Goal: Task Accomplishment & Management: Use online tool/utility

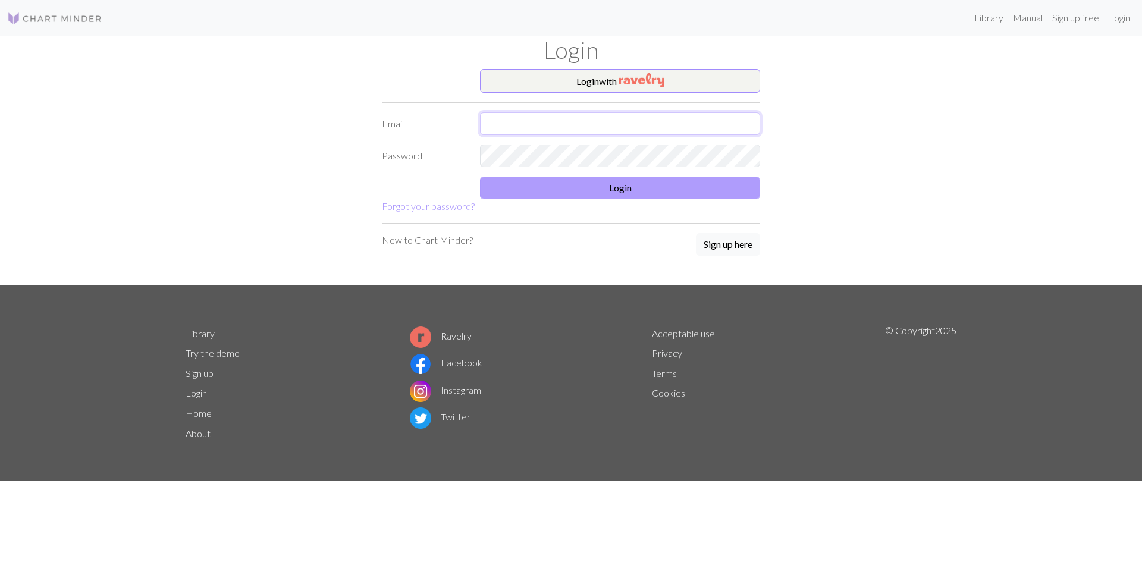
type input "[EMAIL_ADDRESS][DOMAIN_NAME]"
click at [598, 186] on button "Login" at bounding box center [620, 188] width 280 height 23
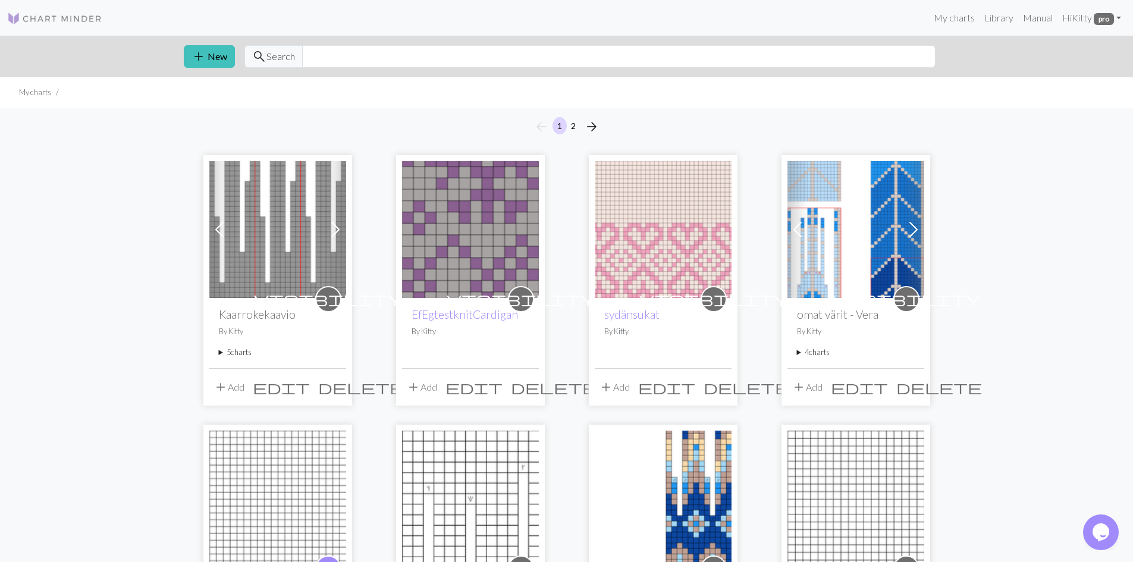
click at [228, 353] on summary "5 charts" at bounding box center [278, 352] width 118 height 11
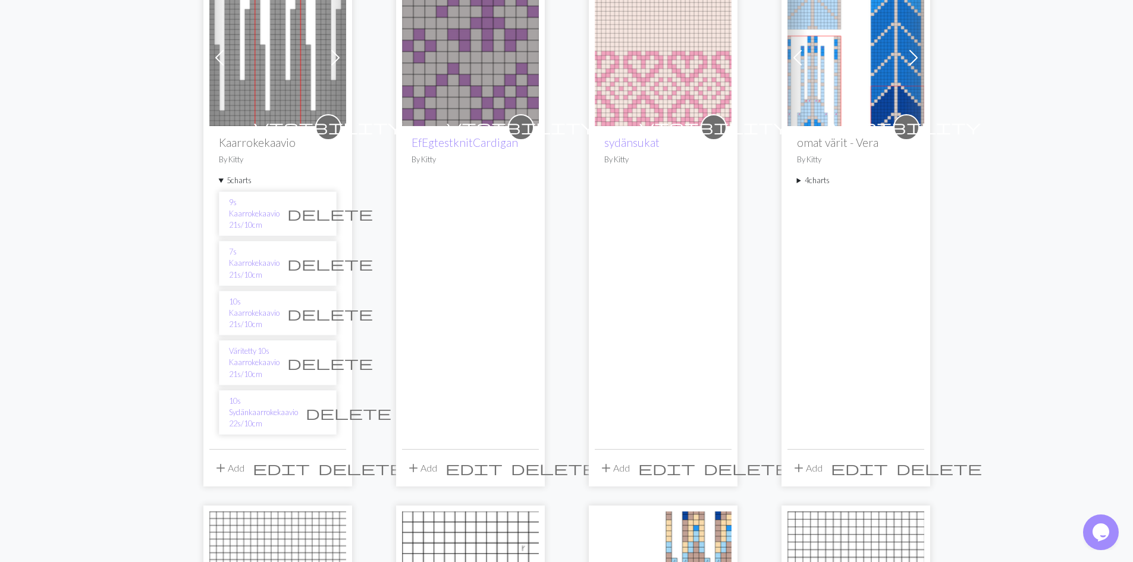
scroll to position [181, 0]
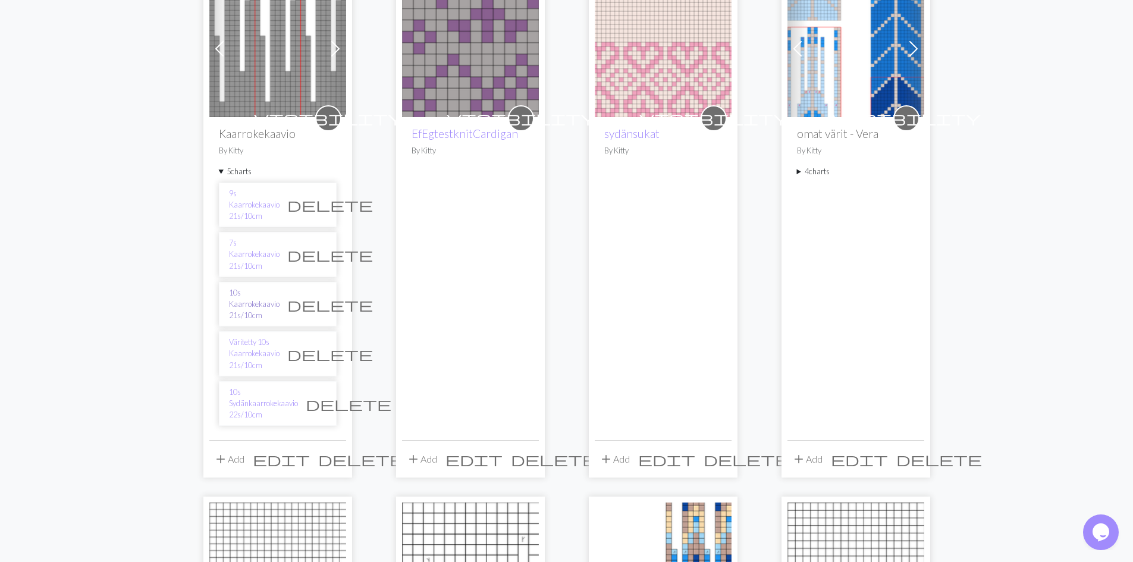
click at [240, 287] on link "10s Kaarrokekaavio 21s/10cm" at bounding box center [254, 304] width 51 height 34
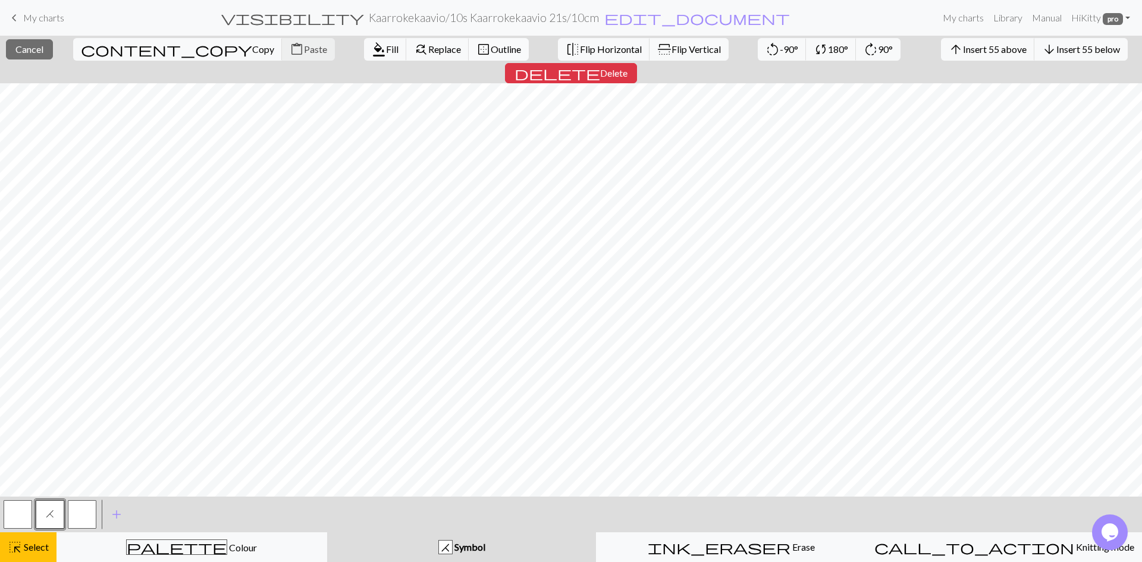
click at [491, 54] on span "Outline" at bounding box center [506, 48] width 30 height 11
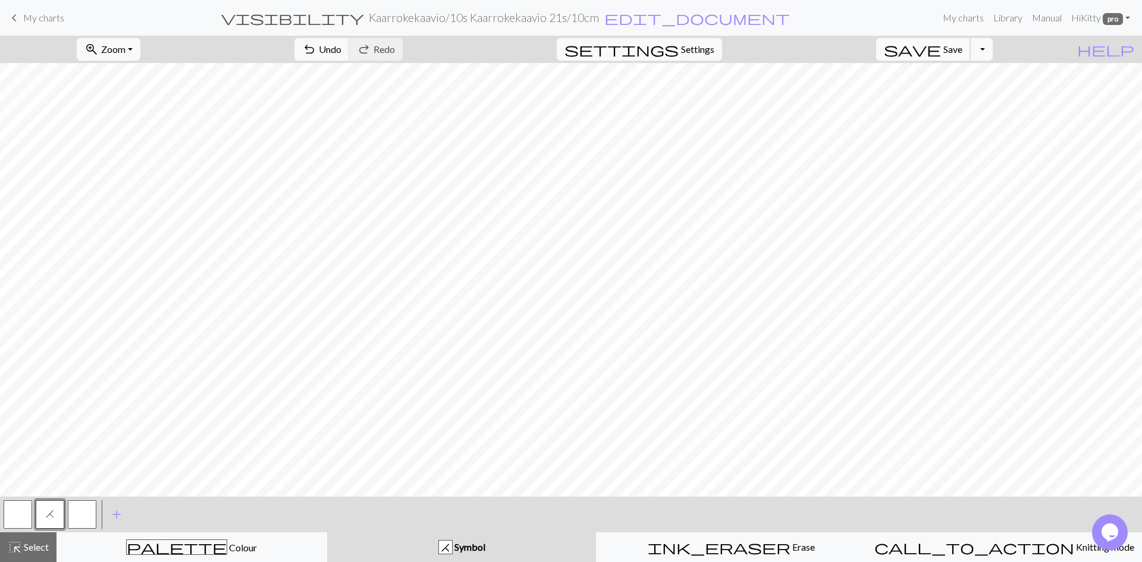
click at [962, 47] on span "Save" at bounding box center [952, 48] width 19 height 11
click at [714, 49] on span "Settings" at bounding box center [697, 49] width 33 height 14
select select "aran"
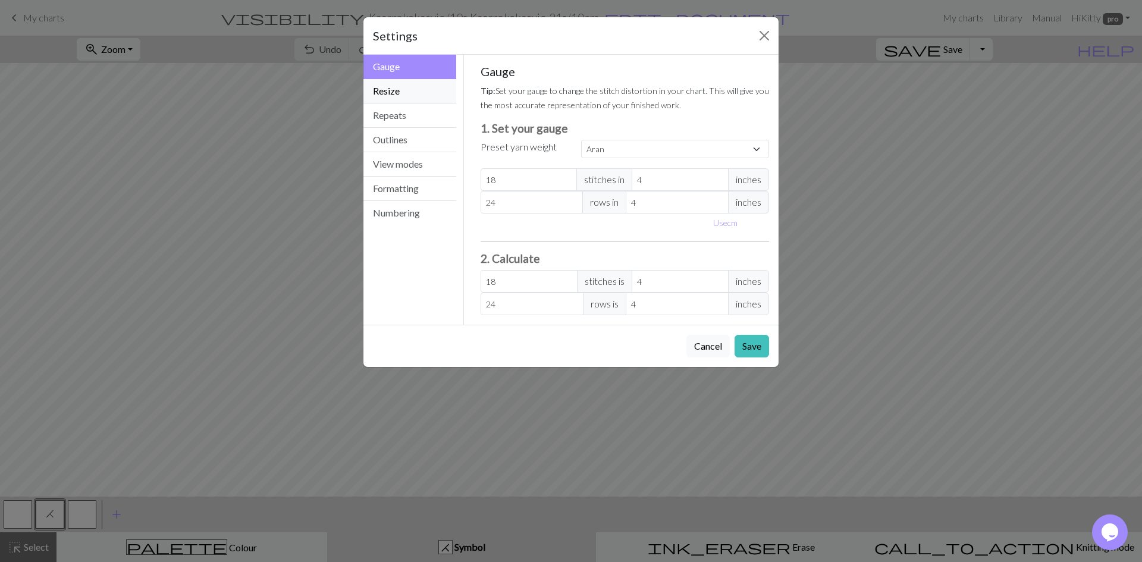
click at [395, 90] on button "Resize" at bounding box center [409, 91] width 93 height 24
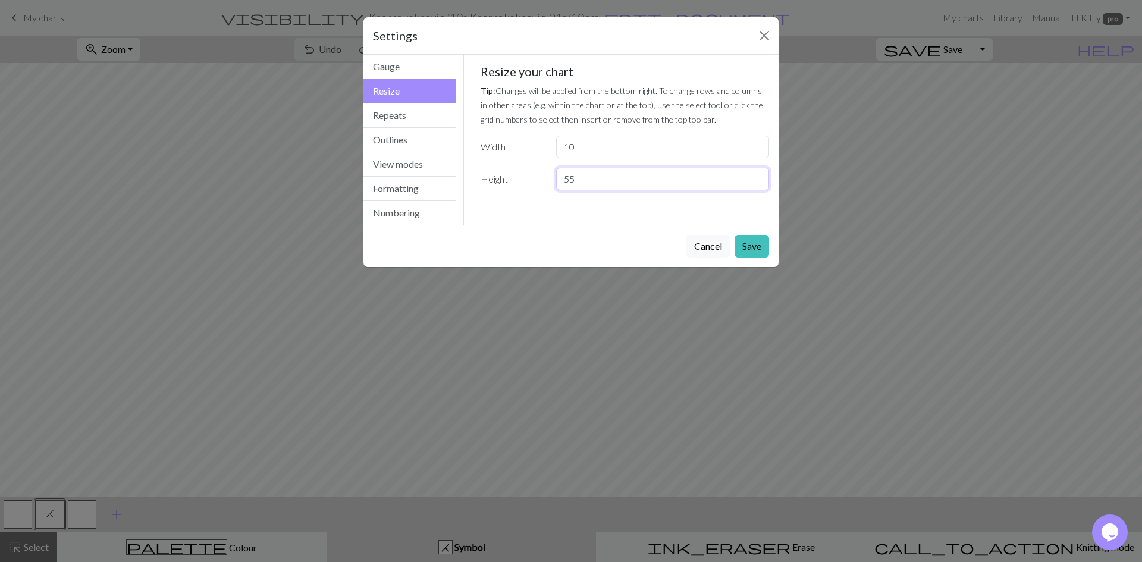
drag, startPoint x: 588, startPoint y: 183, endPoint x: 551, endPoint y: 180, distance: 37.0
click at [551, 180] on div "55" at bounding box center [662, 179] width 227 height 23
type input "75"
click at [745, 245] on button "Save" at bounding box center [751, 246] width 34 height 23
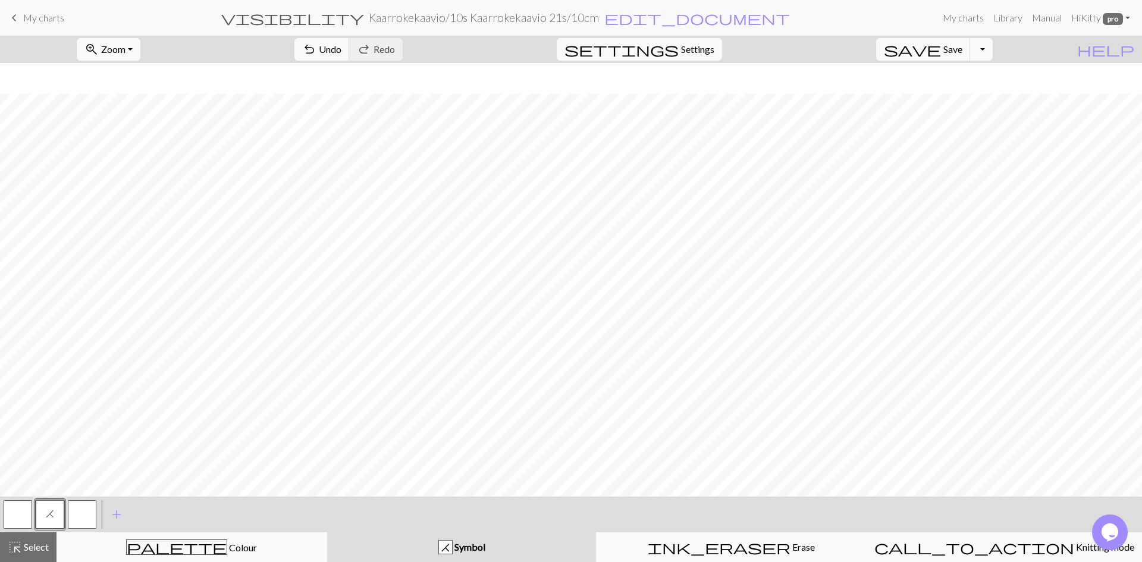
scroll to position [521, 0]
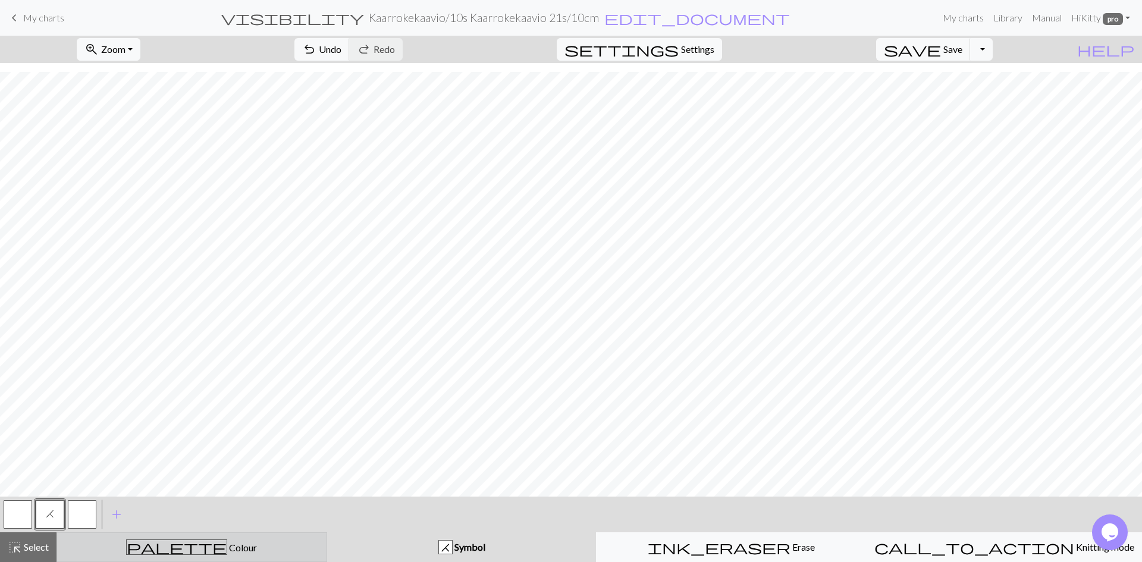
click at [216, 546] on div "palette Colour Colour" at bounding box center [191, 546] width 255 height 15
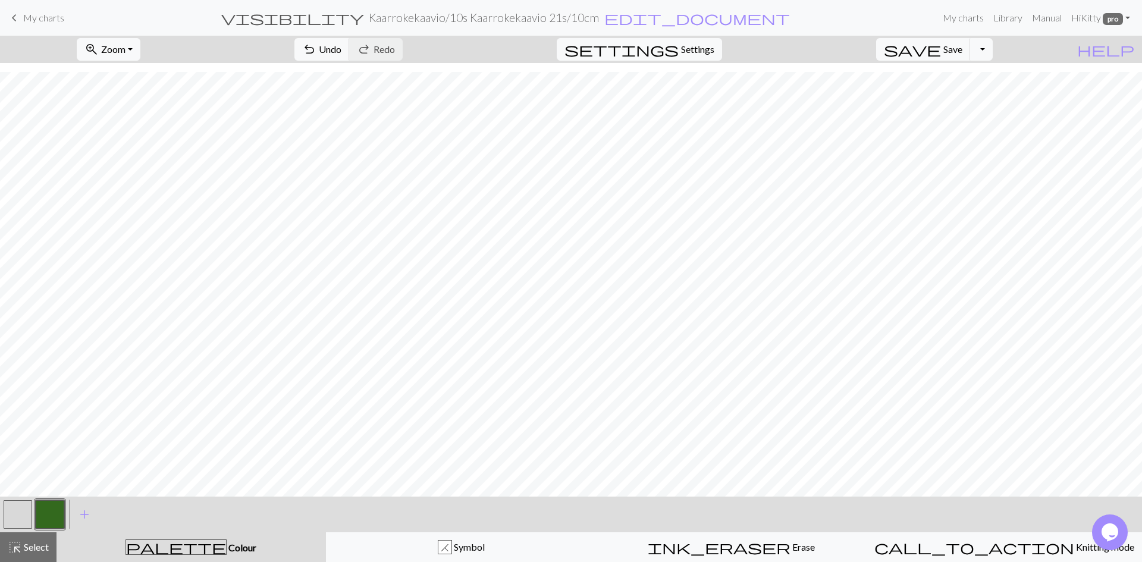
click at [53, 513] on button "button" at bounding box center [50, 514] width 29 height 29
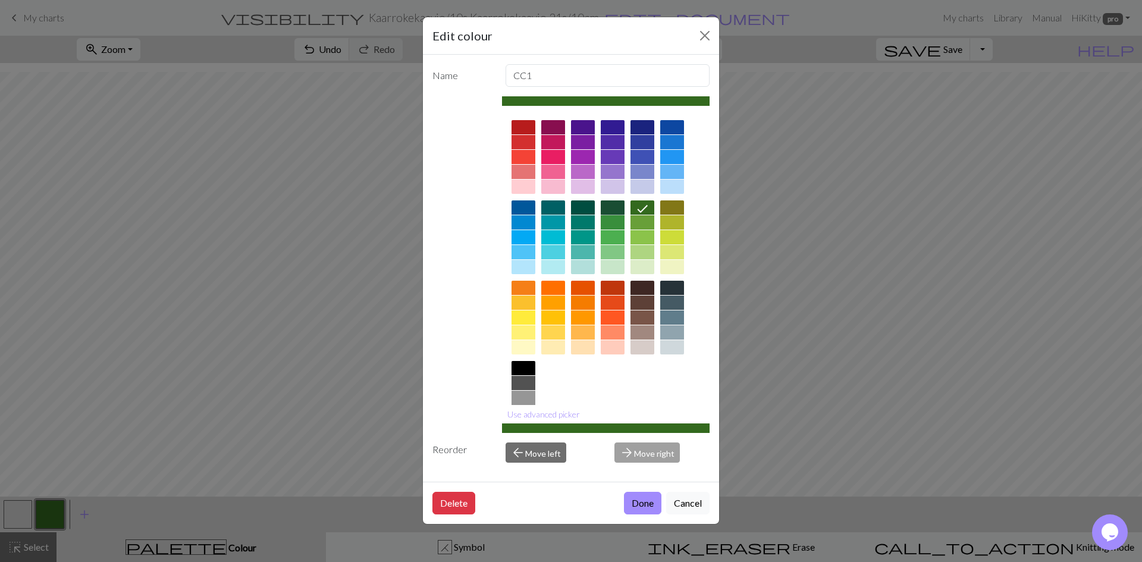
click at [611, 208] on div at bounding box center [613, 207] width 24 height 14
click at [635, 500] on button "Done" at bounding box center [642, 503] width 37 height 23
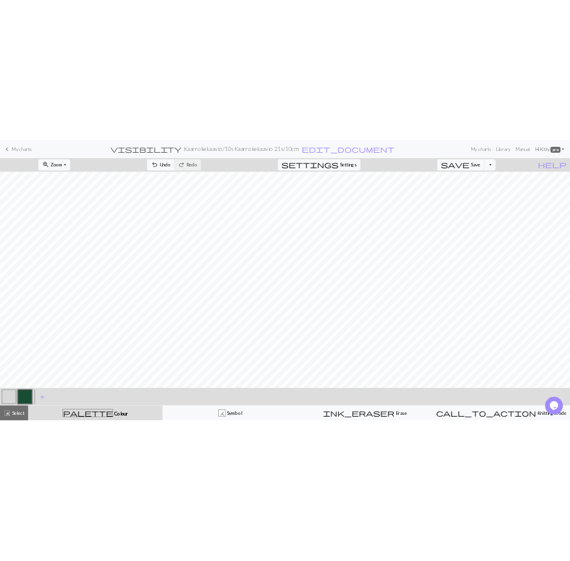
scroll to position [512, 0]
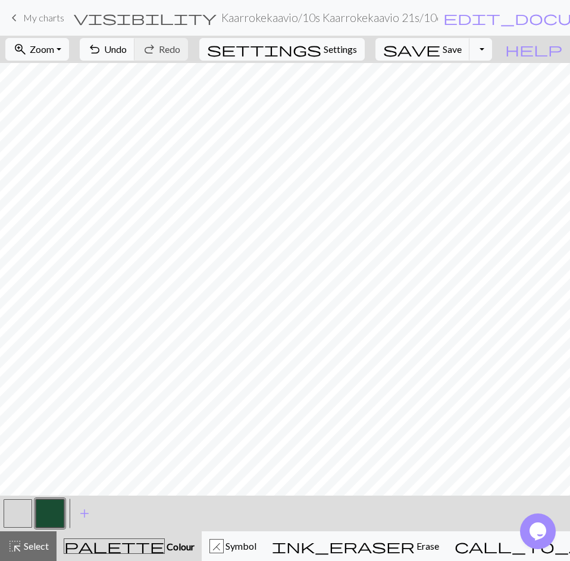
click at [38, 519] on button "button" at bounding box center [50, 514] width 29 height 29
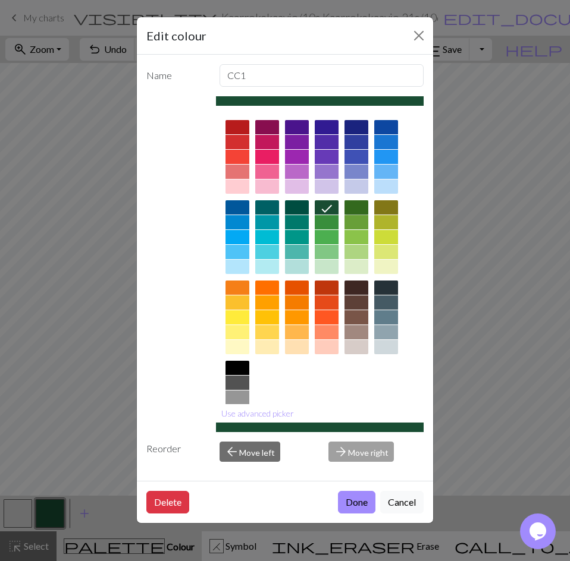
click at [356, 206] on div at bounding box center [356, 207] width 24 height 14
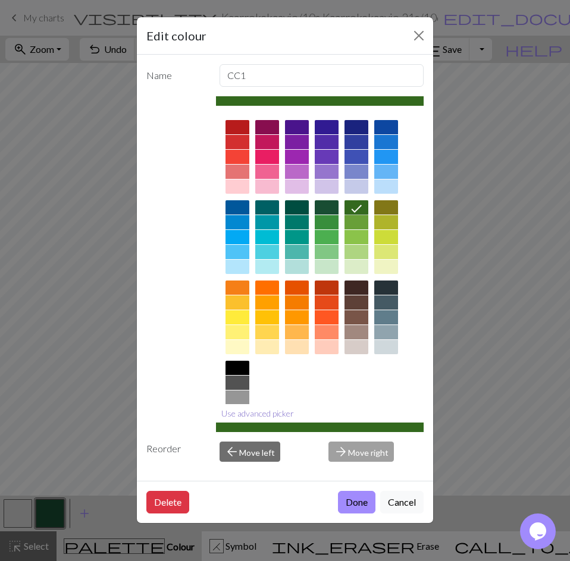
click at [252, 414] on button "Use advanced picker" at bounding box center [257, 413] width 83 height 18
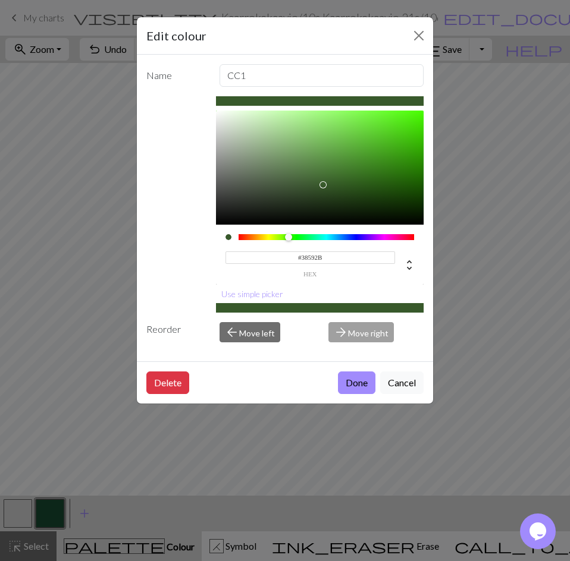
click at [324, 185] on div at bounding box center [320, 168] width 208 height 114
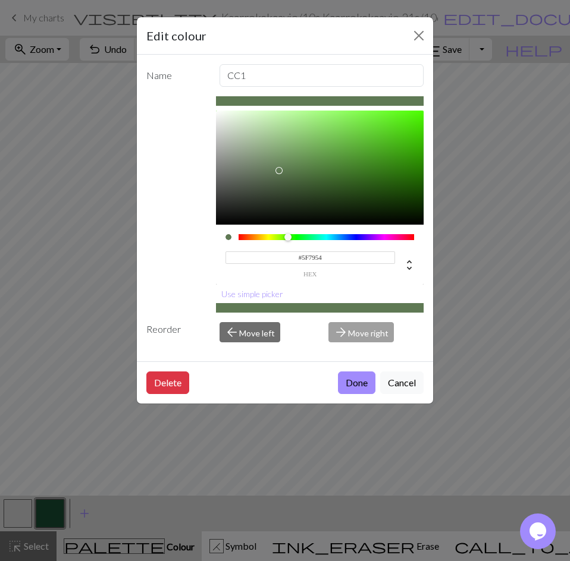
click at [278, 171] on div at bounding box center [320, 168] width 208 height 114
click at [265, 168] on div at bounding box center [320, 168] width 208 height 114
click at [275, 186] on div at bounding box center [320, 168] width 208 height 114
click at [278, 168] on div at bounding box center [320, 168] width 208 height 114
click at [268, 173] on div at bounding box center [320, 168] width 208 height 114
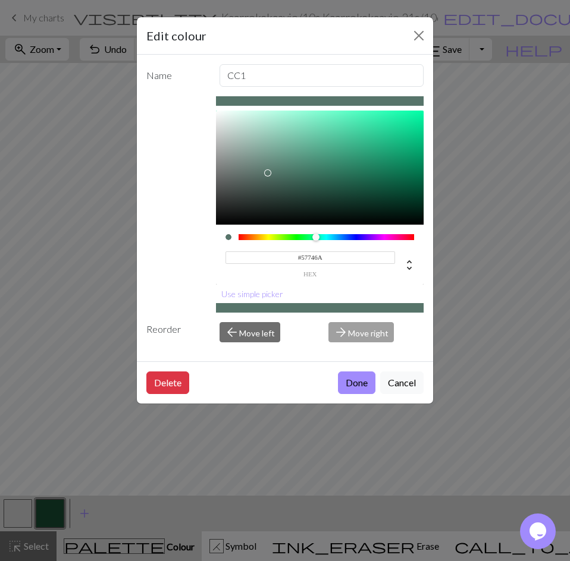
drag, startPoint x: 285, startPoint y: 236, endPoint x: 316, endPoint y: 231, distance: 31.3
click at [316, 231] on div "#57746A hex" at bounding box center [320, 255] width 208 height 60
click at [304, 153] on div at bounding box center [320, 168] width 208 height 114
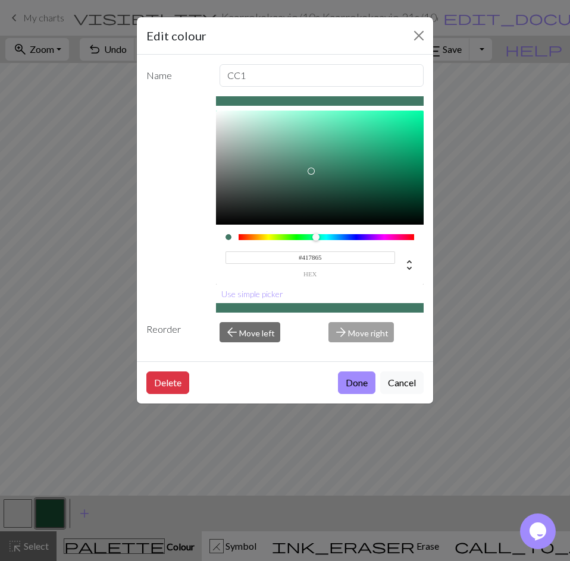
click at [311, 171] on div at bounding box center [320, 168] width 208 height 114
type input "#43846D"
click at [318, 166] on div at bounding box center [320, 168] width 208 height 114
click at [350, 383] on button "Done" at bounding box center [356, 383] width 37 height 23
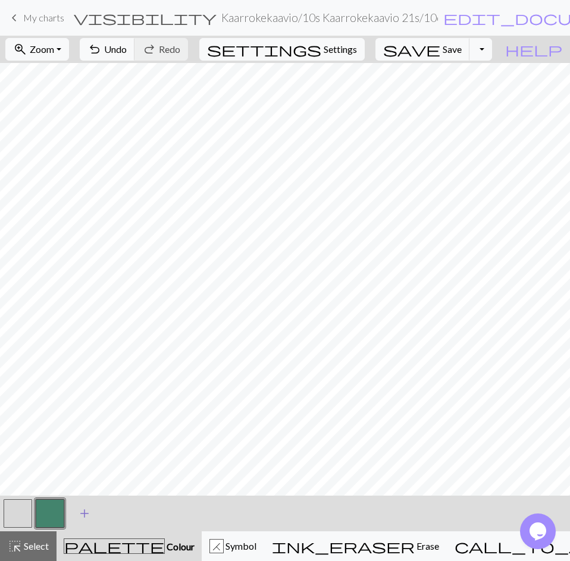
click at [90, 510] on span "add" at bounding box center [84, 513] width 14 height 17
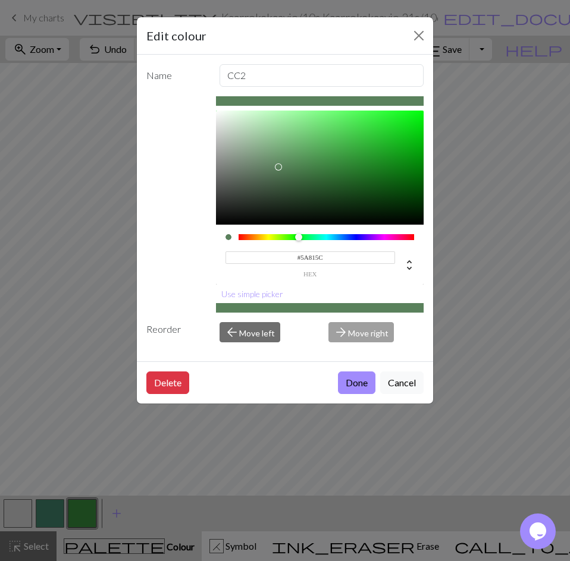
click at [278, 167] on div at bounding box center [320, 168] width 208 height 114
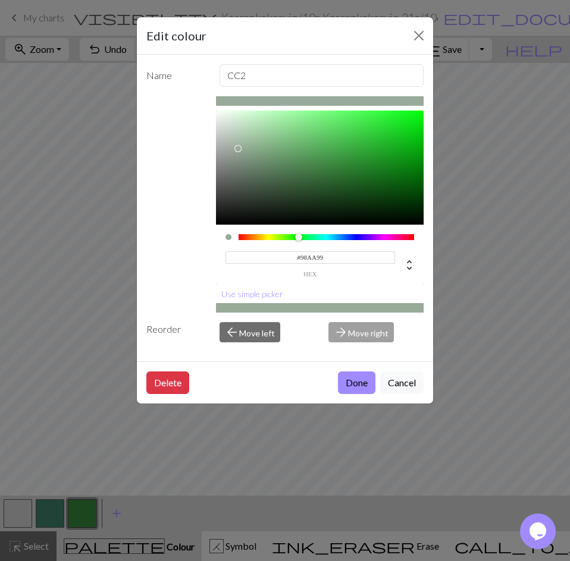
click at [237, 149] on div at bounding box center [320, 168] width 208 height 114
type input "#AECAAF"
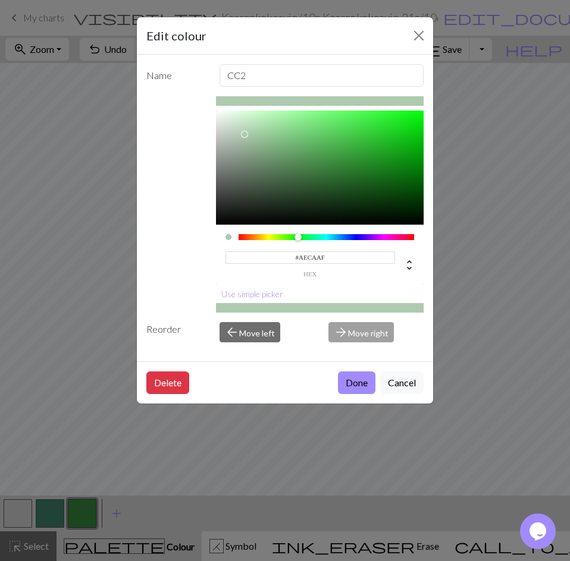
click at [244, 134] on div at bounding box center [320, 168] width 208 height 114
click at [354, 375] on button "Done" at bounding box center [356, 383] width 37 height 23
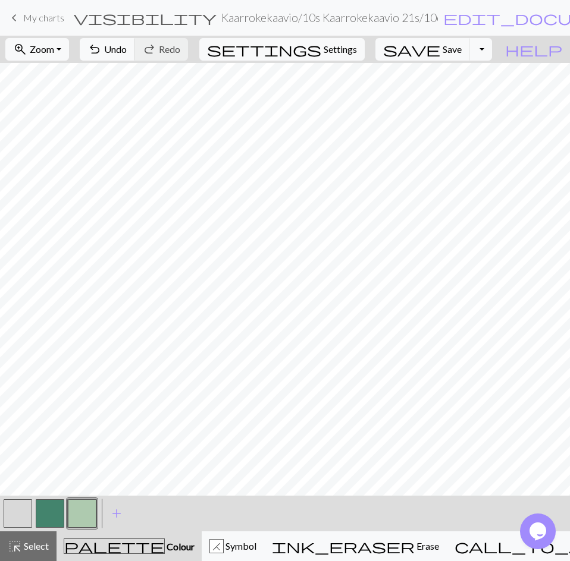
click at [47, 506] on button "button" at bounding box center [50, 514] width 29 height 29
click at [87, 508] on button "button" at bounding box center [82, 514] width 29 height 29
click at [57, 505] on button "button" at bounding box center [50, 514] width 29 height 29
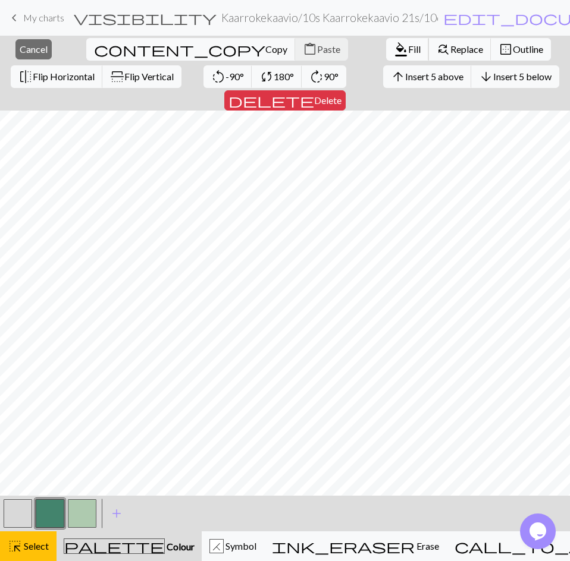
click at [408, 48] on span "Fill" at bounding box center [414, 48] width 12 height 11
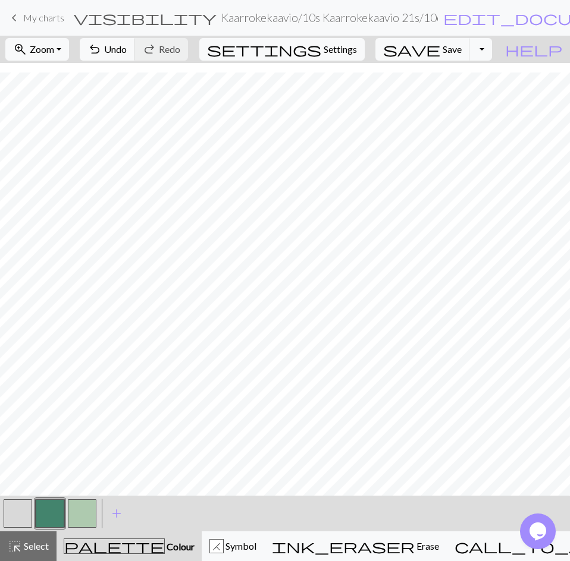
scroll to position [343, 0]
click at [80, 509] on button "button" at bounding box center [82, 514] width 29 height 29
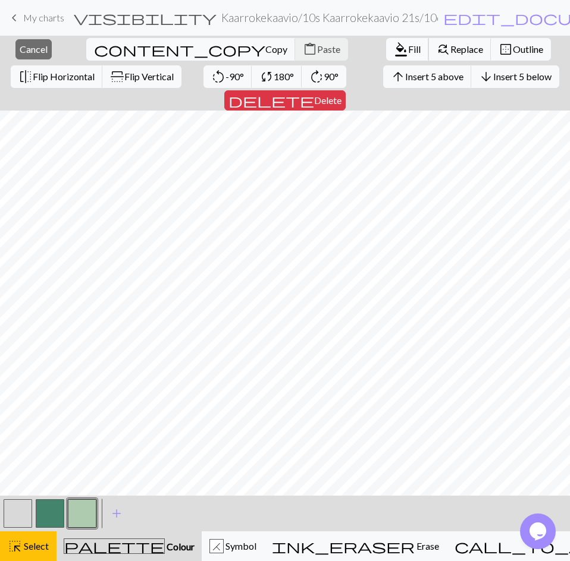
click at [408, 49] on span "Fill" at bounding box center [414, 48] width 12 height 11
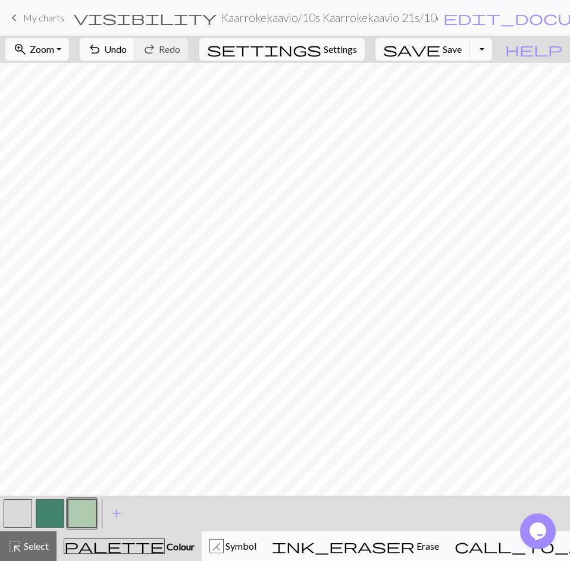
click at [53, 509] on button "button" at bounding box center [50, 514] width 29 height 29
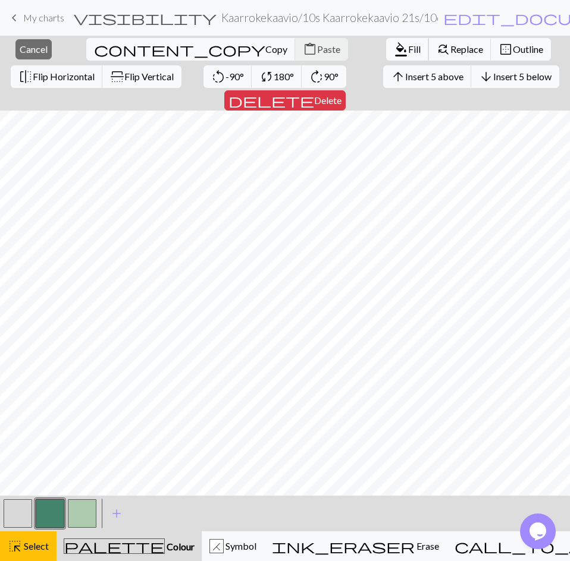
click at [408, 45] on span "Fill" at bounding box center [414, 48] width 12 height 11
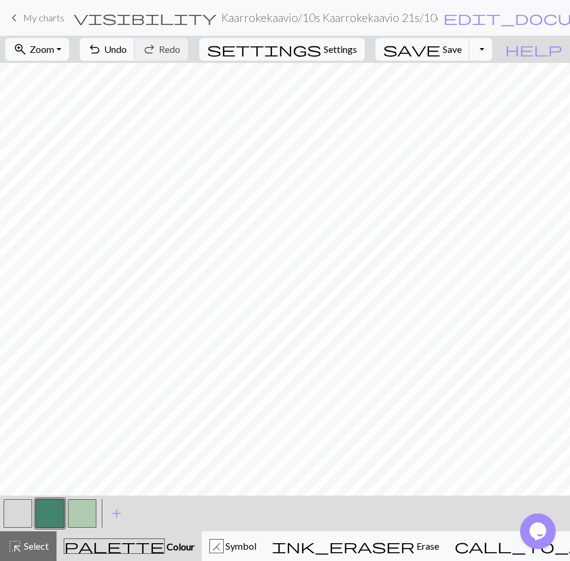
click at [82, 513] on button "button" at bounding box center [82, 514] width 29 height 29
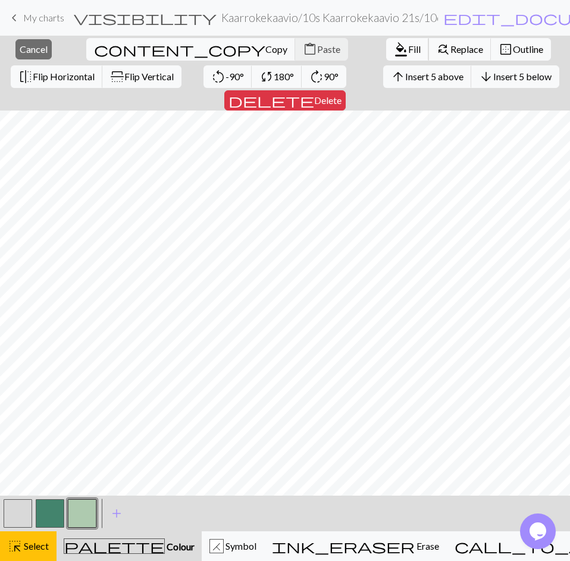
click at [408, 46] on span "Fill" at bounding box center [414, 48] width 12 height 11
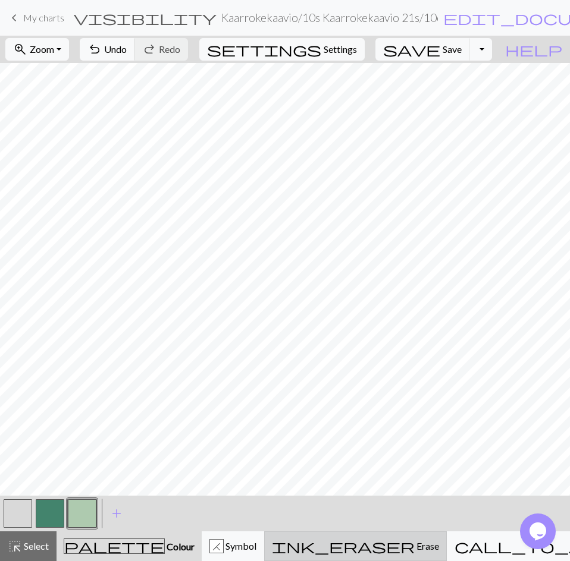
click at [414, 549] on span "Erase" at bounding box center [426, 546] width 24 height 11
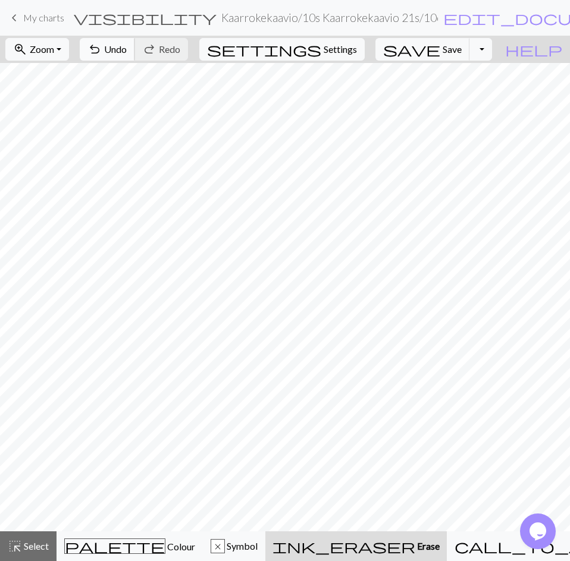
click at [135, 43] on button "undo Undo Undo" at bounding box center [107, 49] width 55 height 23
click at [127, 43] on span "Undo" at bounding box center [115, 48] width 23 height 11
click at [165, 544] on span "Colour" at bounding box center [180, 546] width 30 height 11
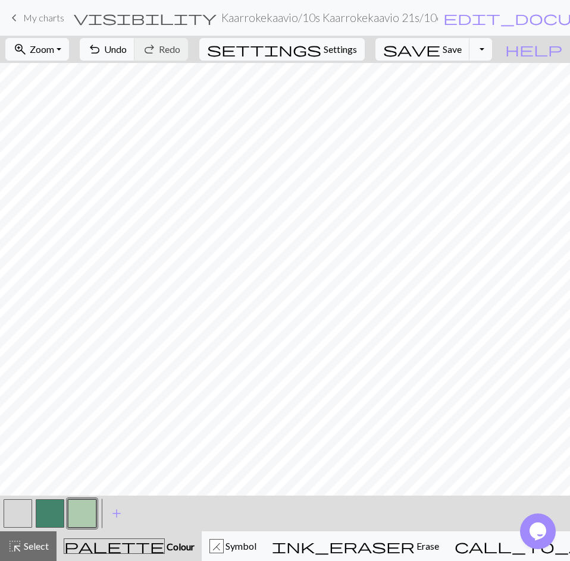
click at [45, 514] on button "button" at bounding box center [50, 514] width 29 height 29
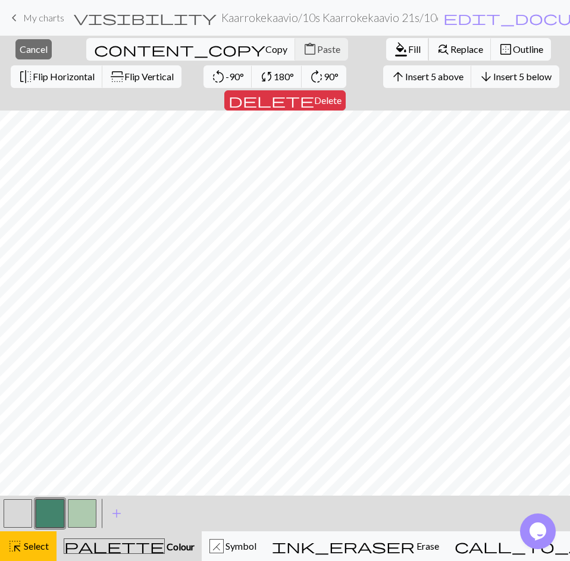
click at [408, 51] on span "Fill" at bounding box center [414, 48] width 12 height 11
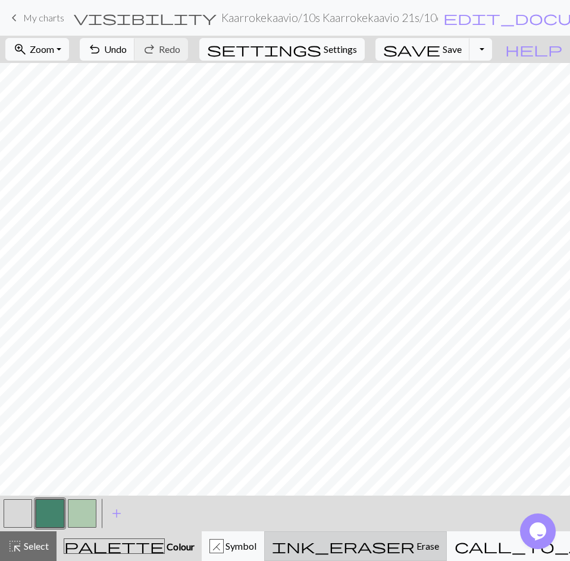
click at [414, 545] on span "Erase" at bounding box center [426, 546] width 24 height 11
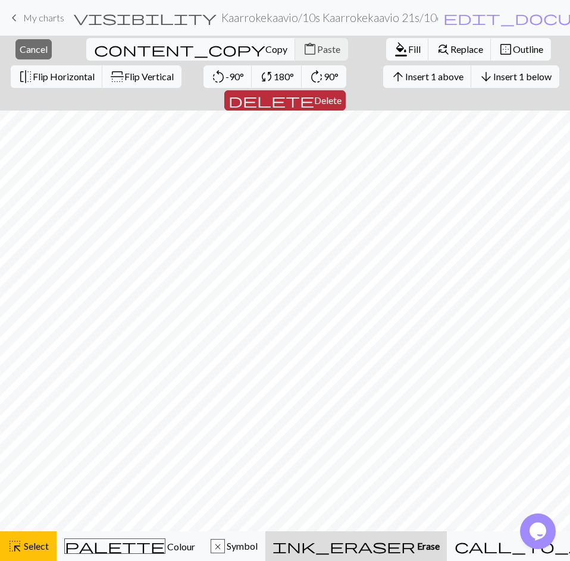
click at [341, 95] on span "Delete" at bounding box center [327, 100] width 27 height 11
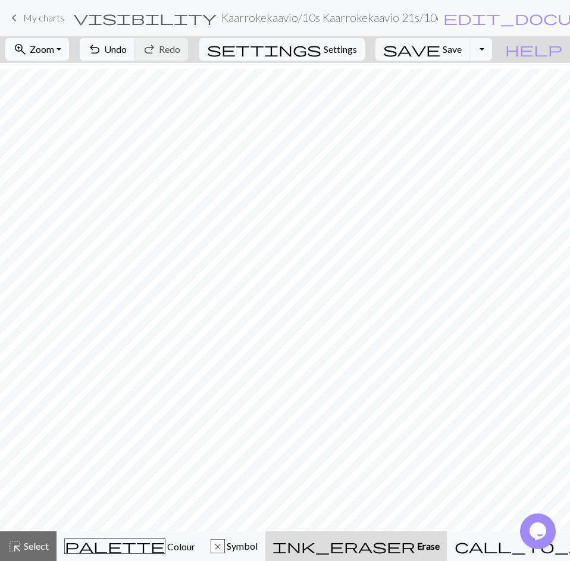
scroll to position [111, 0]
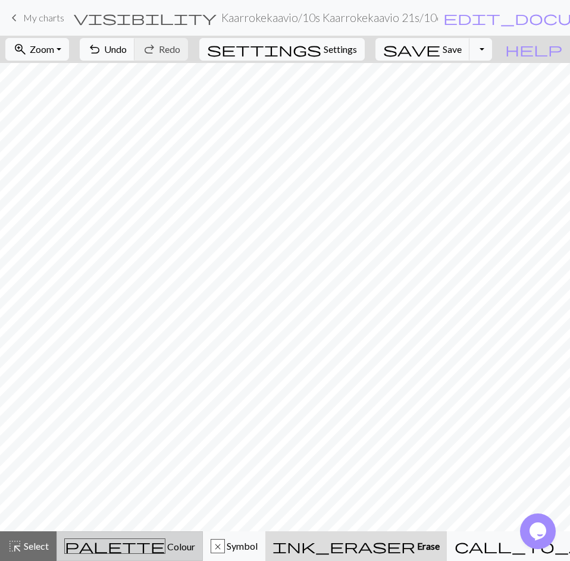
click at [165, 544] on span "Colour" at bounding box center [180, 546] width 30 height 11
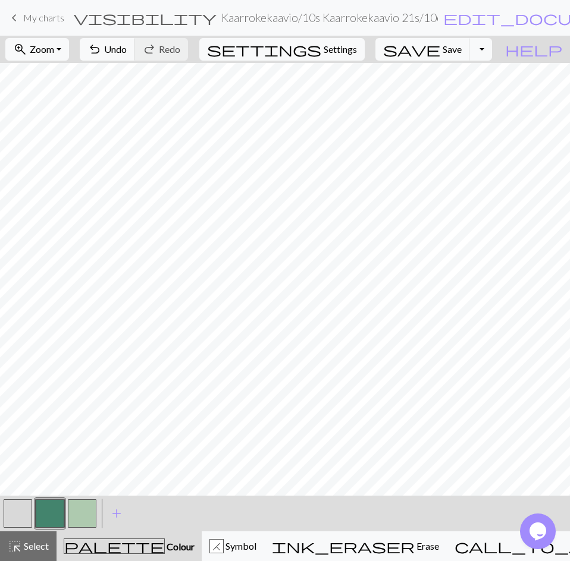
click at [82, 508] on button "button" at bounding box center [82, 514] width 29 height 29
click at [43, 510] on button "button" at bounding box center [50, 514] width 29 height 29
click at [86, 505] on button "button" at bounding box center [82, 514] width 29 height 29
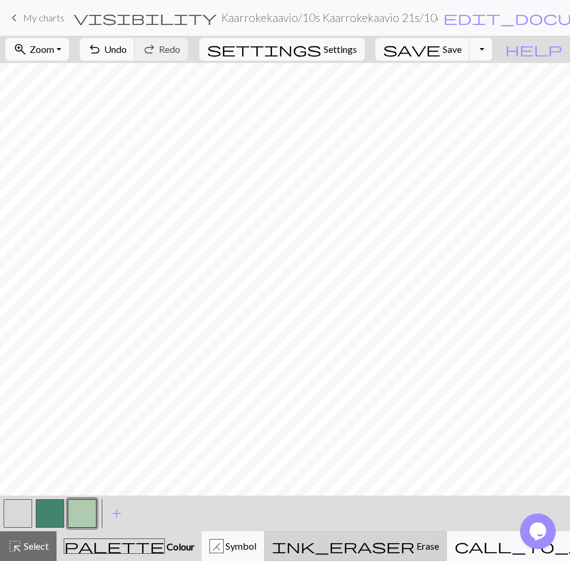
click at [414, 548] on span "Erase" at bounding box center [426, 546] width 24 height 11
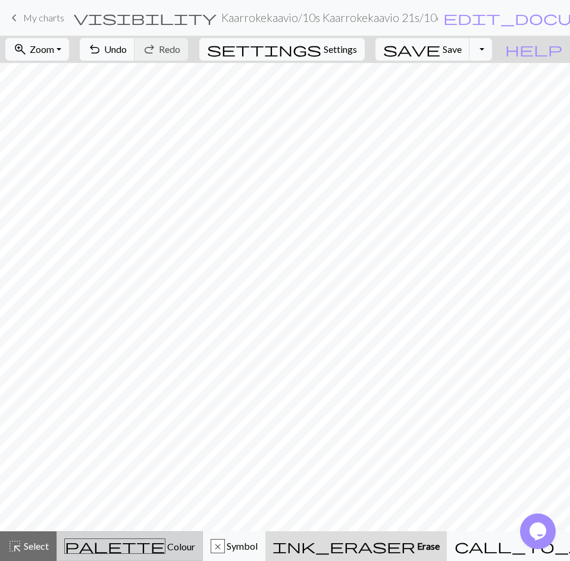
click at [165, 548] on span "Colour" at bounding box center [180, 546] width 30 height 11
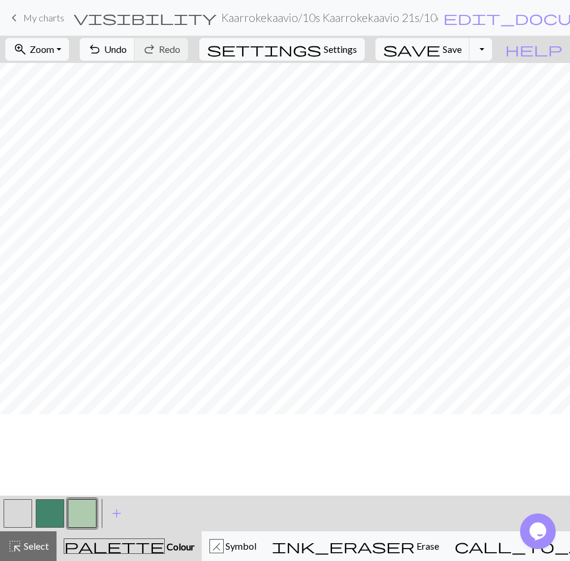
scroll to position [0, 0]
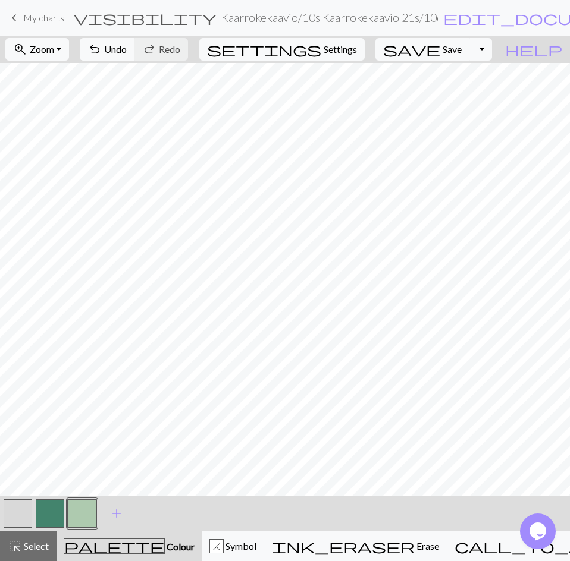
click at [54, 508] on button "button" at bounding box center [50, 514] width 29 height 29
click at [83, 505] on button "button" at bounding box center [82, 514] width 29 height 29
click at [51, 510] on button "button" at bounding box center [50, 514] width 29 height 29
click at [81, 505] on button "button" at bounding box center [82, 514] width 29 height 29
click at [50, 508] on button "button" at bounding box center [50, 514] width 29 height 29
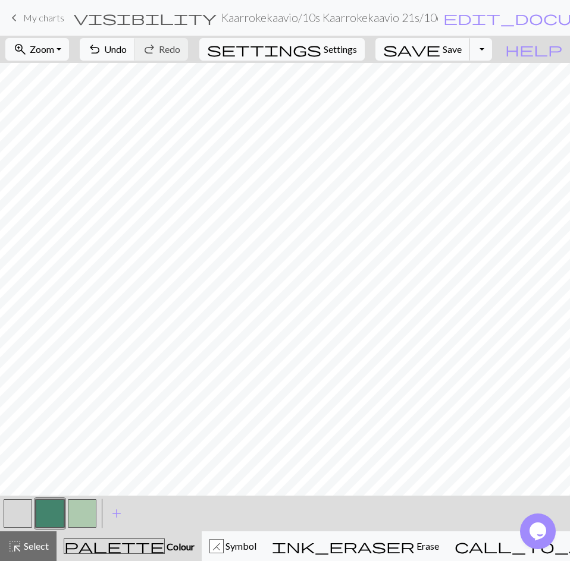
click at [461, 46] on span "Save" at bounding box center [451, 48] width 19 height 11
click at [54, 48] on span "Zoom" at bounding box center [42, 48] width 24 height 11
click at [62, 136] on button "50%" at bounding box center [53, 142] width 94 height 19
click at [54, 48] on span "Zoom" at bounding box center [42, 48] width 24 height 11
click at [79, 164] on button "100%" at bounding box center [53, 161] width 94 height 19
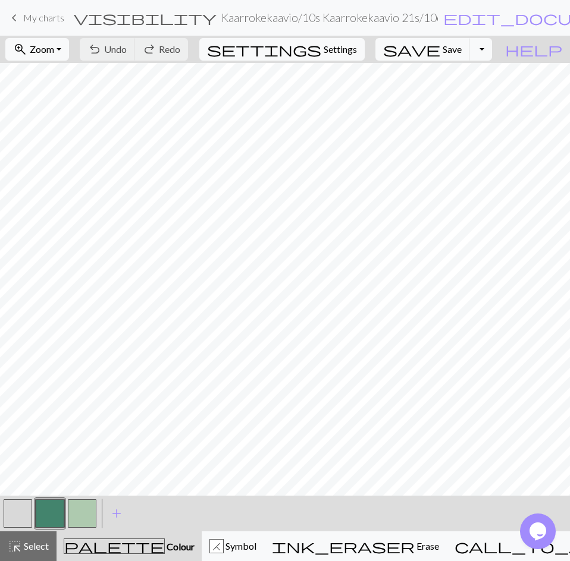
scroll to position [498, 0]
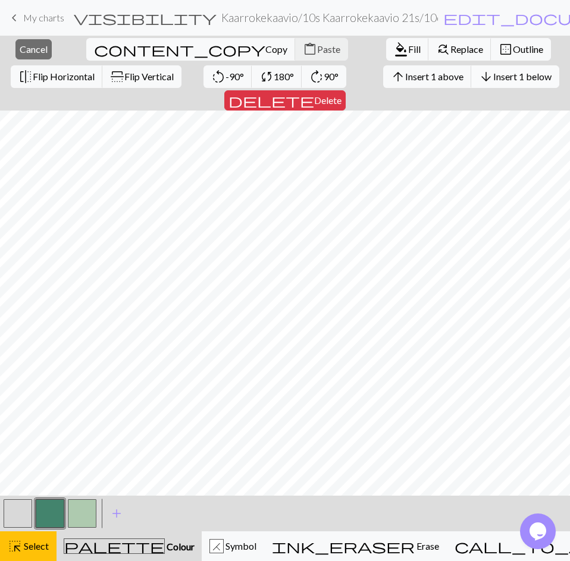
click at [493, 76] on span "Insert 1 below" at bounding box center [522, 76] width 58 height 11
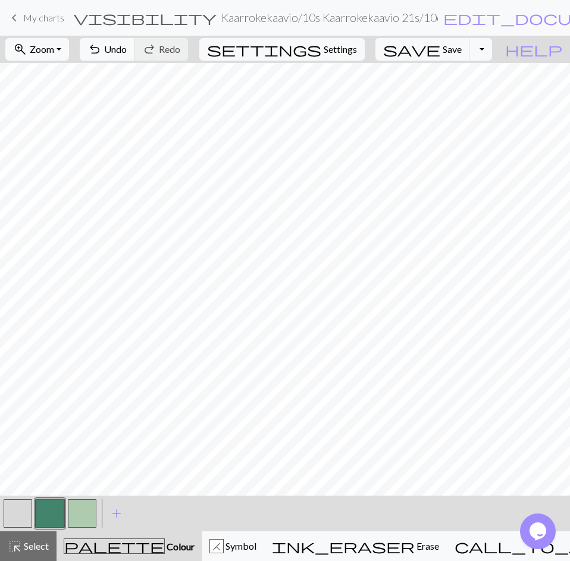
scroll to position [510, 0]
click at [135, 58] on button "undo Undo Undo" at bounding box center [107, 49] width 55 height 23
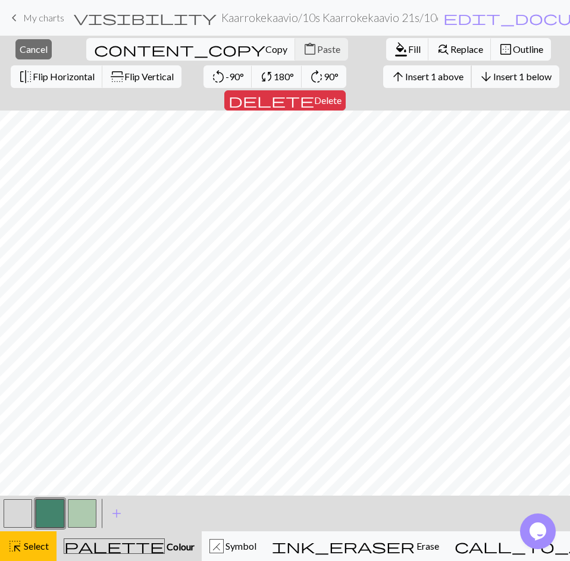
click at [405, 76] on span "Insert 1 above" at bounding box center [434, 76] width 58 height 11
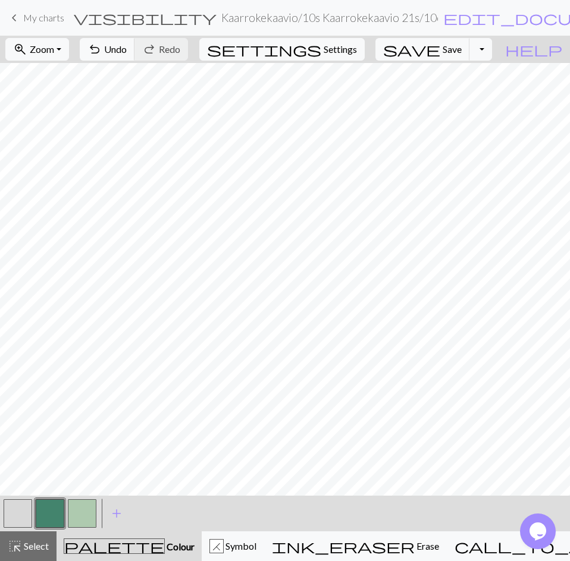
click at [86, 505] on button "button" at bounding box center [82, 514] width 29 height 29
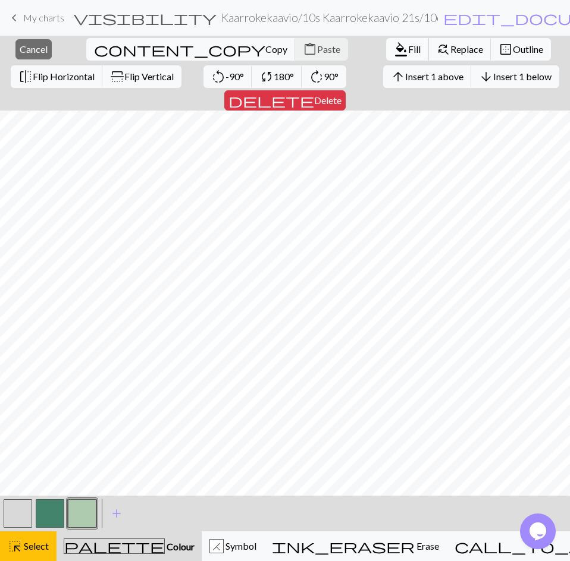
click at [408, 52] on span "Fill" at bounding box center [414, 48] width 12 height 11
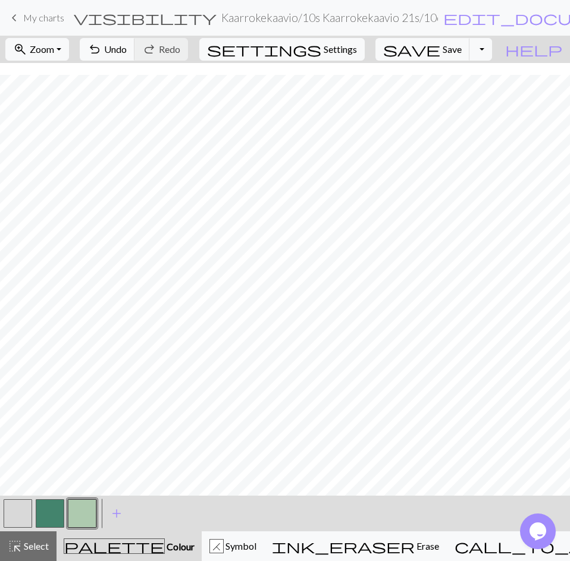
scroll to position [510, 0]
click at [49, 518] on button "button" at bounding box center [50, 514] width 29 height 29
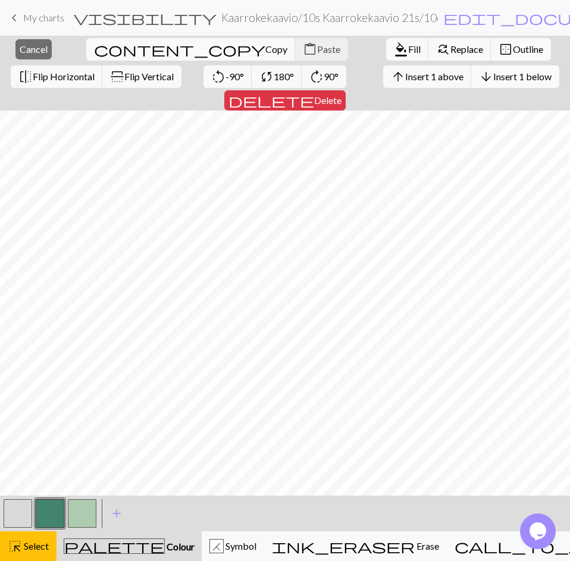
click at [493, 79] on span "Insert 1 below" at bounding box center [522, 76] width 58 height 11
click at [394, 49] on span "format_color_fill" at bounding box center [401, 49] width 14 height 17
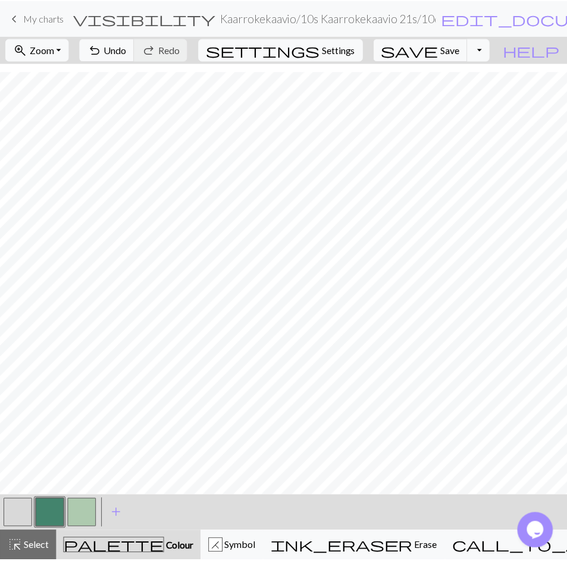
scroll to position [522, 0]
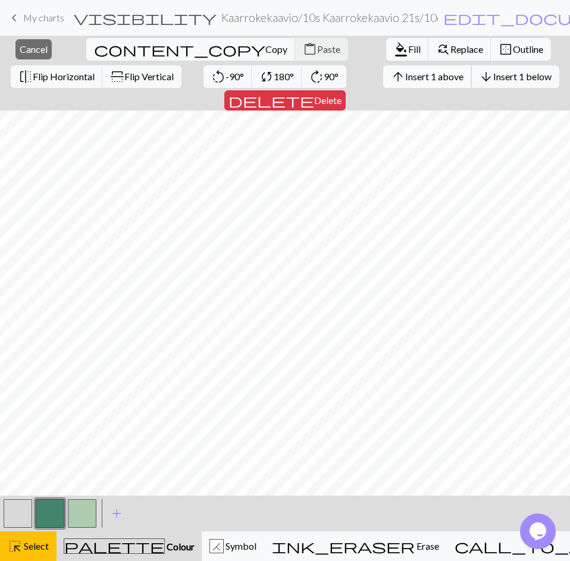
click at [405, 77] on span "Insert 1 above" at bounding box center [434, 76] width 58 height 11
click at [53, 505] on button "button" at bounding box center [50, 514] width 29 height 29
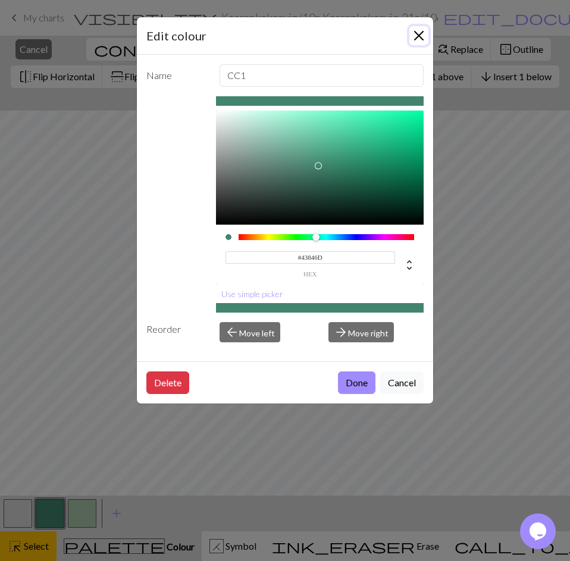
click at [422, 32] on button "Close" at bounding box center [418, 35] width 19 height 19
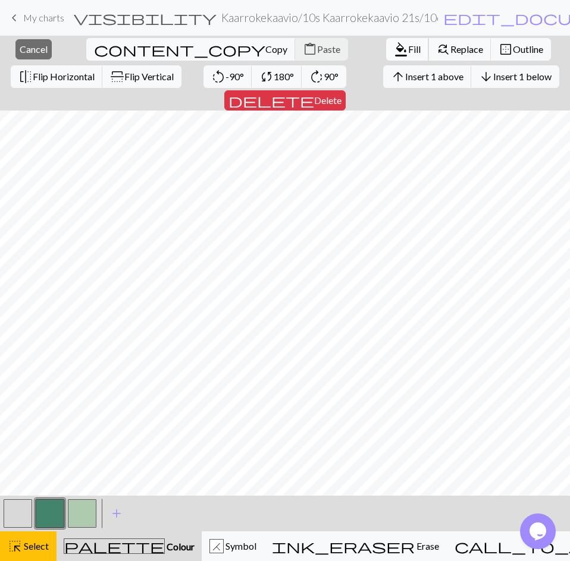
click at [408, 50] on span "Fill" at bounding box center [414, 48] width 12 height 11
click at [83, 504] on button "button" at bounding box center [82, 514] width 29 height 29
click at [386, 38] on button "format_color_fill Fill" at bounding box center [407, 49] width 43 height 23
click at [31, 542] on span "Select" at bounding box center [35, 546] width 27 height 11
click at [405, 75] on span "Insert 1 above" at bounding box center [434, 76] width 58 height 11
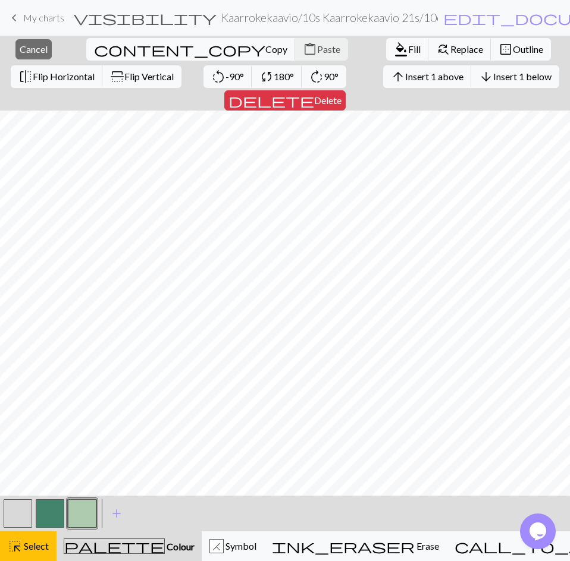
click at [49, 513] on button "button" at bounding box center [50, 514] width 29 height 29
click at [408, 47] on span "Fill" at bounding box center [414, 48] width 12 height 11
click at [55, 507] on button "button" at bounding box center [50, 514] width 29 height 29
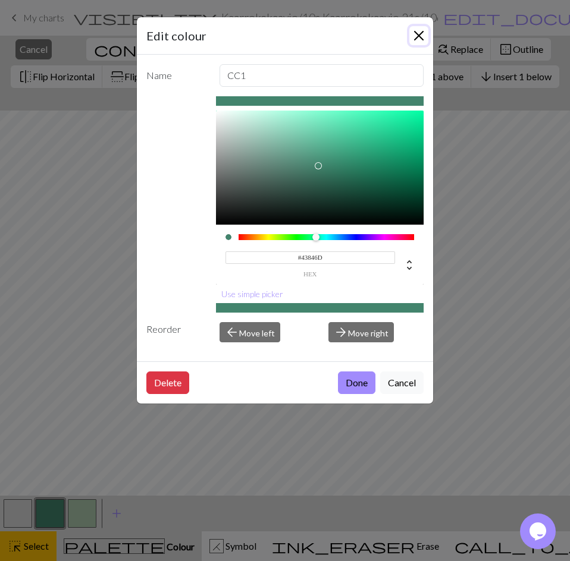
click at [420, 31] on button "Close" at bounding box center [418, 35] width 19 height 19
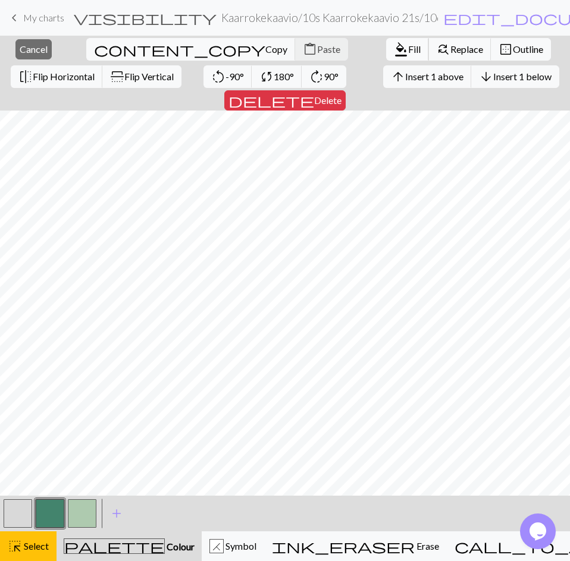
click at [408, 51] on span "Fill" at bounding box center [414, 48] width 12 height 11
click at [84, 508] on button "button" at bounding box center [82, 514] width 29 height 29
click at [408, 44] on span "Fill" at bounding box center [414, 48] width 12 height 11
click at [408, 46] on span "Fill" at bounding box center [414, 48] width 12 height 11
click at [408, 48] on span "Fill" at bounding box center [414, 48] width 12 height 11
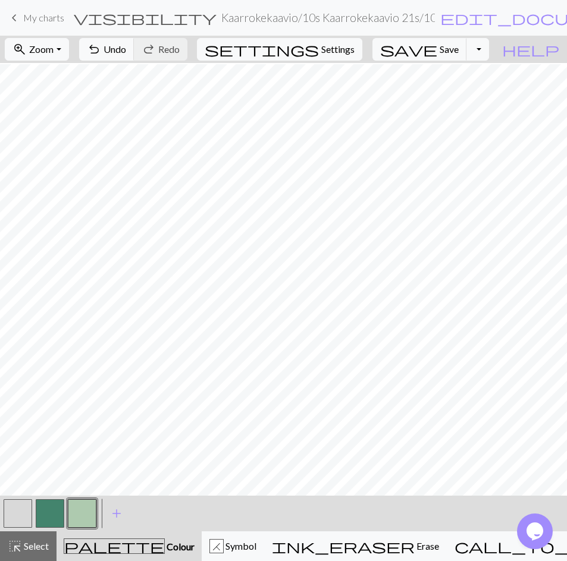
scroll to position [215, 0]
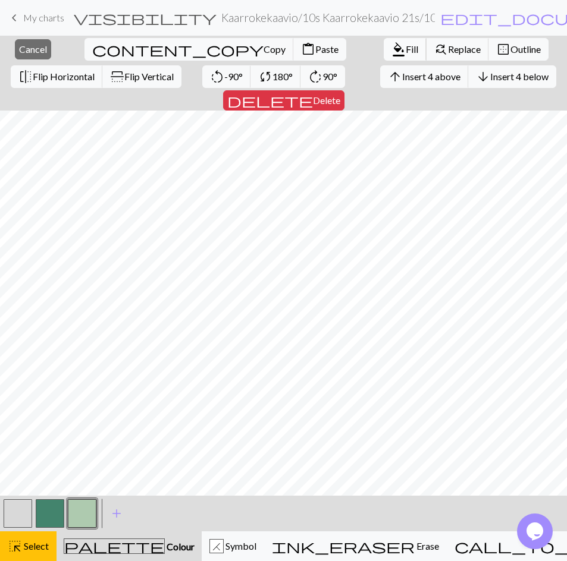
click at [391, 49] on span "format_color_fill" at bounding box center [398, 49] width 14 height 17
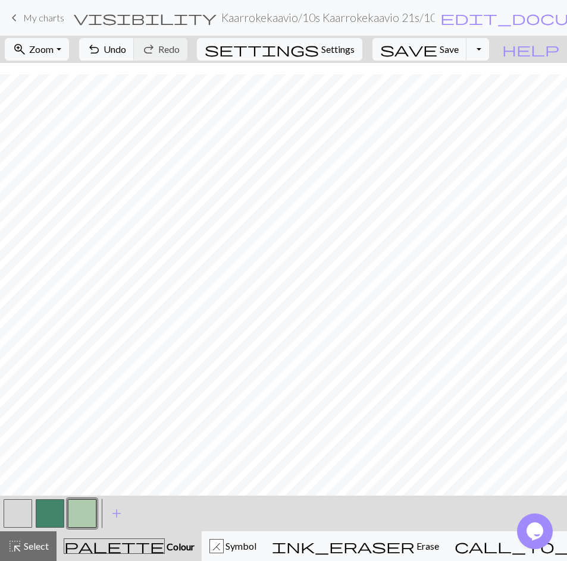
scroll to position [545, 0]
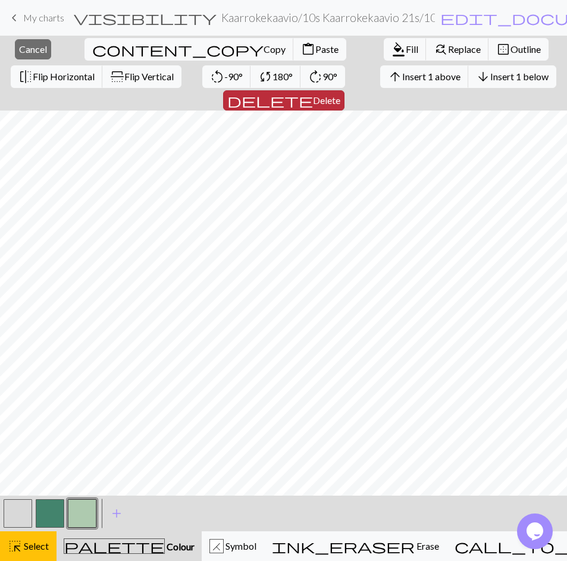
click at [340, 95] on span "Delete" at bounding box center [326, 100] width 27 height 11
click at [344, 90] on button "delete Delete" at bounding box center [283, 100] width 121 height 20
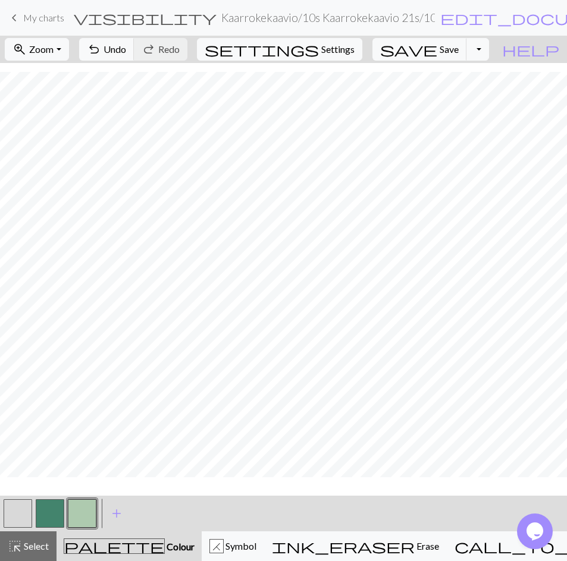
scroll to position [522, 0]
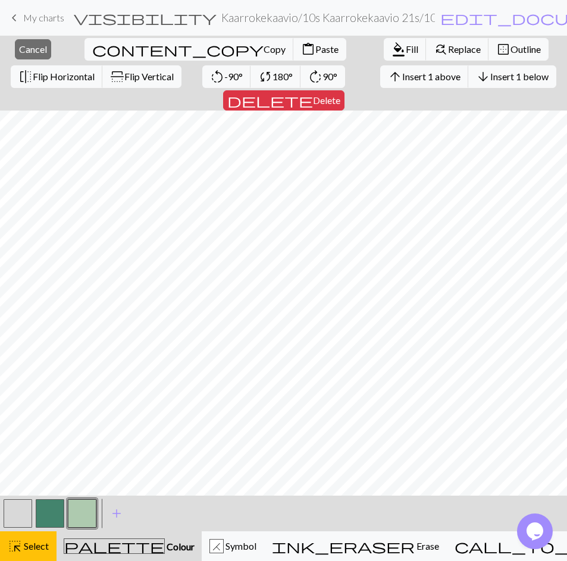
click at [340, 95] on span "Delete" at bounding box center [326, 100] width 27 height 11
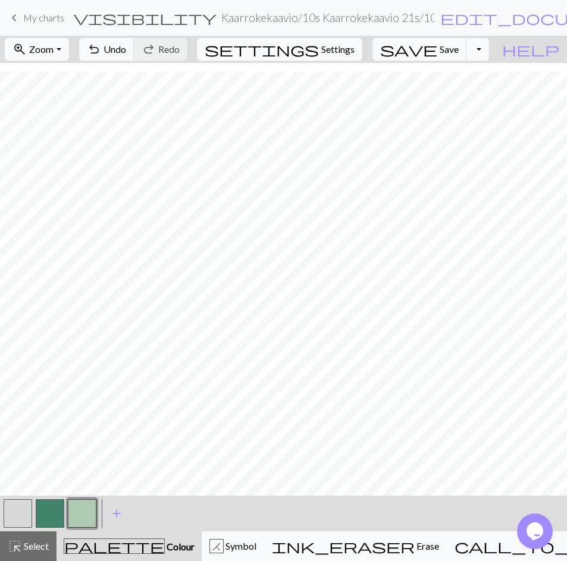
scroll to position [510, 0]
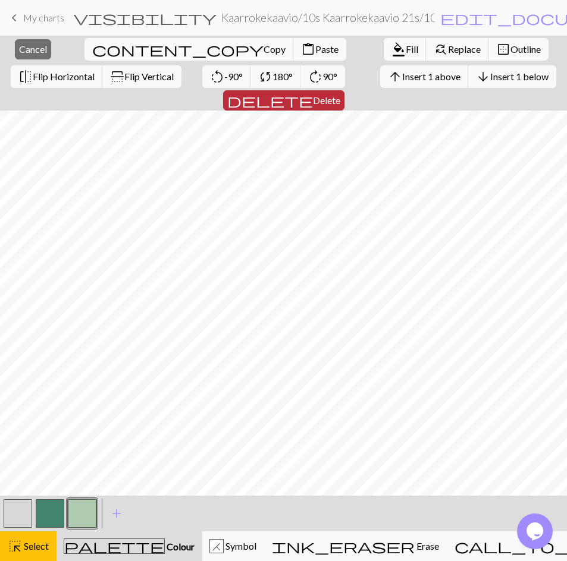
click at [340, 95] on span "Delete" at bounding box center [326, 100] width 27 height 11
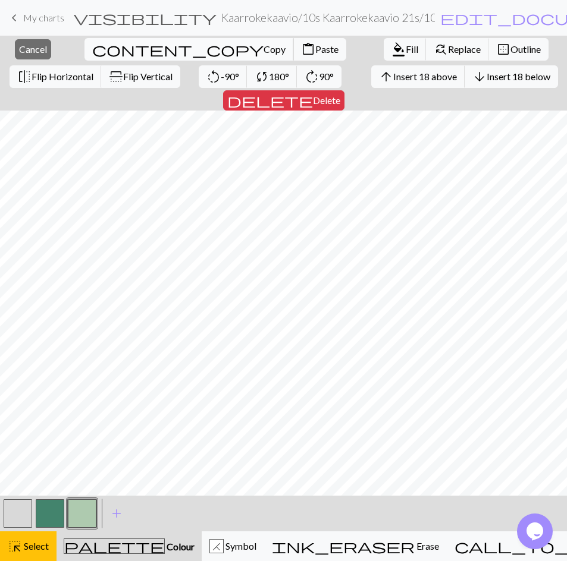
click at [263, 51] on span "Copy" at bounding box center [274, 48] width 22 height 11
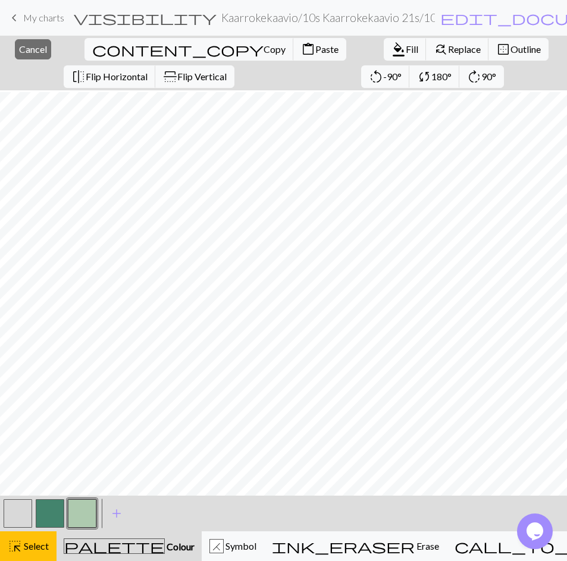
scroll to position [382, 0]
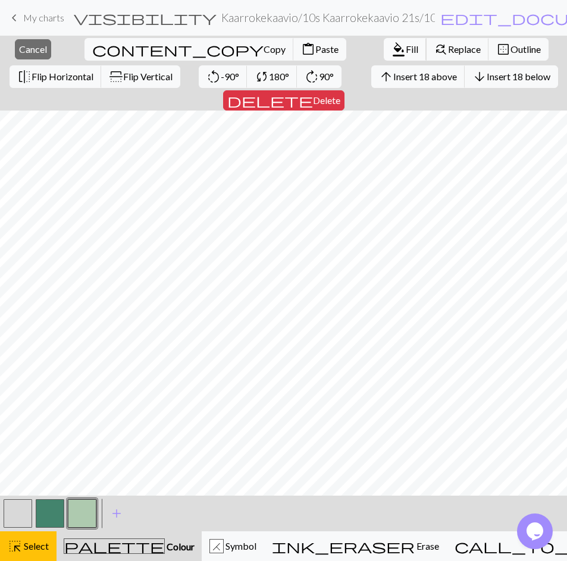
click at [406, 45] on span "Fill" at bounding box center [412, 48] width 12 height 11
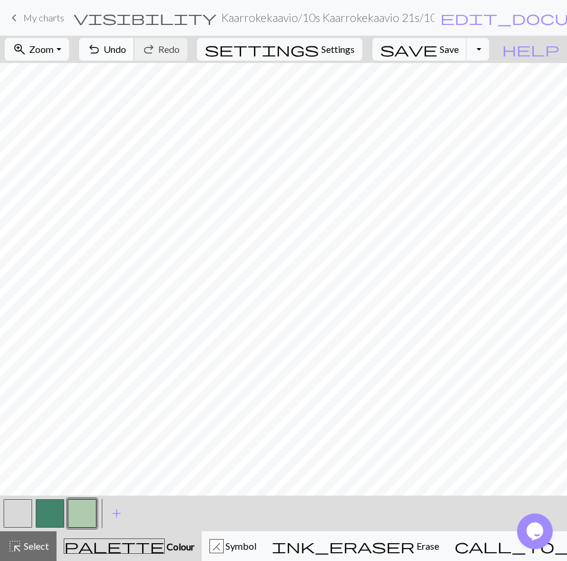
click at [134, 45] on button "undo Undo Undo" at bounding box center [106, 49] width 55 height 23
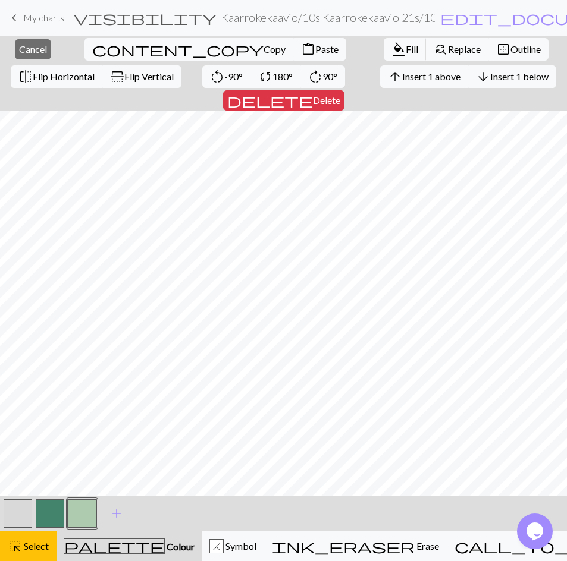
click at [81, 512] on button "button" at bounding box center [82, 514] width 29 height 29
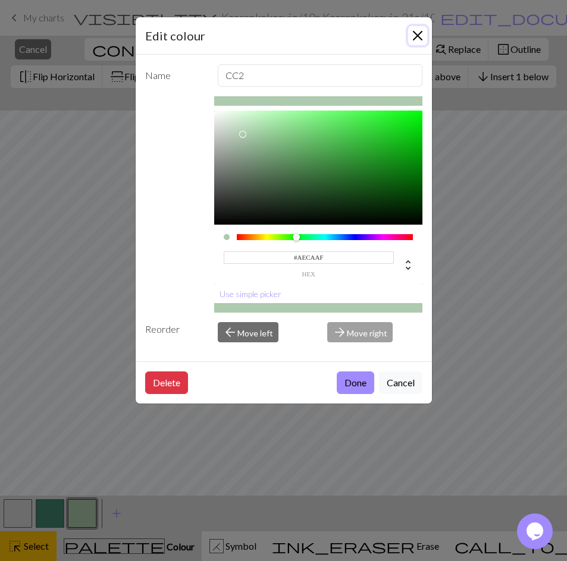
click at [422, 29] on button "Close" at bounding box center [417, 35] width 19 height 19
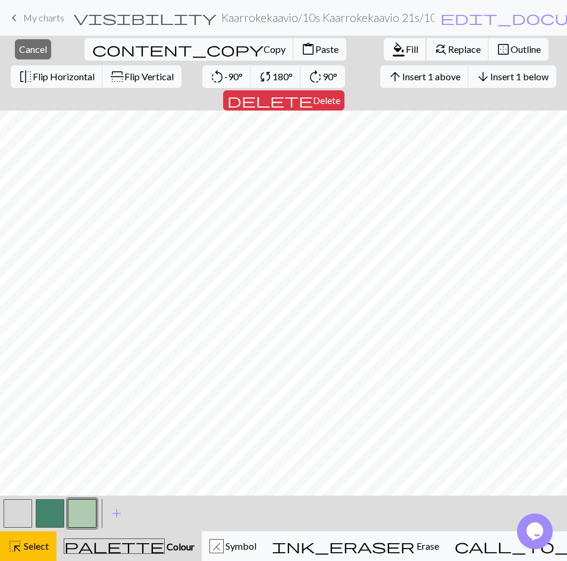
click at [406, 46] on span "Fill" at bounding box center [412, 48] width 12 height 11
click at [263, 46] on span "Copy" at bounding box center [274, 48] width 22 height 11
click at [406, 43] on span "Fill" at bounding box center [412, 48] width 12 height 11
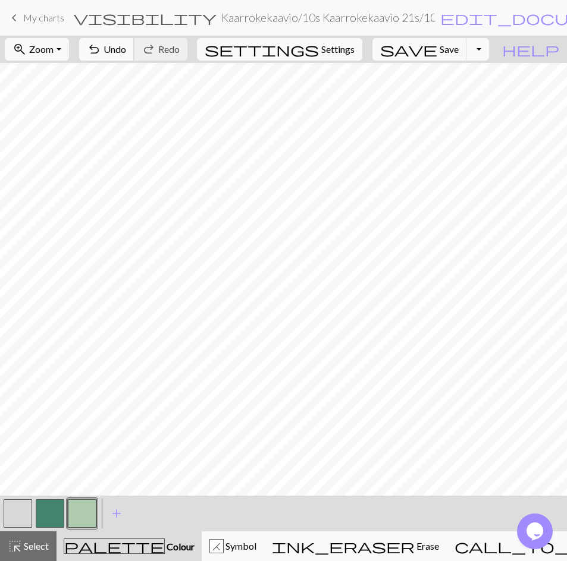
click at [126, 45] on span "Undo" at bounding box center [114, 48] width 23 height 11
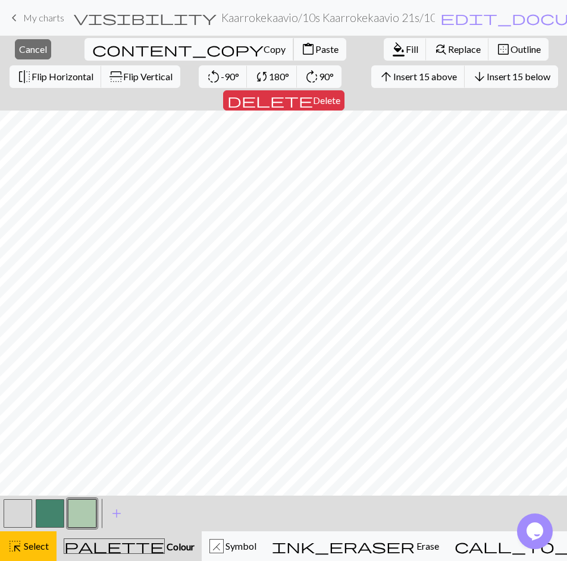
click at [263, 48] on span "Copy" at bounding box center [274, 48] width 22 height 11
click at [315, 47] on span "Paste" at bounding box center [326, 48] width 23 height 11
click at [32, 548] on span "Select" at bounding box center [35, 546] width 27 height 11
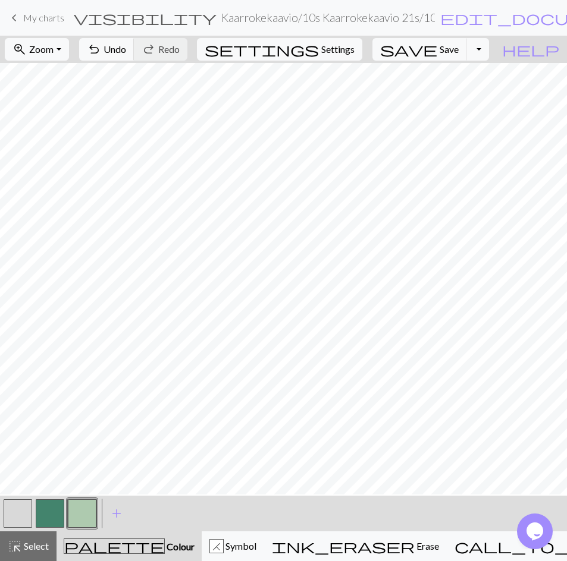
scroll to position [264, 0]
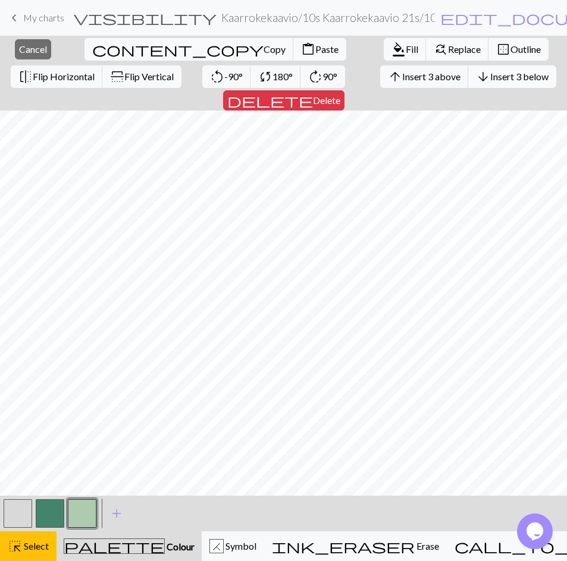
click at [490, 81] on span "Insert 3 below" at bounding box center [519, 76] width 58 height 11
click at [406, 51] on span "Fill" at bounding box center [412, 48] width 12 height 11
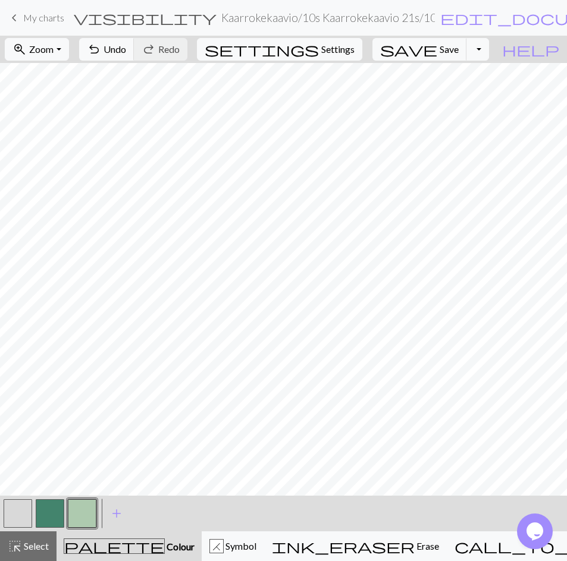
scroll to position [233, 0]
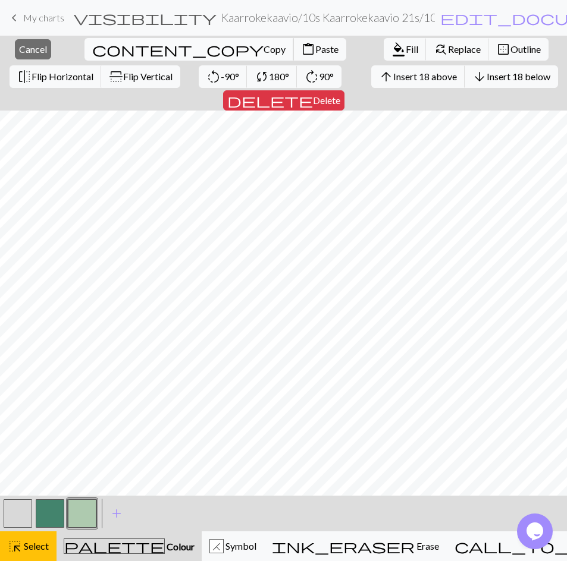
click at [263, 53] on span "Copy" at bounding box center [274, 48] width 22 height 11
click at [315, 49] on span "Paste" at bounding box center [326, 48] width 23 height 11
click at [406, 48] on span "Fill" at bounding box center [412, 48] width 12 height 11
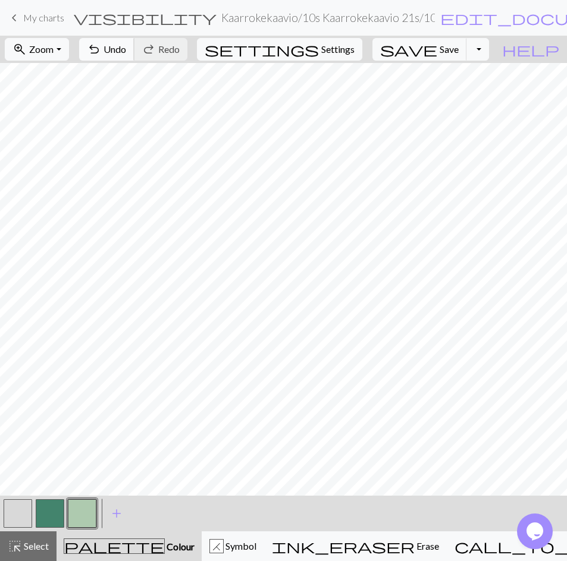
click at [126, 50] on span "Undo" at bounding box center [114, 48] width 23 height 11
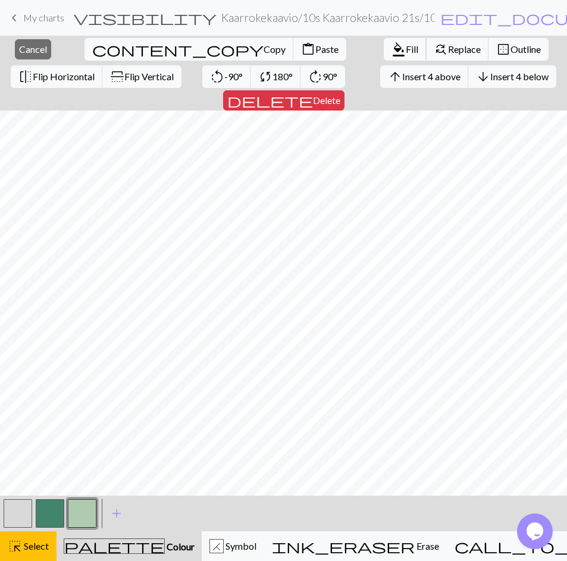
click at [406, 48] on span "Fill" at bounding box center [412, 48] width 12 height 11
click at [58, 511] on button "button" at bounding box center [50, 514] width 29 height 29
click at [406, 49] on span "Fill" at bounding box center [412, 48] width 12 height 11
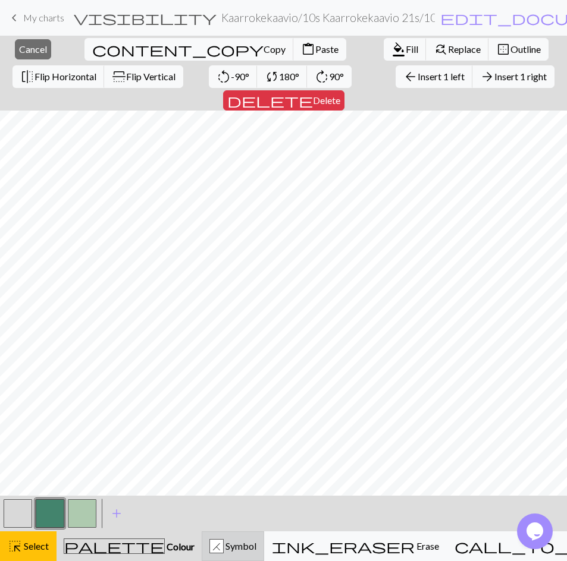
click at [245, 552] on div "H Symbol" at bounding box center [232, 546] width 47 height 14
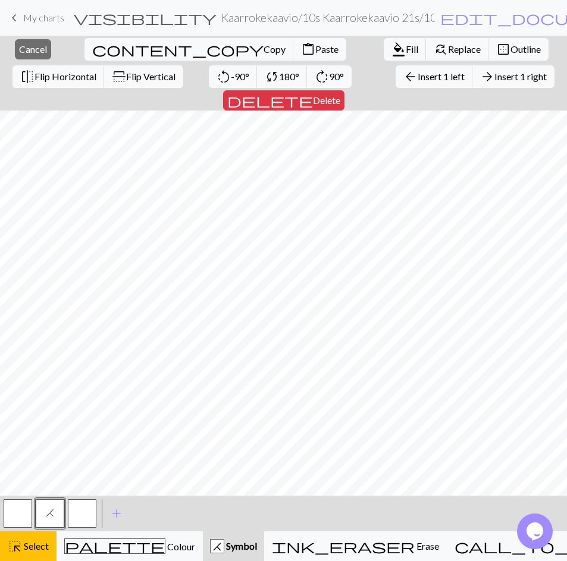
click at [88, 513] on button "button" at bounding box center [82, 514] width 29 height 29
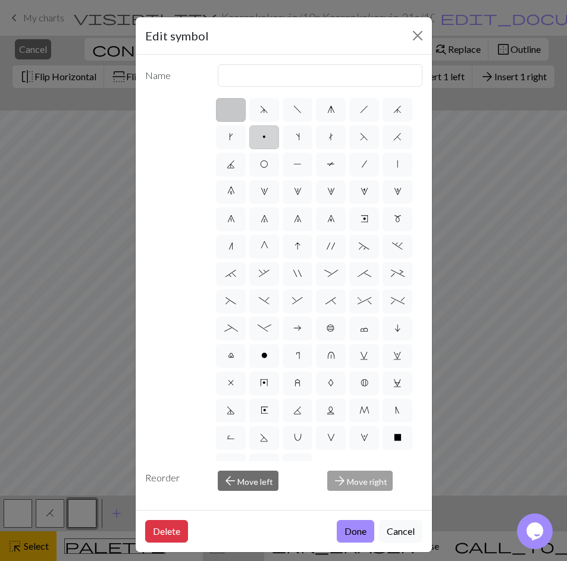
click at [266, 134] on span "p" at bounding box center [264, 137] width 4 height 10
click at [270, 134] on input "p" at bounding box center [266, 134] width 8 height 8
radio input "true"
type input "purl"
click at [348, 527] on button "Done" at bounding box center [355, 531] width 37 height 23
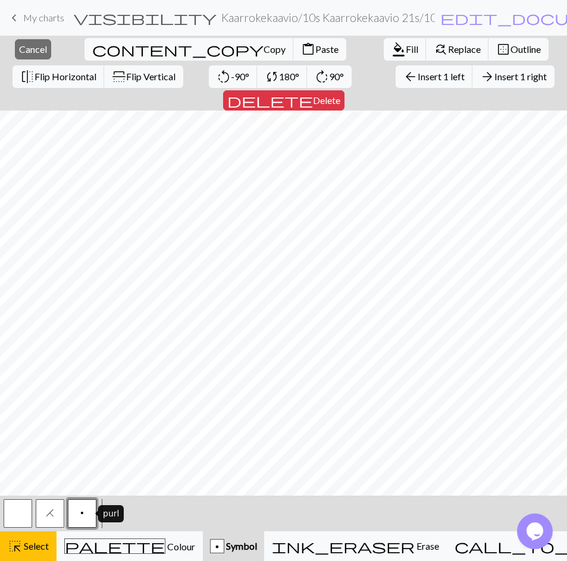
click at [80, 516] on button "p" at bounding box center [82, 514] width 29 height 29
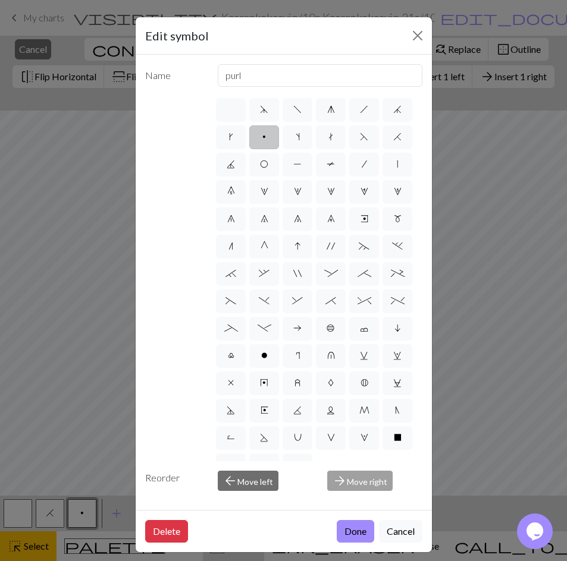
click at [279, 142] on label "p" at bounding box center [264, 137] width 30 height 24
click at [270, 137] on input "p" at bounding box center [266, 134] width 8 height 8
click at [352, 535] on button "Done" at bounding box center [355, 531] width 37 height 23
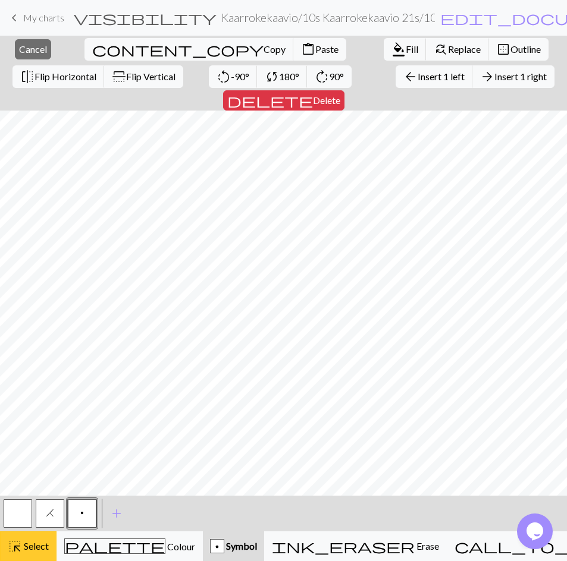
click at [40, 542] on span "Select" at bounding box center [35, 546] width 27 height 11
click at [82, 511] on span "p" at bounding box center [82, 513] width 4 height 10
click at [82, 511] on div "Edit symbol Name purl d f g h j k p s t F H J O P T / | 0 1 2 3 4 5 6 7 8 9 e m…" at bounding box center [283, 280] width 567 height 561
click at [35, 538] on button "highlight_alt Select Select" at bounding box center [28, 547] width 56 height 30
click at [497, 77] on span "Insert 1 right" at bounding box center [523, 76] width 52 height 11
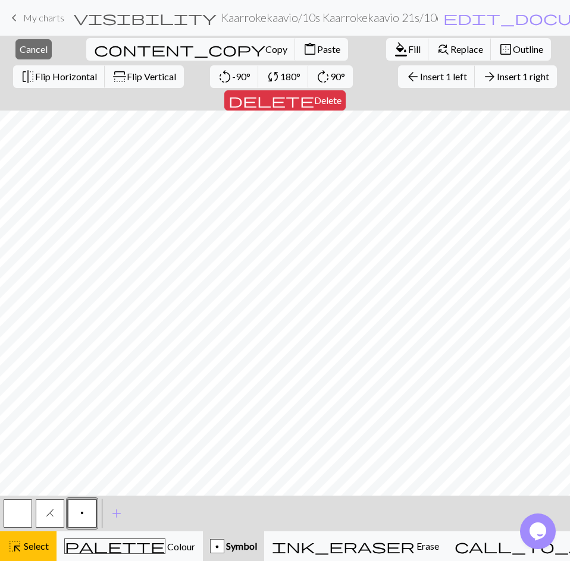
click at [497, 77] on span "Insert 1 right" at bounding box center [523, 76] width 52 height 11
click at [94, 46] on span "content_copy" at bounding box center [179, 49] width 171 height 17
click at [317, 50] on span "Paste" at bounding box center [328, 48] width 23 height 11
click at [497, 76] on span "Insert 1 right" at bounding box center [523, 76] width 52 height 11
click at [317, 48] on span "Paste" at bounding box center [328, 48] width 23 height 11
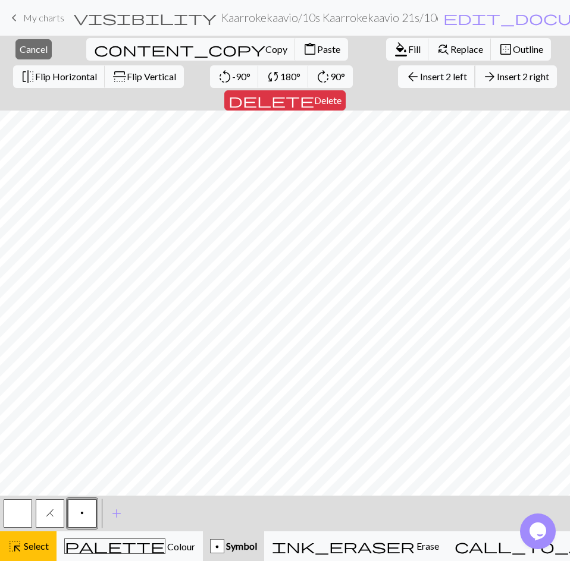
click at [420, 74] on span "Insert 2 left" at bounding box center [443, 76] width 47 height 11
click at [295, 42] on button "content_paste Paste" at bounding box center [321, 49] width 53 height 23
click at [18, 544] on span "highlight_alt" at bounding box center [15, 546] width 14 height 17
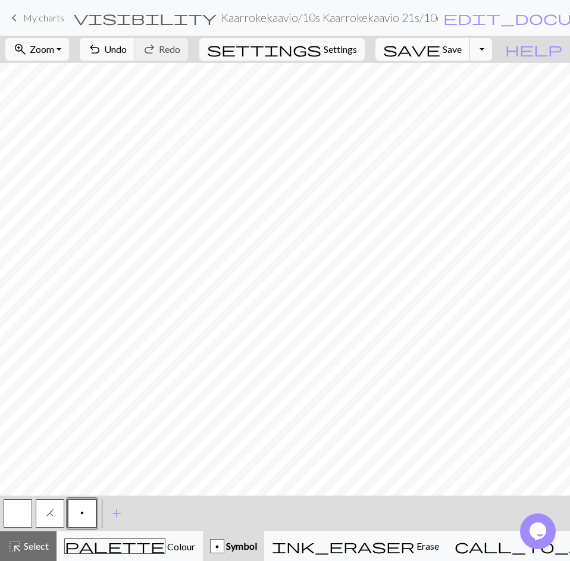
click at [461, 51] on span "Save" at bounding box center [451, 48] width 19 height 11
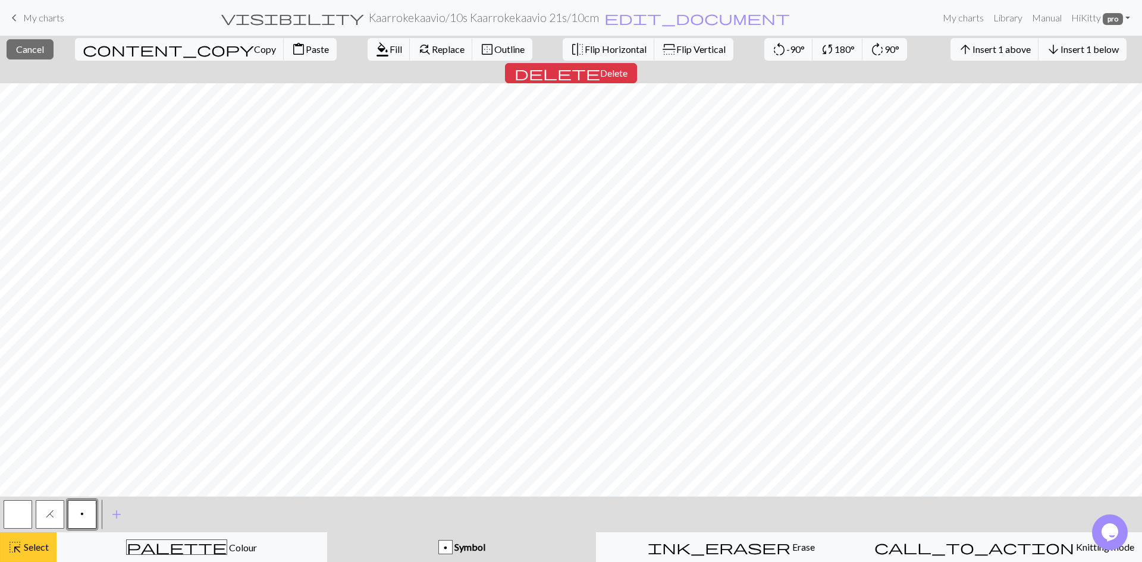
click at [25, 540] on div "highlight_alt Select Select" at bounding box center [28, 547] width 41 height 14
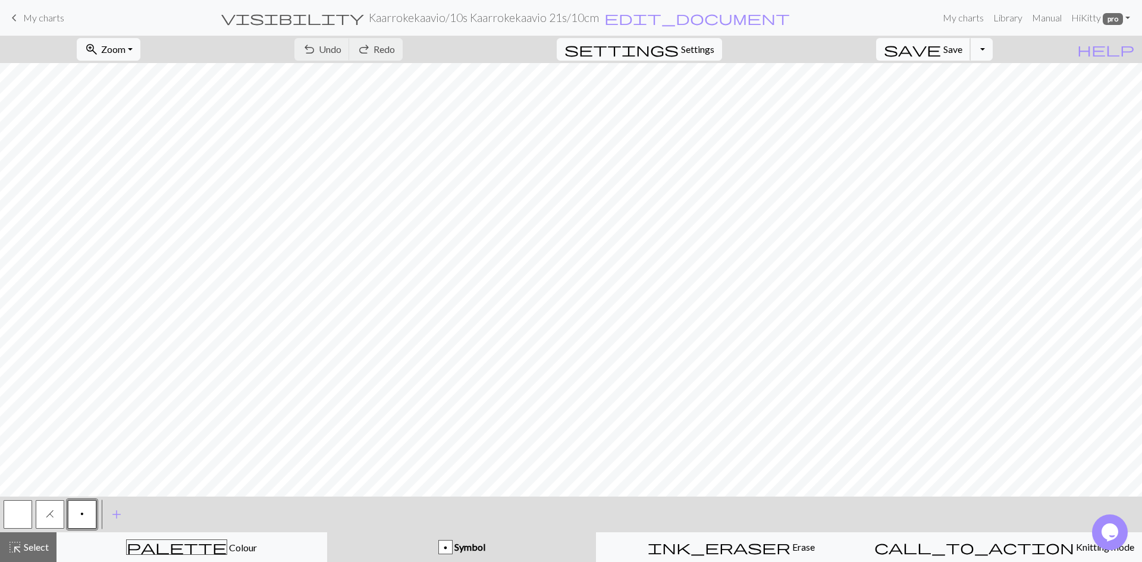
click at [962, 46] on span "Save" at bounding box center [952, 48] width 19 height 11
click at [24, 514] on button "button" at bounding box center [18, 514] width 29 height 29
click at [714, 51] on span "Settings" at bounding box center [697, 49] width 33 height 14
select select "aran"
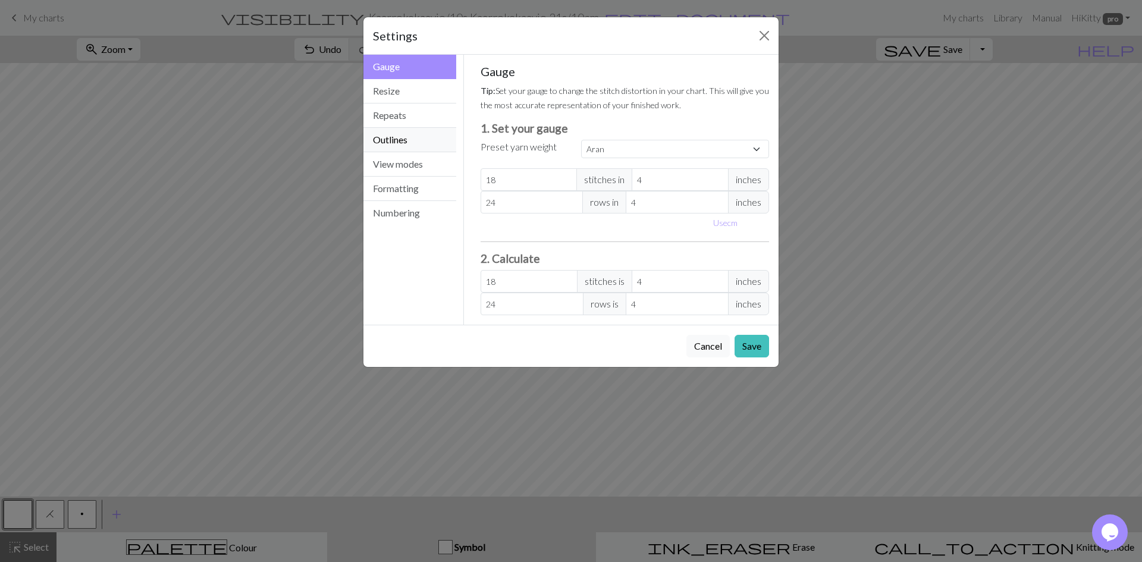
click at [385, 145] on button "Outlines" at bounding box center [409, 140] width 93 height 24
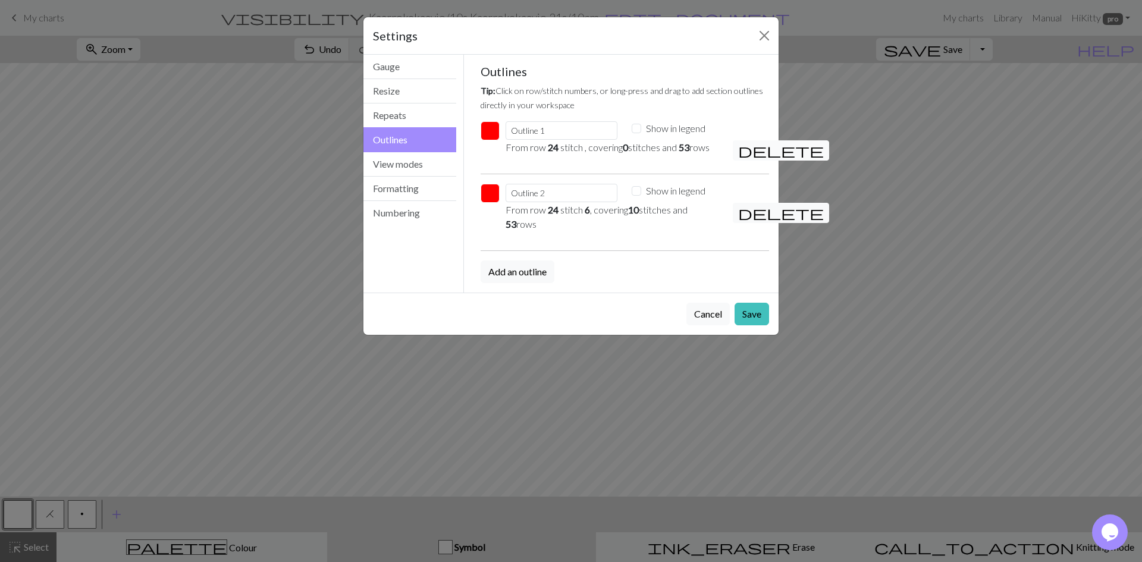
click at [746, 147] on span "delete" at bounding box center [781, 150] width 86 height 17
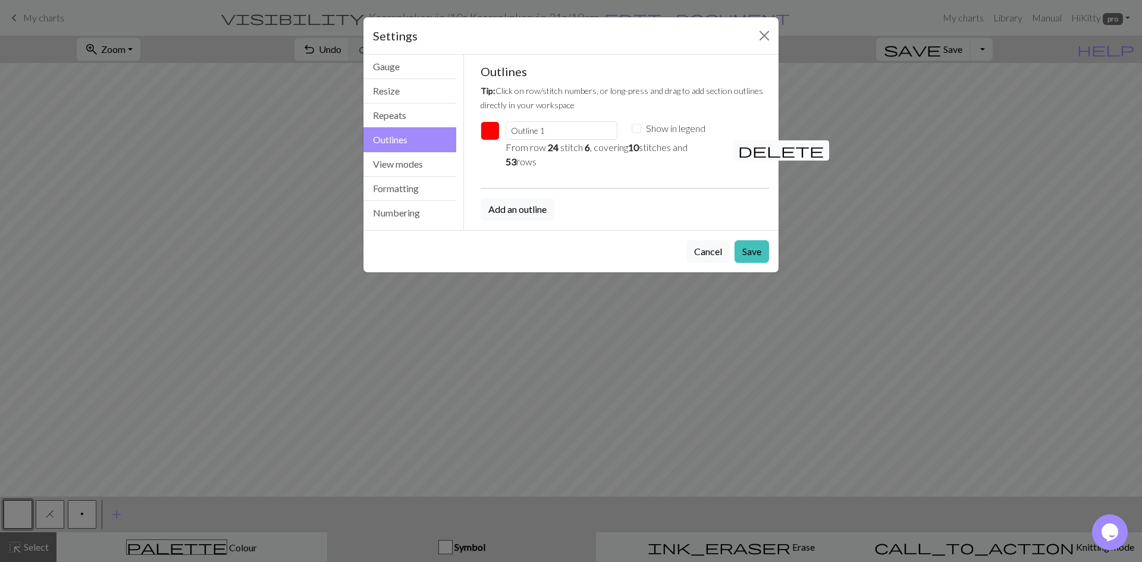
click at [745, 151] on span "delete" at bounding box center [781, 150] width 86 height 17
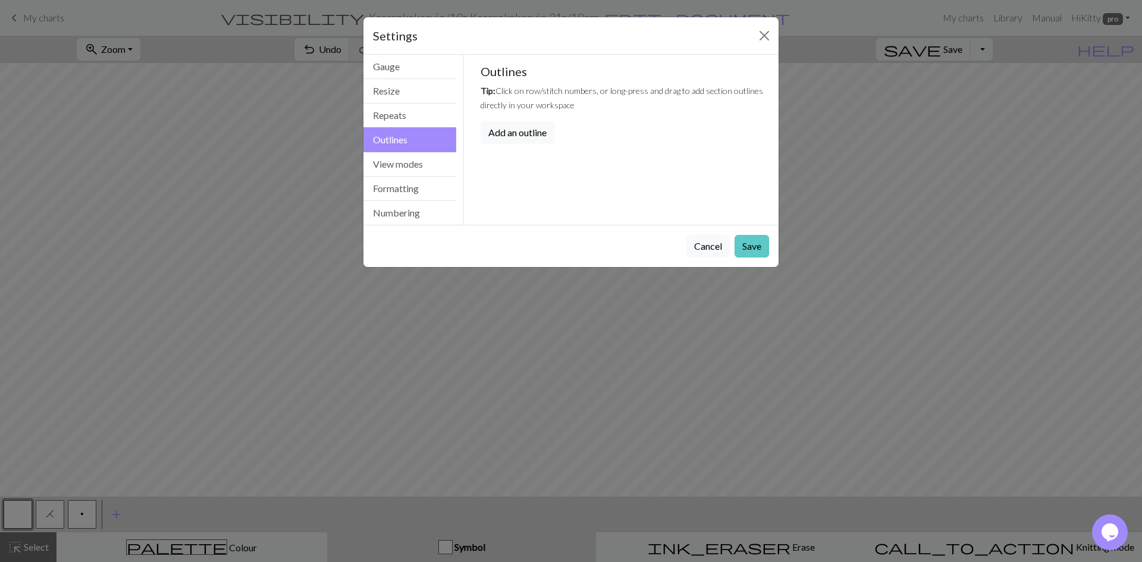
click at [752, 245] on button "Save" at bounding box center [751, 246] width 34 height 23
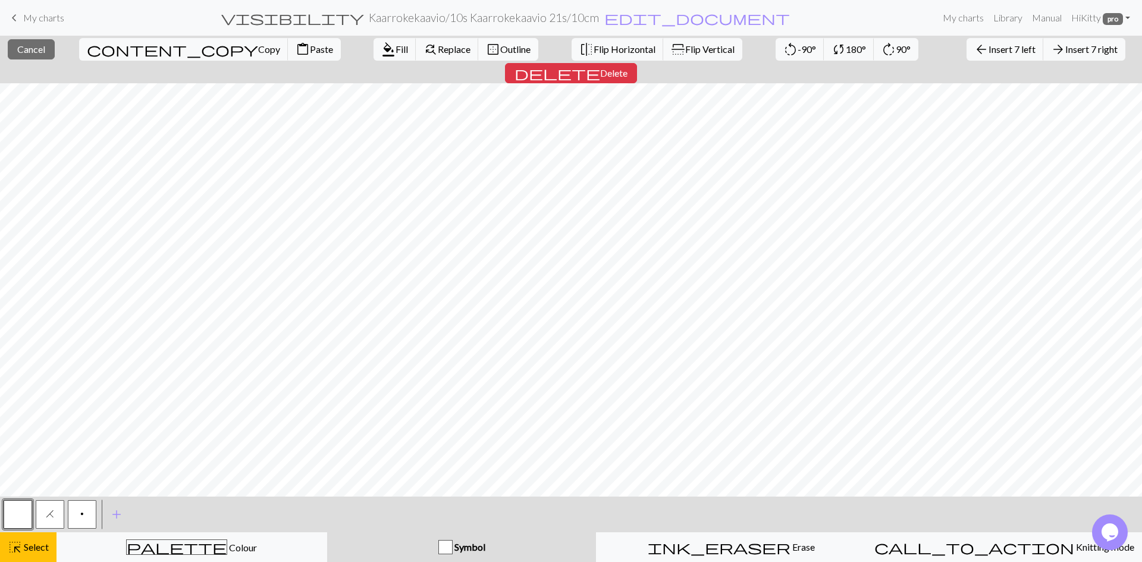
click at [500, 46] on span "Outline" at bounding box center [515, 48] width 30 height 11
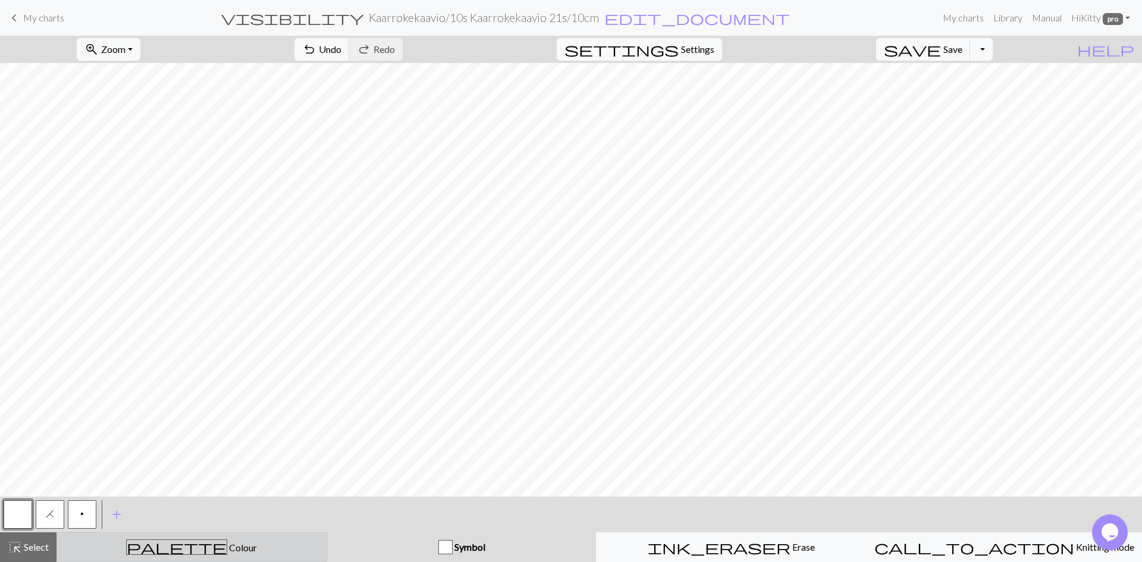
click at [184, 554] on span "palette" at bounding box center [177, 547] width 100 height 17
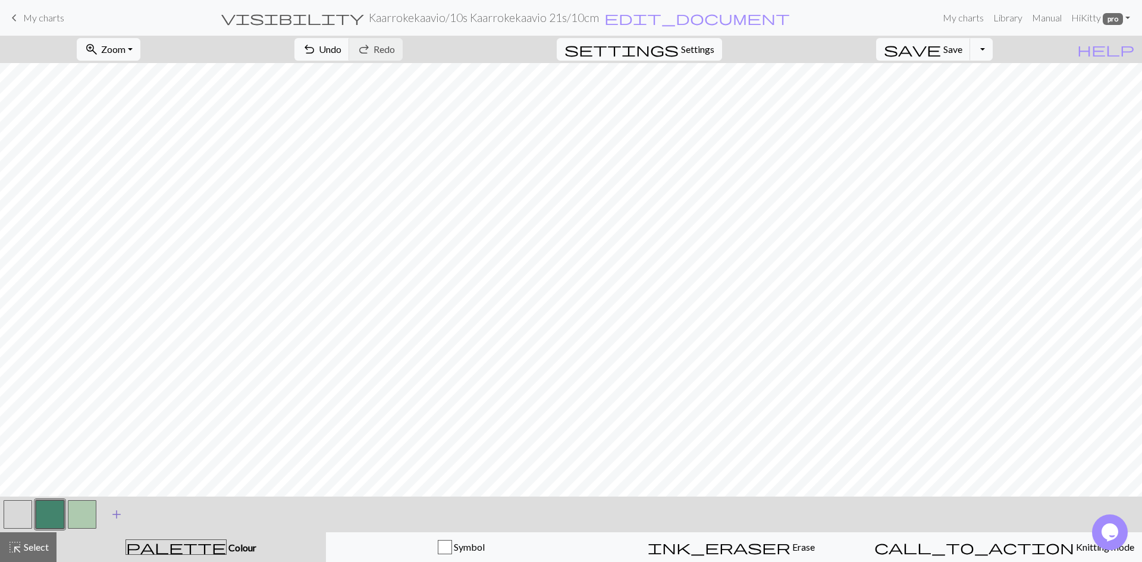
click at [121, 513] on span "add" at bounding box center [116, 514] width 14 height 17
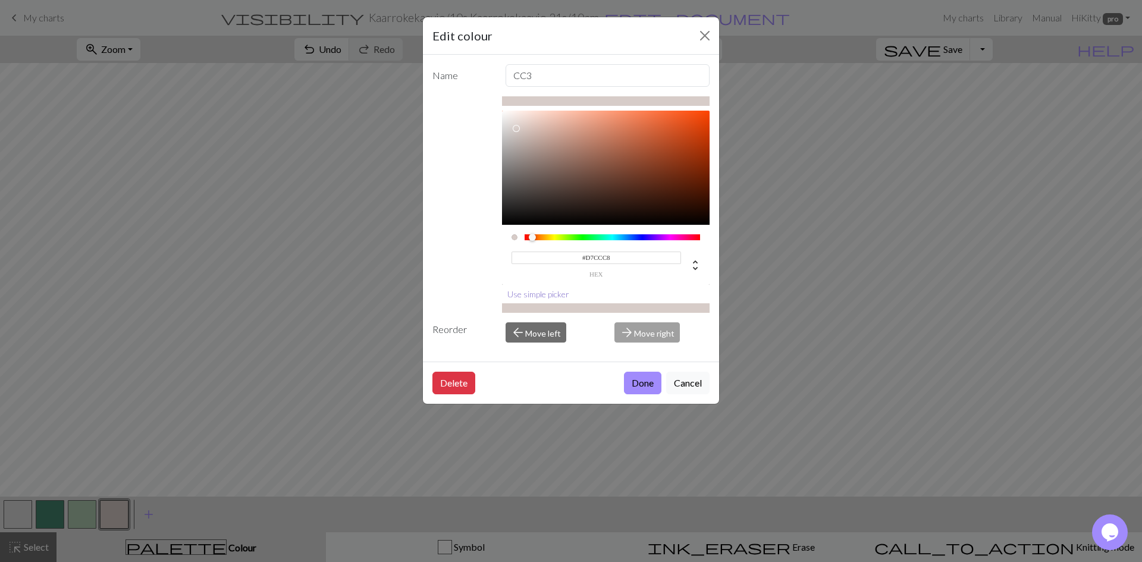
click at [524, 291] on button "Use simple picker" at bounding box center [538, 294] width 73 height 18
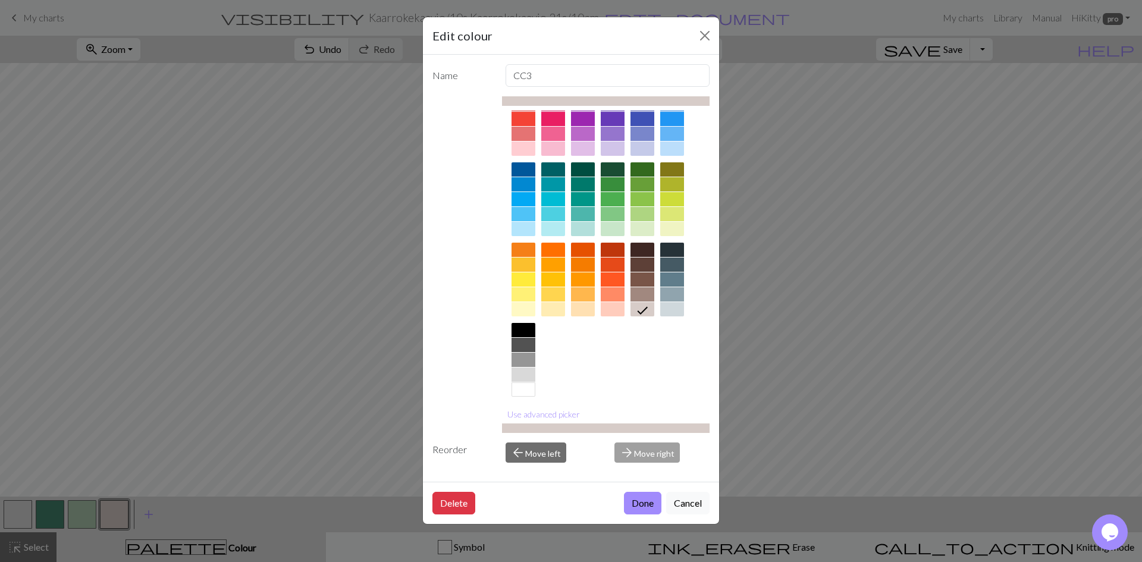
scroll to position [43, 0]
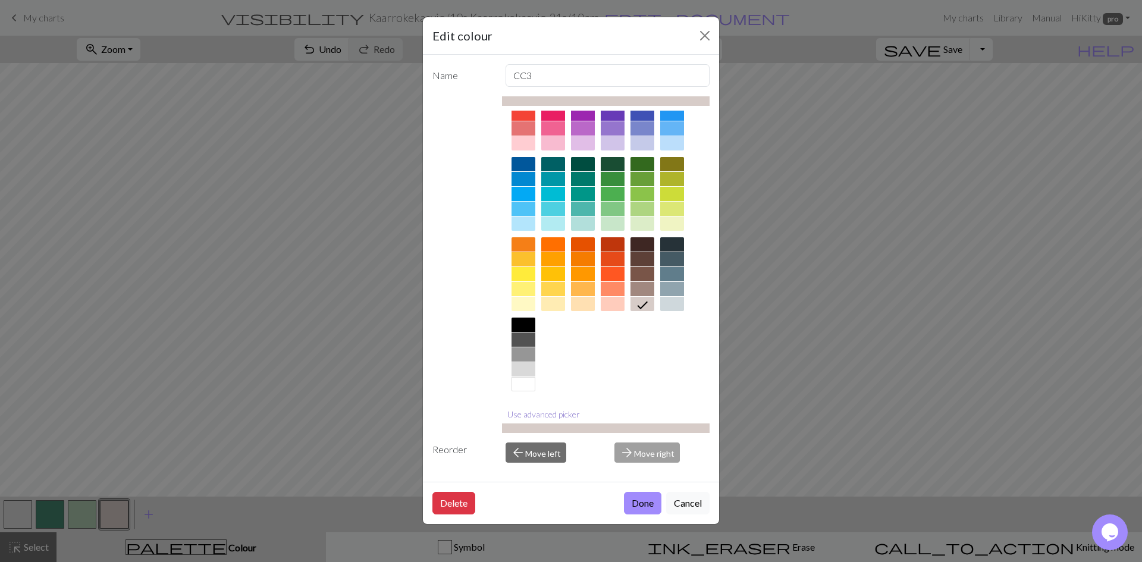
click at [565, 417] on button "Use advanced picker" at bounding box center [543, 414] width 83 height 18
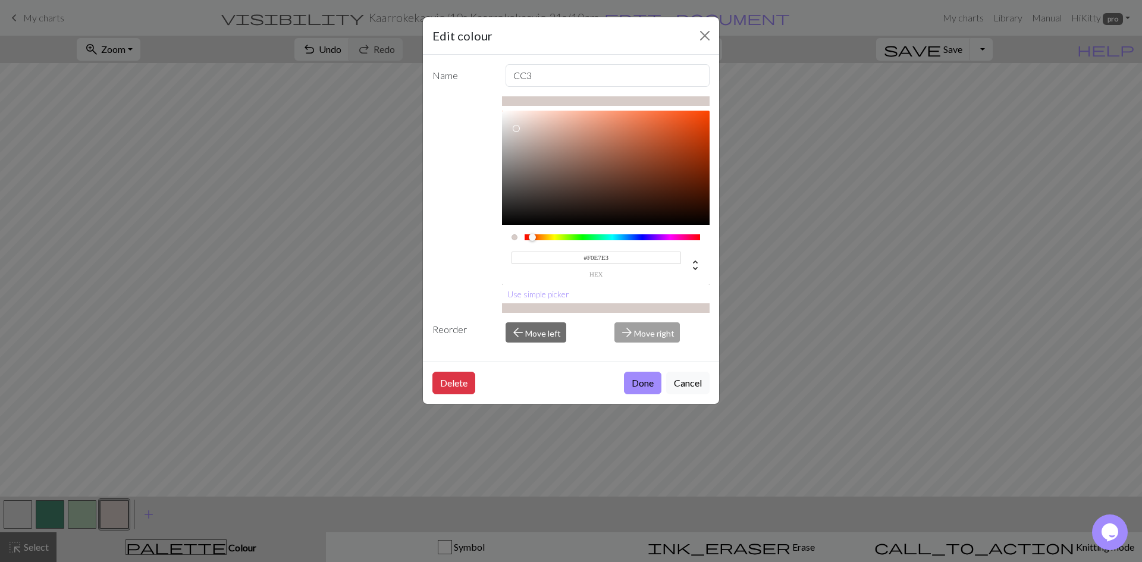
click at [513, 117] on div at bounding box center [606, 168] width 208 height 114
type input "#FAF2EF"
drag, startPoint x: 515, startPoint y: 120, endPoint x: 511, endPoint y: 113, distance: 7.8
click at [511, 113] on div at bounding box center [510, 112] width 7 height 7
click at [649, 378] on button "Done" at bounding box center [642, 383] width 37 height 23
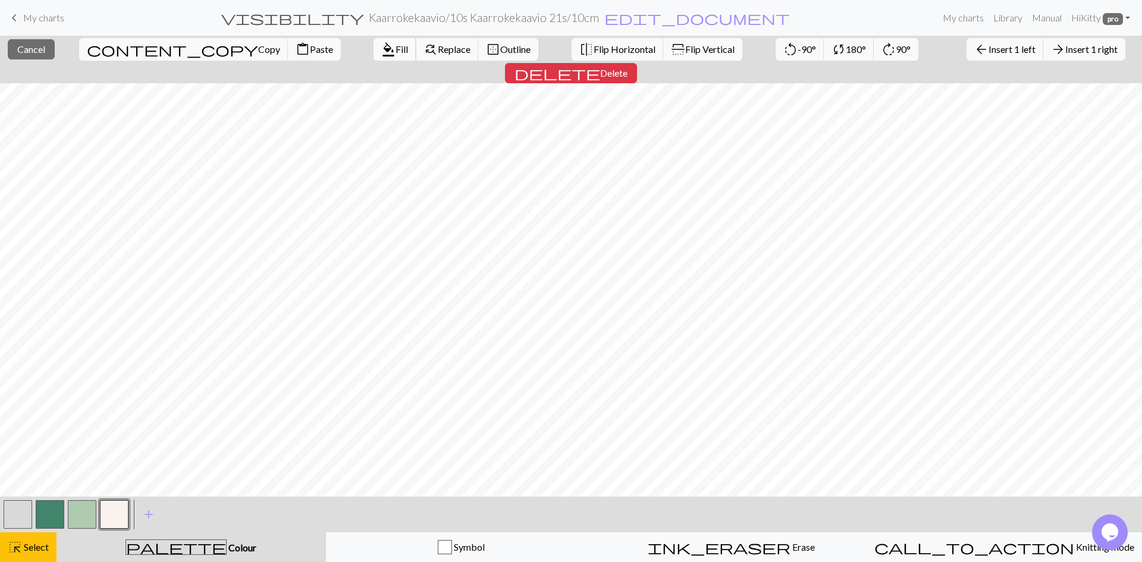
click at [395, 49] on span "Fill" at bounding box center [401, 48] width 12 height 11
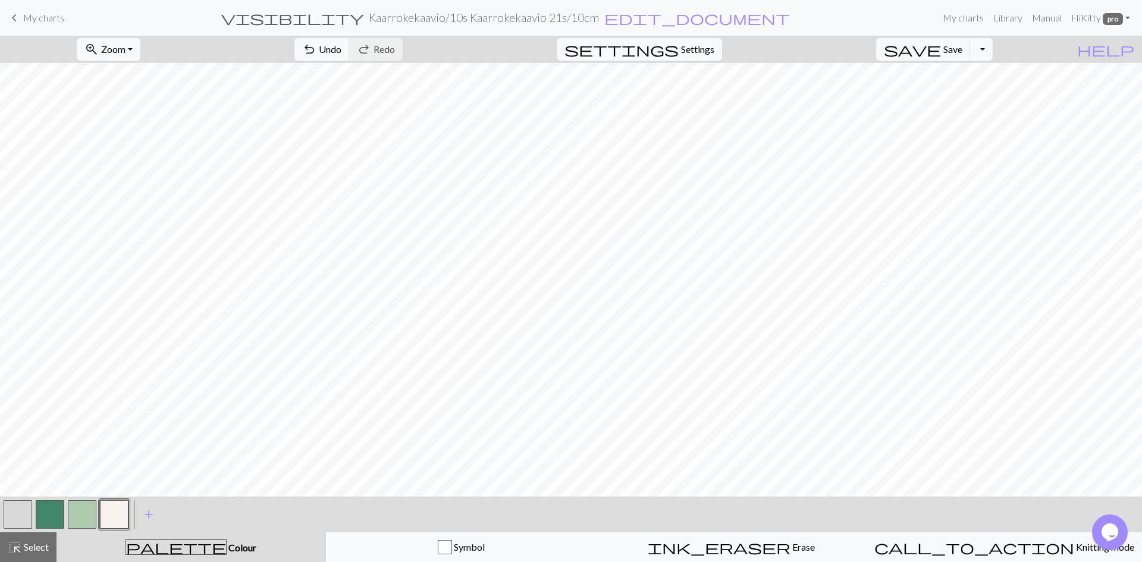
click at [108, 516] on button "button" at bounding box center [114, 514] width 29 height 29
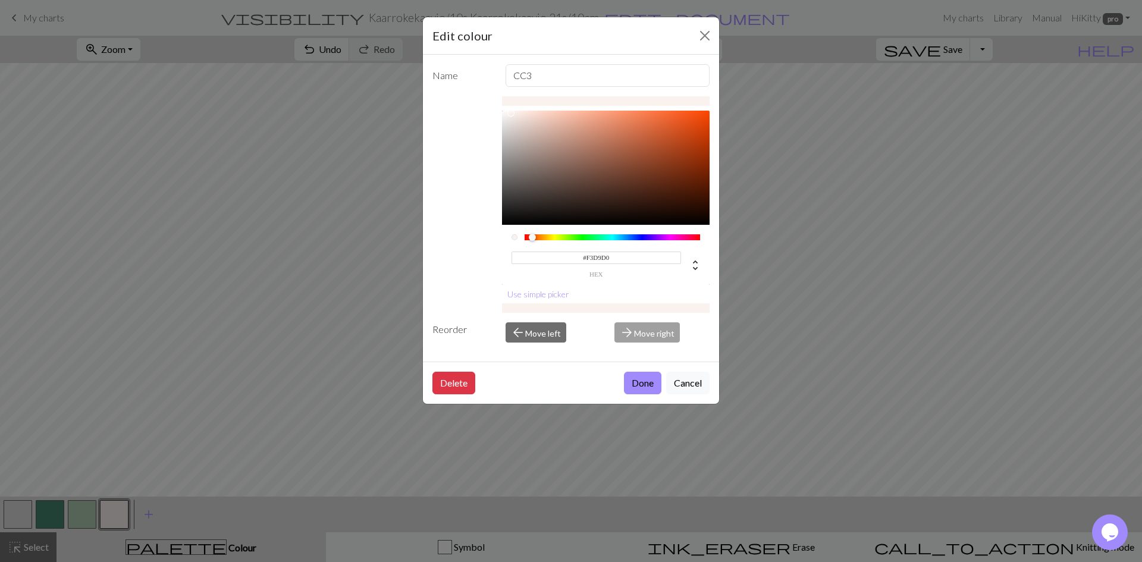
click at [531, 116] on div at bounding box center [606, 168] width 208 height 114
click at [520, 140] on div at bounding box center [606, 168] width 208 height 114
click at [516, 126] on div at bounding box center [606, 168] width 208 height 114
type input "#E3DFDE"
click at [507, 123] on div at bounding box center [606, 168] width 208 height 114
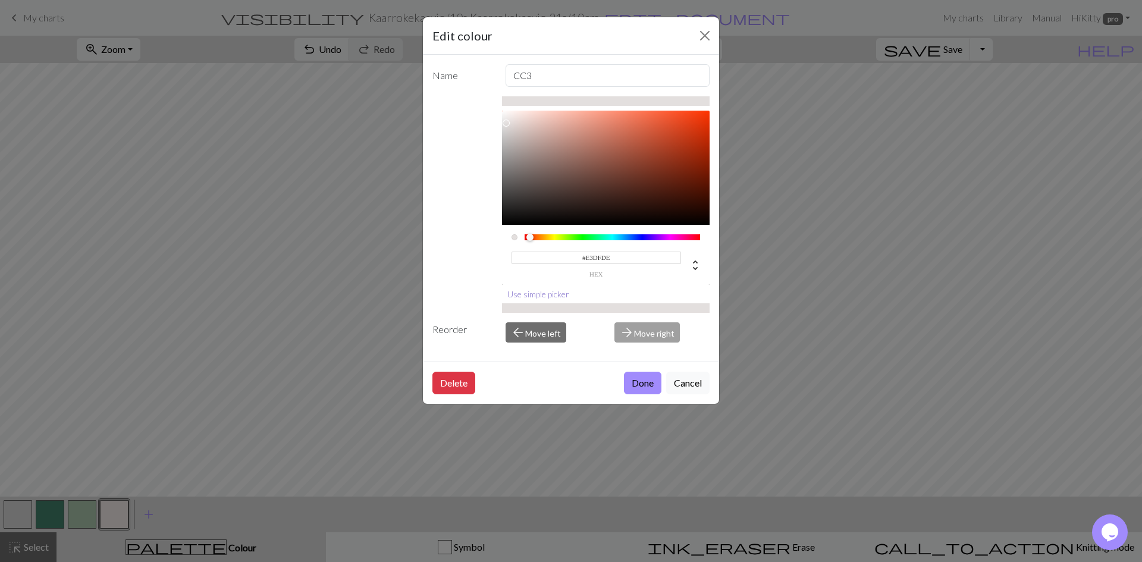
click at [555, 293] on button "Use simple picker" at bounding box center [538, 294] width 73 height 18
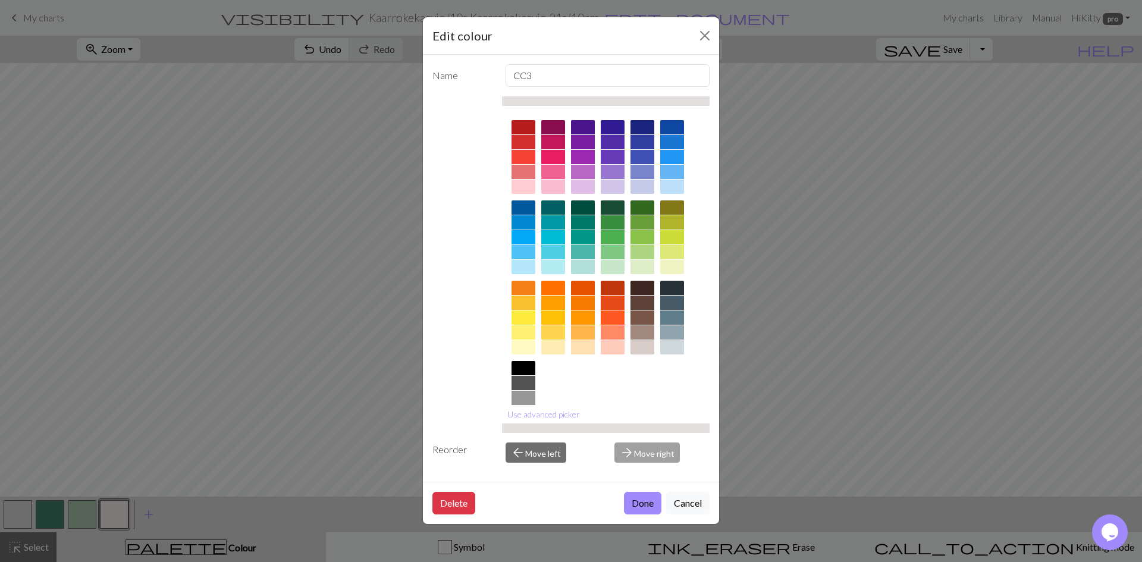
scroll to position [43, 0]
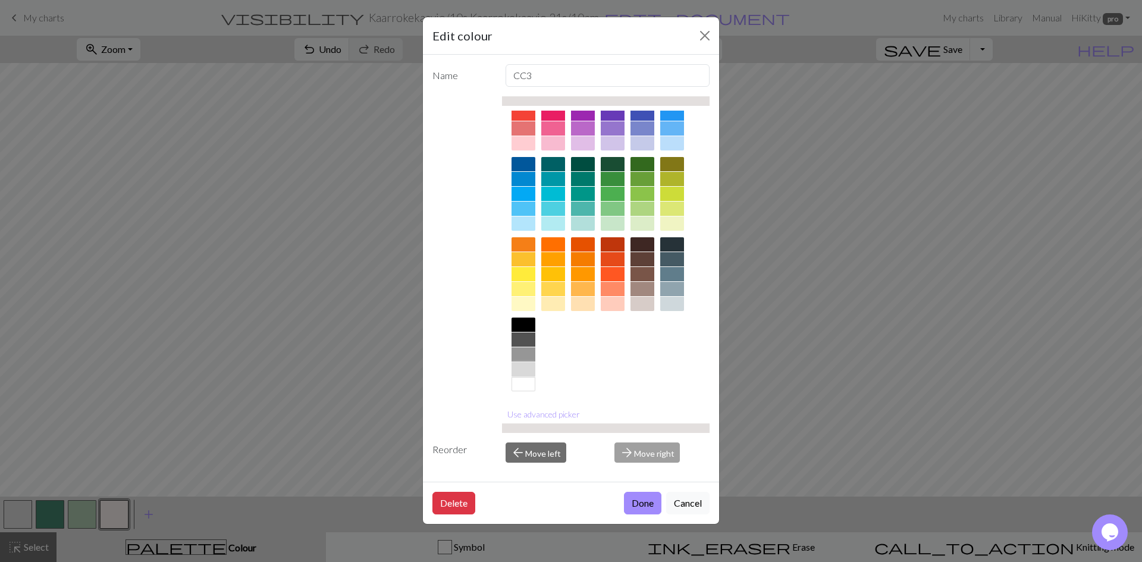
click at [524, 364] on div at bounding box center [523, 369] width 24 height 14
click at [556, 412] on button "Use advanced picker" at bounding box center [543, 414] width 83 height 18
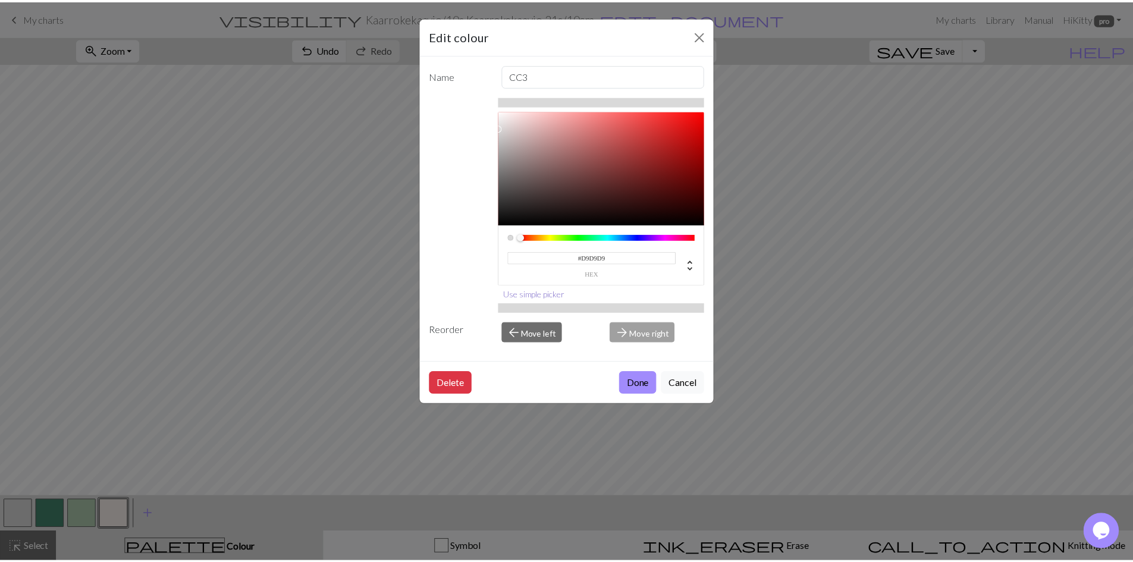
scroll to position [0, 0]
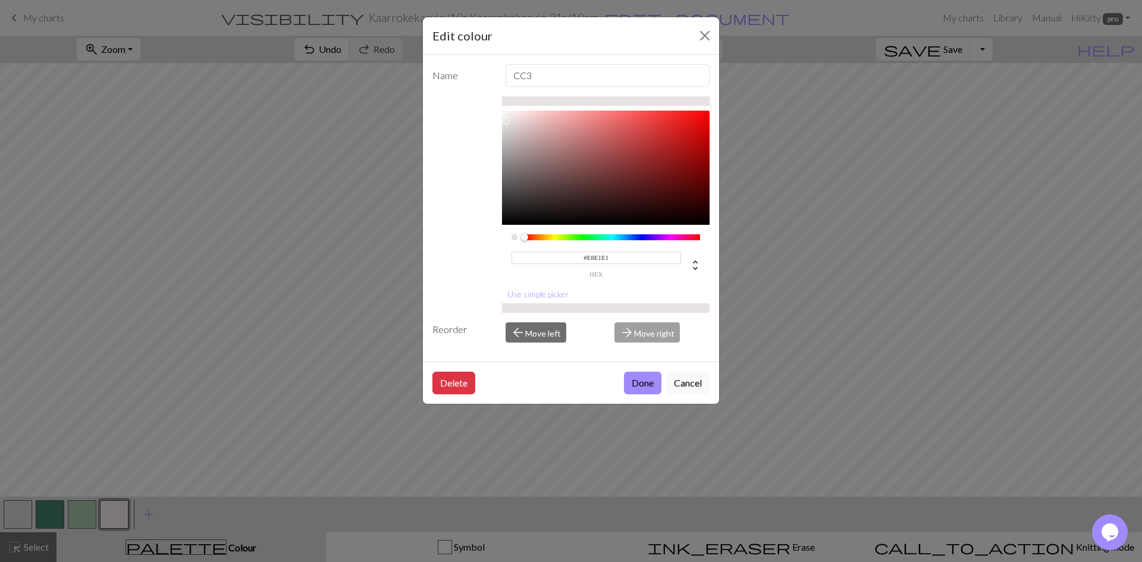
type input "#E8E0E0"
drag, startPoint x: 502, startPoint y: 125, endPoint x: 509, endPoint y: 121, distance: 8.6
click at [509, 121] on div at bounding box center [508, 120] width 7 height 7
click at [639, 380] on button "Done" at bounding box center [642, 383] width 37 height 23
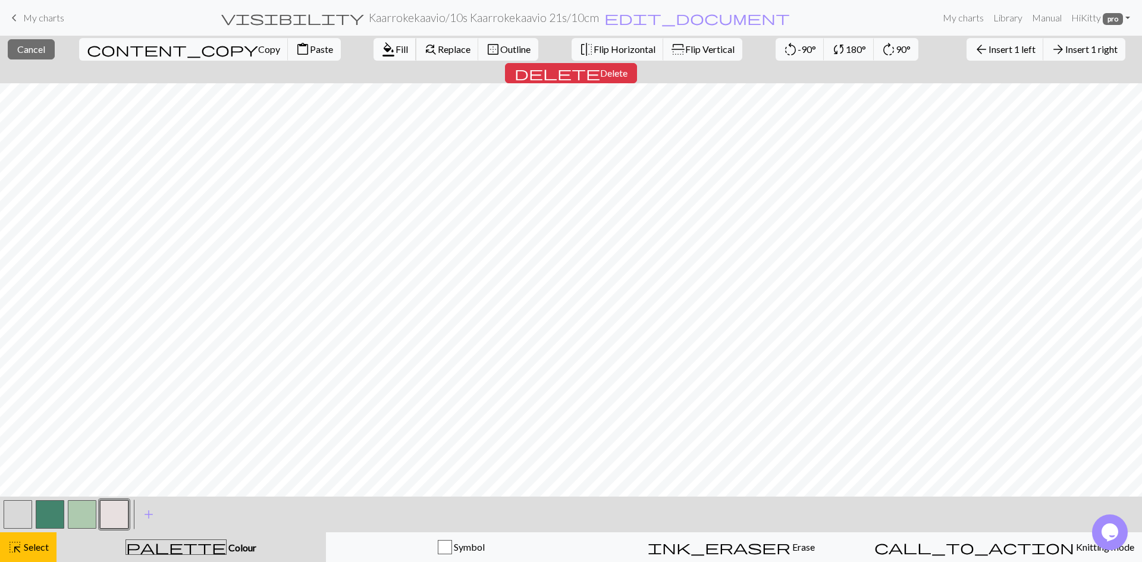
click at [395, 49] on span "Fill" at bounding box center [401, 48] width 12 height 11
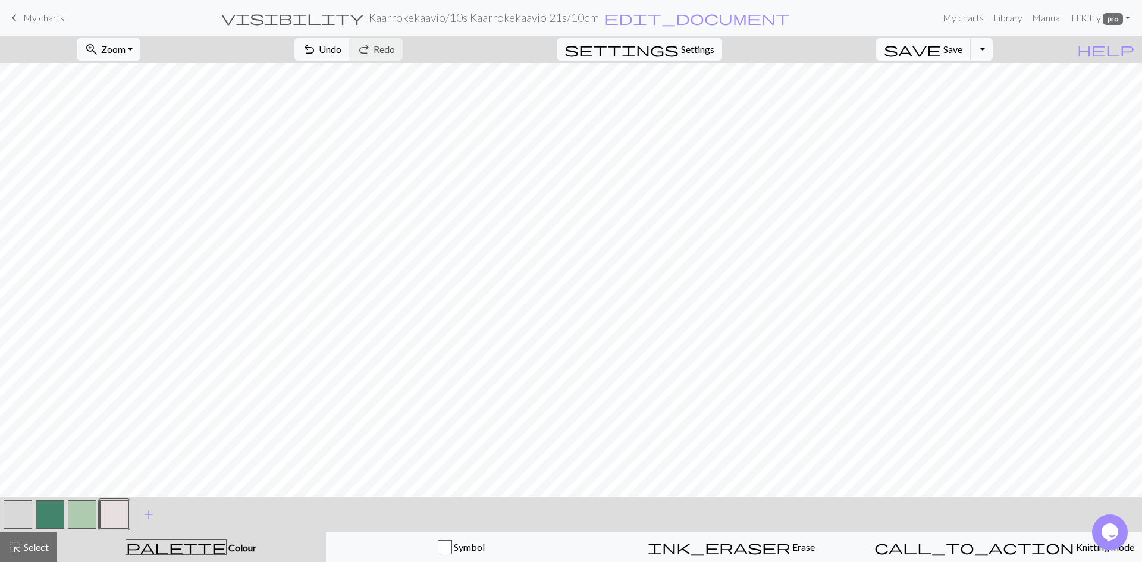
click at [962, 52] on span "Save" at bounding box center [952, 48] width 19 height 11
click at [30, 15] on span "My charts" at bounding box center [43, 17] width 41 height 11
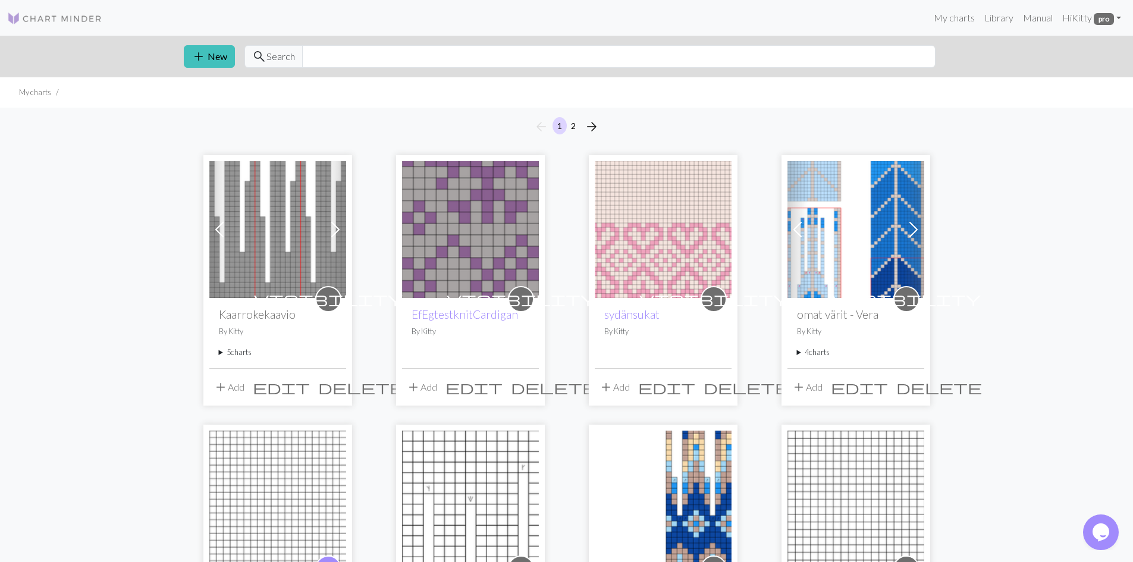
click at [219, 351] on summary "5 charts" at bounding box center [278, 352] width 118 height 11
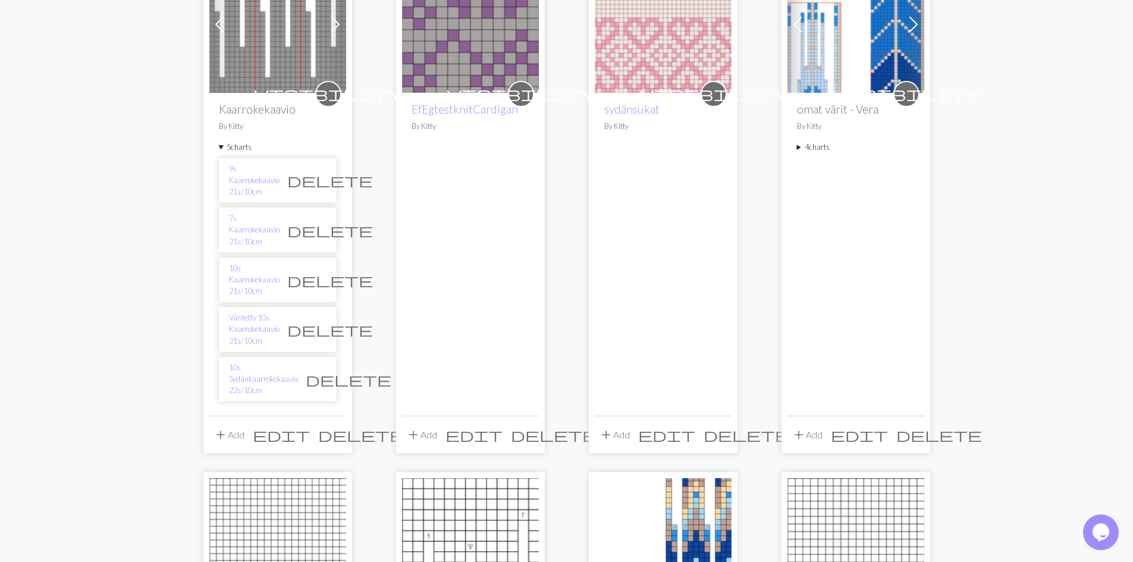
scroll to position [222, 0]
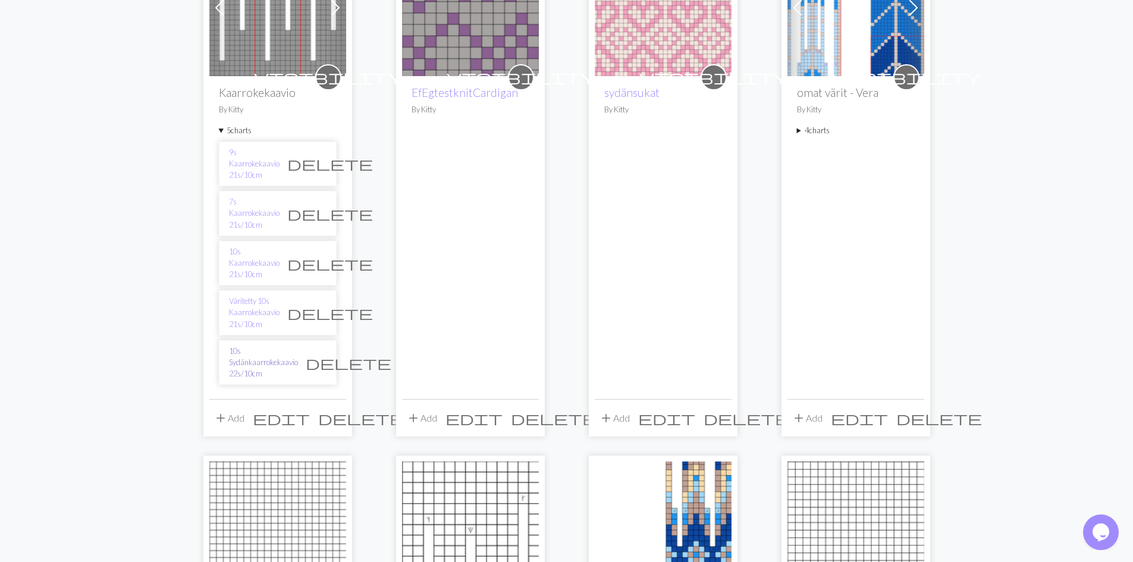
click at [253, 345] on link "10s Sydänkaarrokekaavio 22s/10cm" at bounding box center [263, 362] width 69 height 34
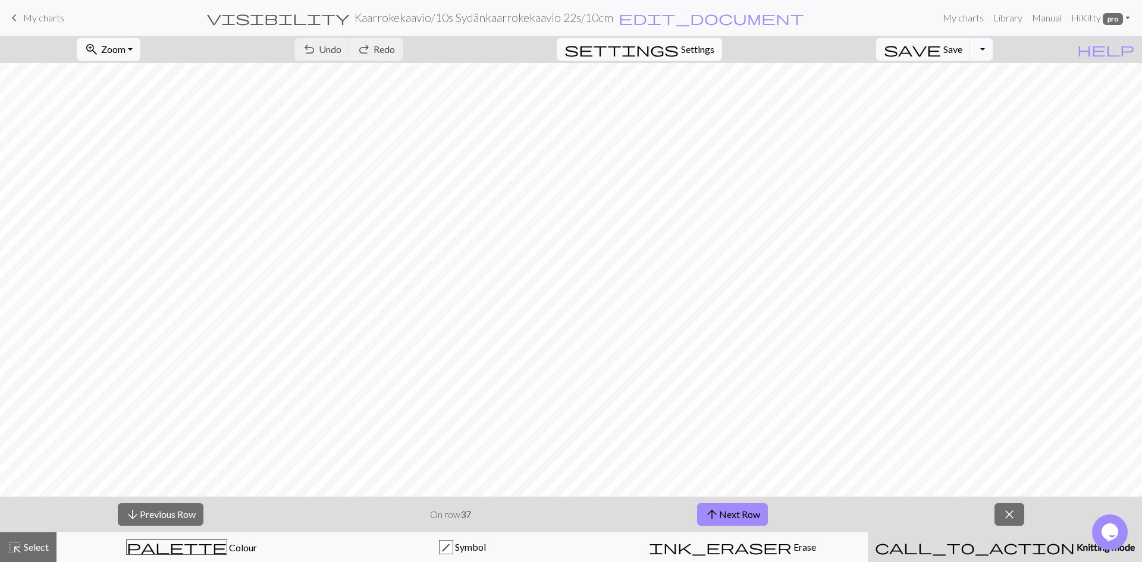
click at [35, 17] on span "My charts" at bounding box center [43, 17] width 41 height 11
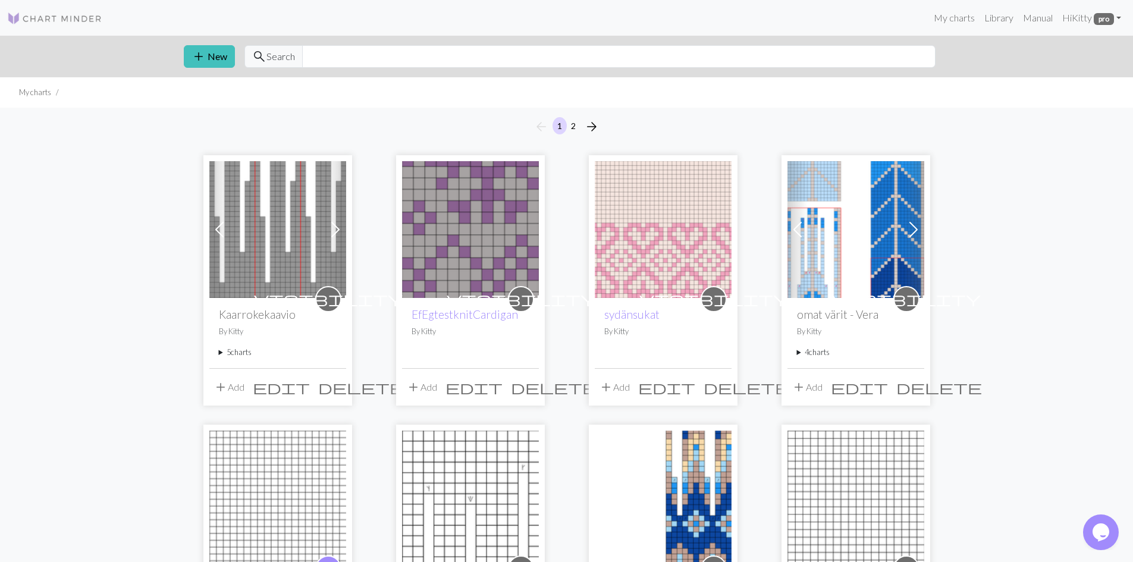
click at [235, 349] on summary "5 charts" at bounding box center [278, 352] width 118 height 11
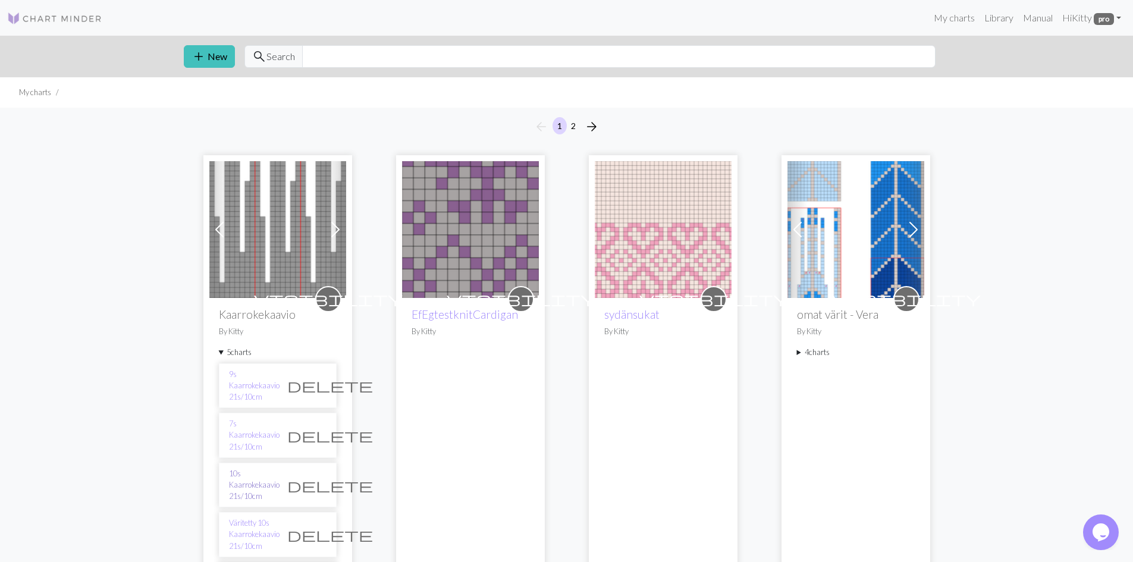
click at [244, 468] on link "10s Kaarrokekaavio 21s/10cm" at bounding box center [254, 485] width 51 height 34
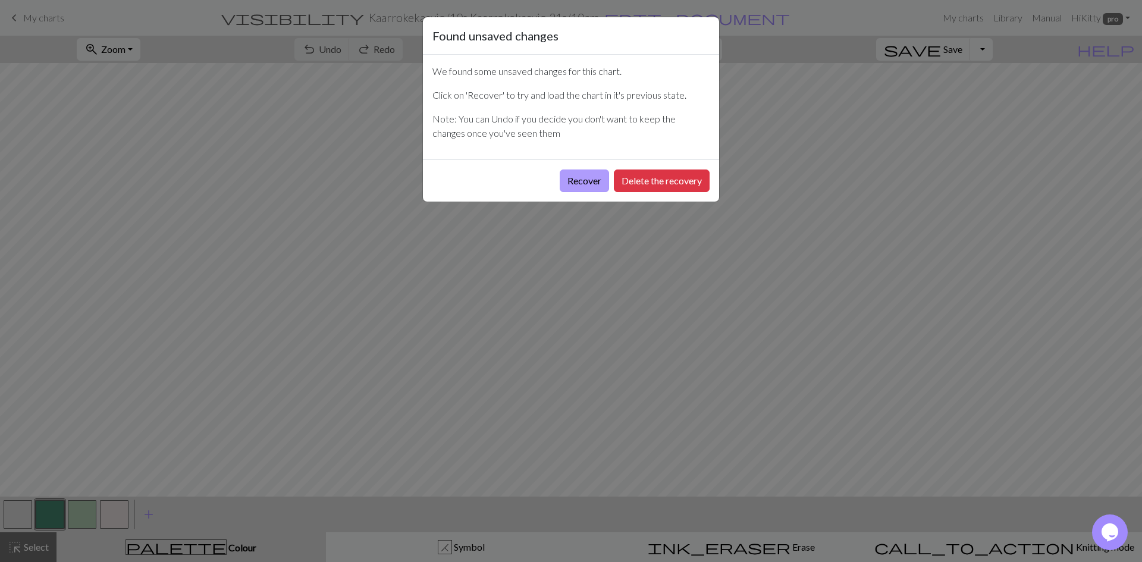
click at [574, 176] on button "Recover" at bounding box center [584, 180] width 49 height 23
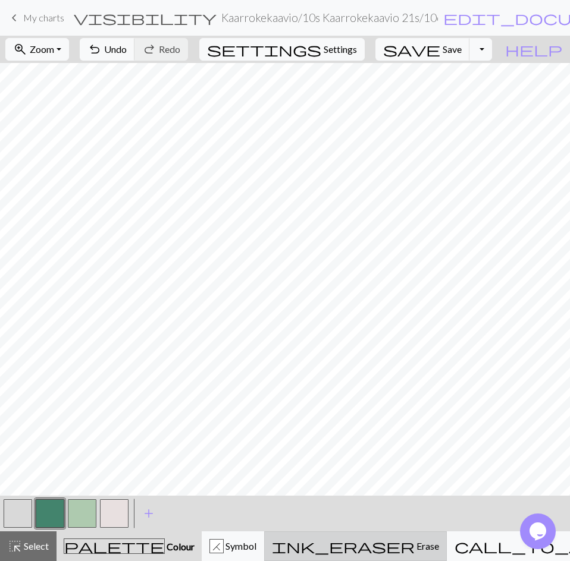
click at [414, 544] on span "Erase" at bounding box center [426, 546] width 24 height 11
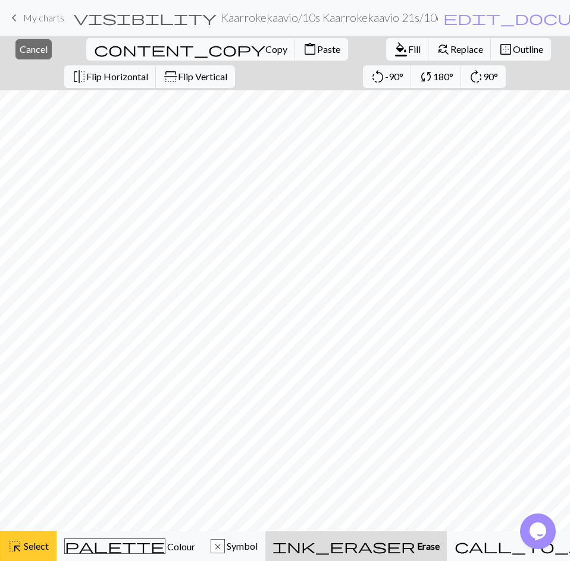
click at [37, 540] on div "highlight_alt Select Select" at bounding box center [28, 546] width 41 height 14
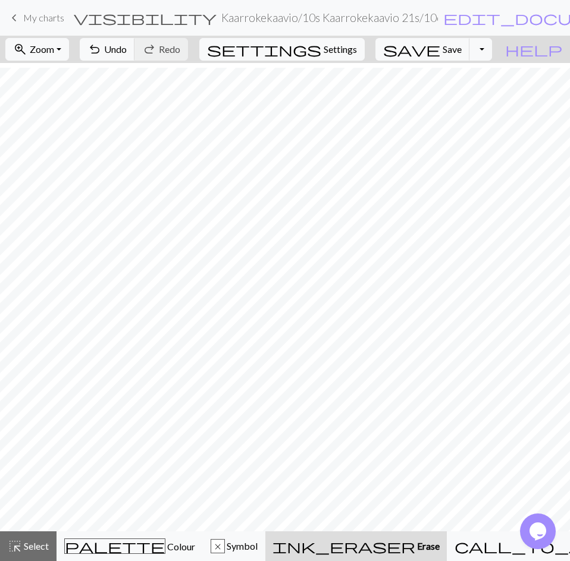
scroll to position [219, 0]
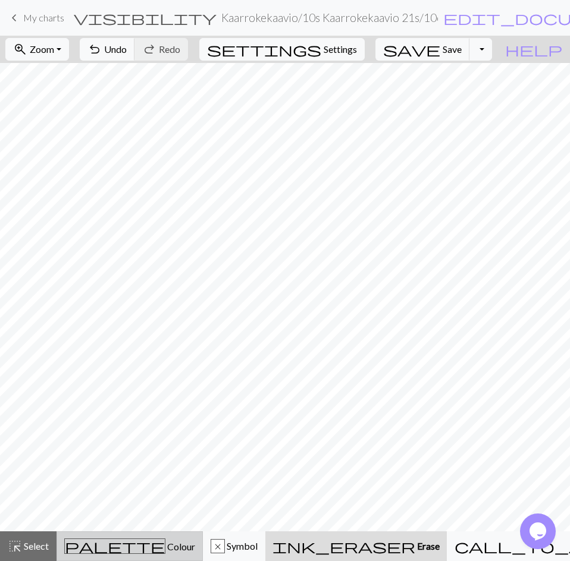
click at [165, 546] on span "Colour" at bounding box center [180, 546] width 30 height 11
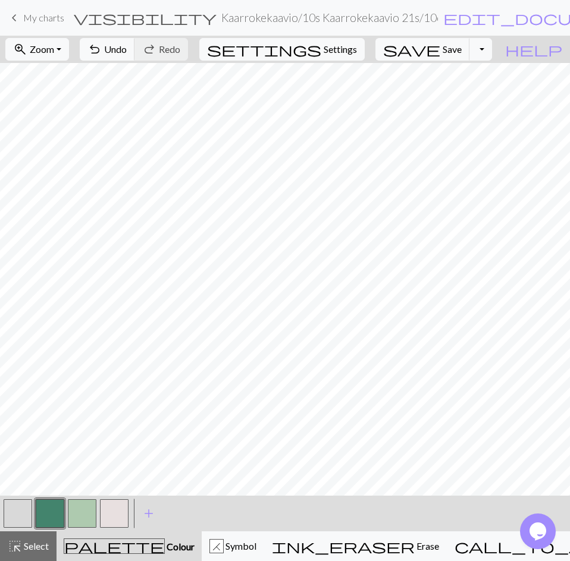
click at [38, 510] on button "button" at bounding box center [50, 514] width 29 height 29
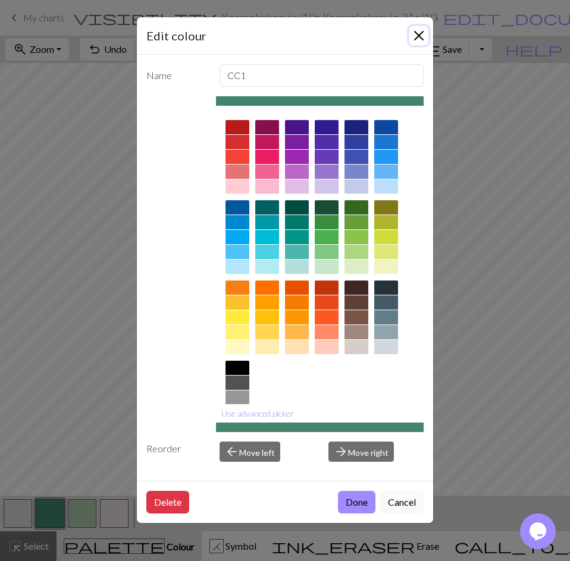
click at [418, 36] on button "Close" at bounding box center [418, 35] width 19 height 19
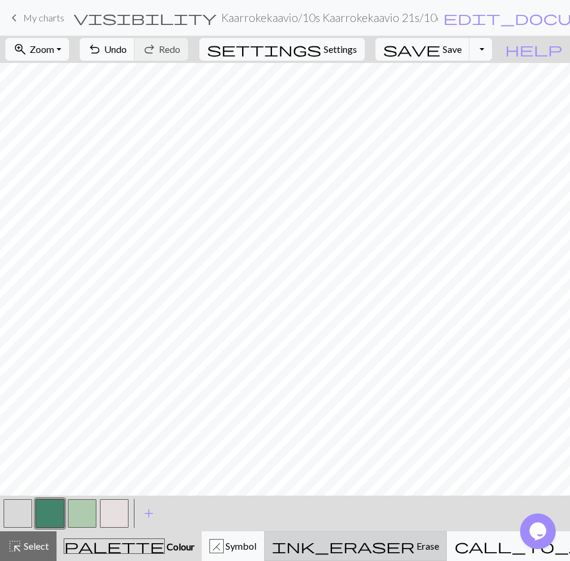
click at [414, 546] on span "Erase" at bounding box center [426, 546] width 24 height 11
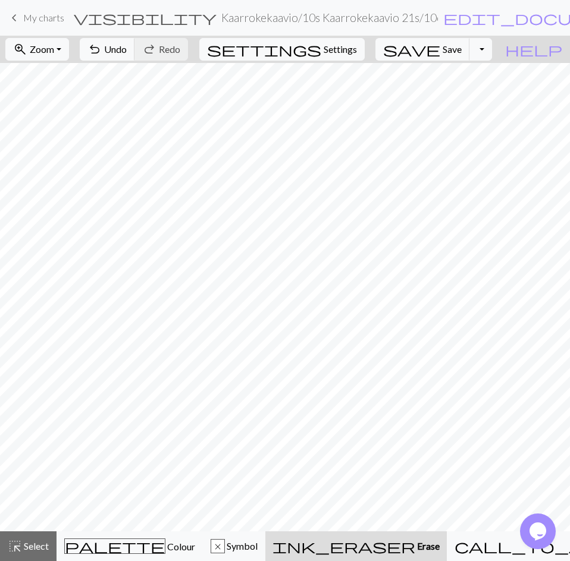
scroll to position [0, 0]
click at [127, 49] on span "Undo" at bounding box center [115, 48] width 23 height 11
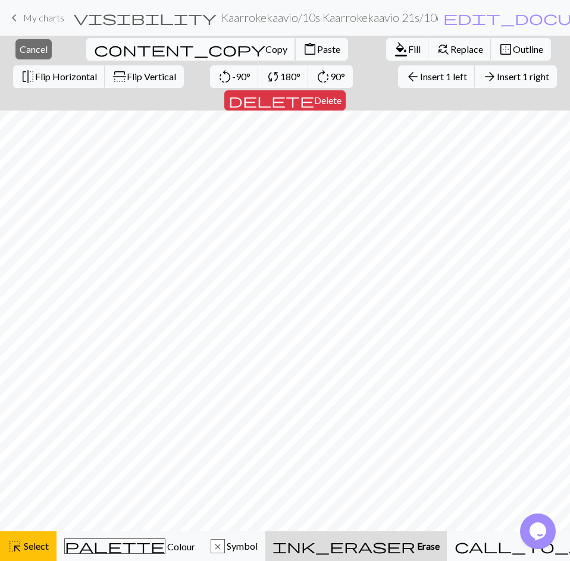
click at [265, 48] on span "Copy" at bounding box center [276, 48] width 22 height 11
click at [317, 49] on span "Paste" at bounding box center [328, 48] width 23 height 11
click at [317, 51] on span "Paste" at bounding box center [328, 48] width 23 height 11
click at [420, 73] on span "Insert 1 left" at bounding box center [443, 76] width 47 height 11
click at [497, 76] on span "Insert 1 right" at bounding box center [523, 76] width 52 height 11
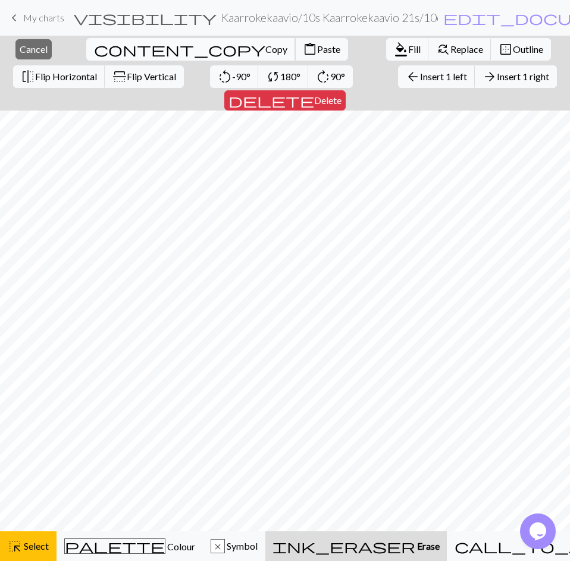
click at [265, 49] on span "Copy" at bounding box center [276, 48] width 22 height 11
click at [317, 47] on span "Paste" at bounding box center [328, 48] width 23 height 11
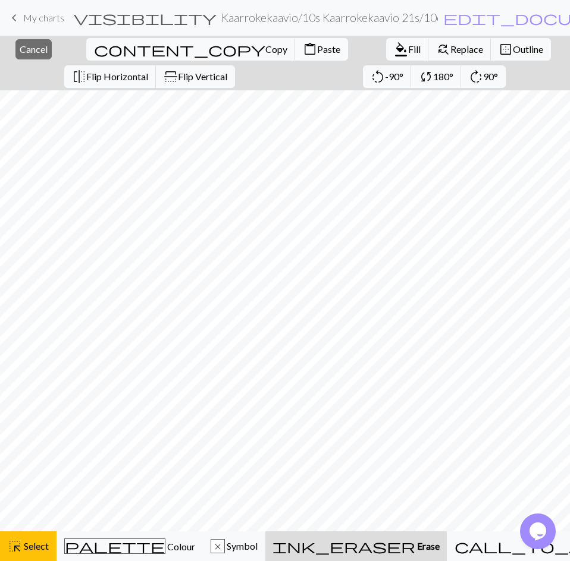
click at [317, 43] on span "Paste" at bounding box center [328, 48] width 23 height 11
click at [27, 546] on span "Select" at bounding box center [35, 546] width 27 height 11
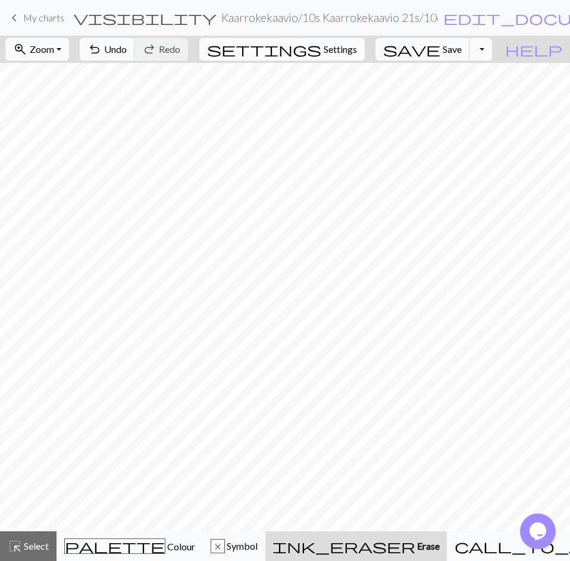
click at [357, 43] on span "Settings" at bounding box center [339, 49] width 33 height 14
select select "aran"
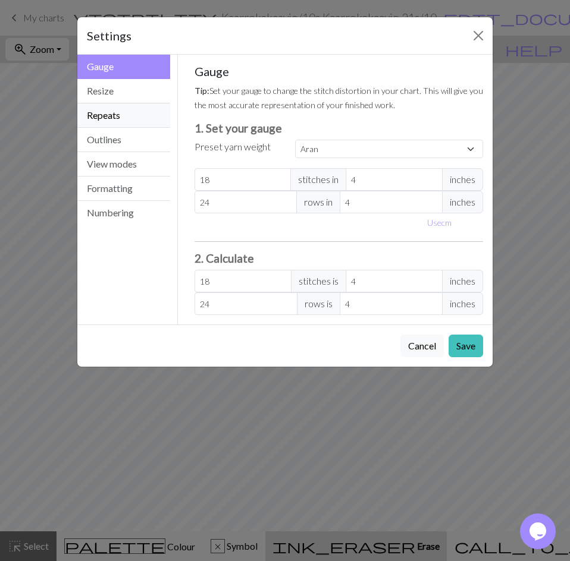
click at [111, 111] on button "Repeats" at bounding box center [123, 115] width 93 height 24
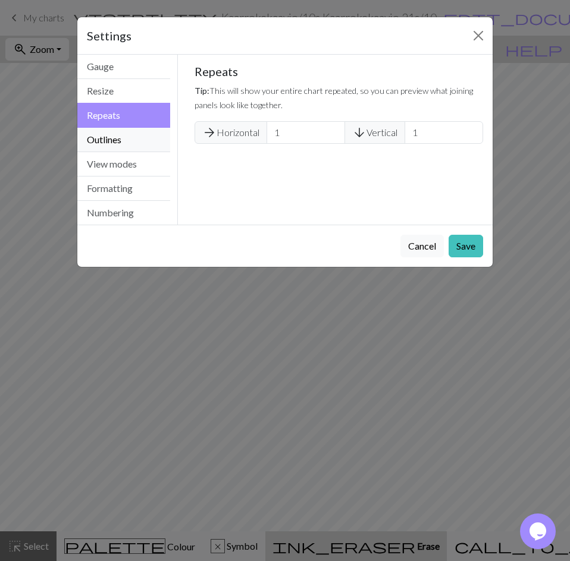
click at [113, 137] on button "Outlines" at bounding box center [123, 140] width 93 height 24
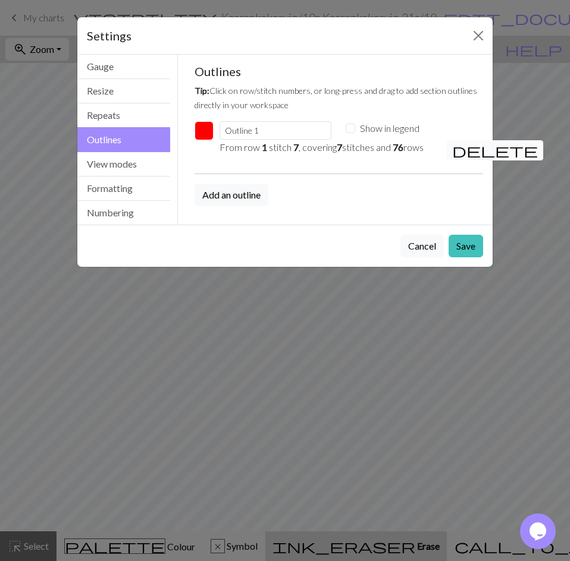
click at [460, 152] on span "delete" at bounding box center [495, 150] width 86 height 17
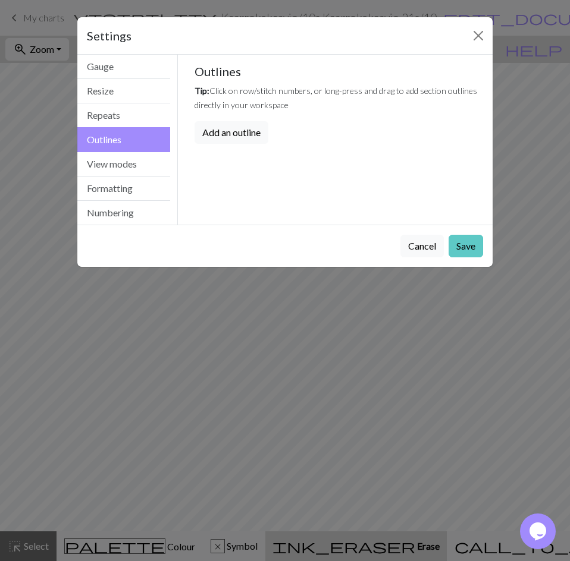
click at [461, 252] on button "Save" at bounding box center [465, 246] width 34 height 23
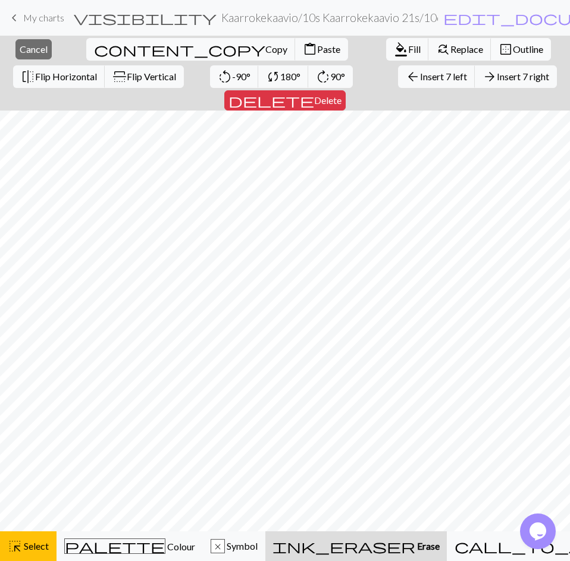
click at [513, 52] on span "Outline" at bounding box center [528, 48] width 30 height 11
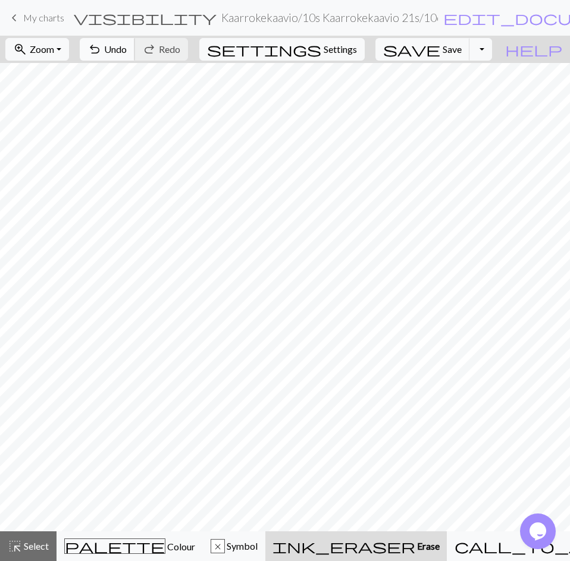
click at [127, 48] on span "Undo" at bounding box center [115, 48] width 23 height 11
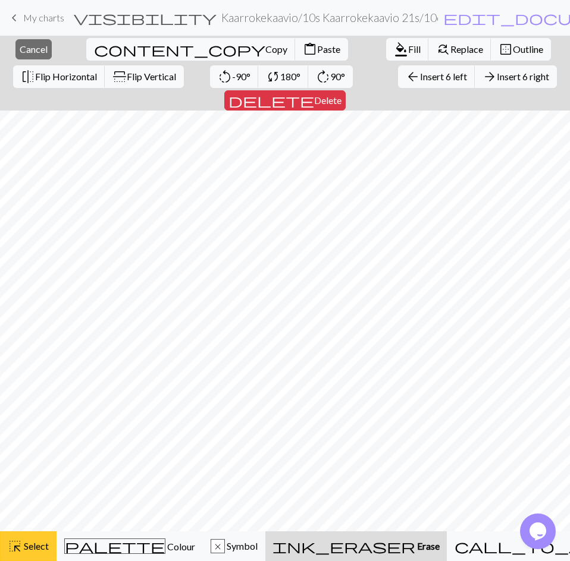
click at [21, 554] on span "highlight_alt" at bounding box center [15, 546] width 14 height 17
click at [513, 46] on span "Outline" at bounding box center [528, 48] width 30 height 11
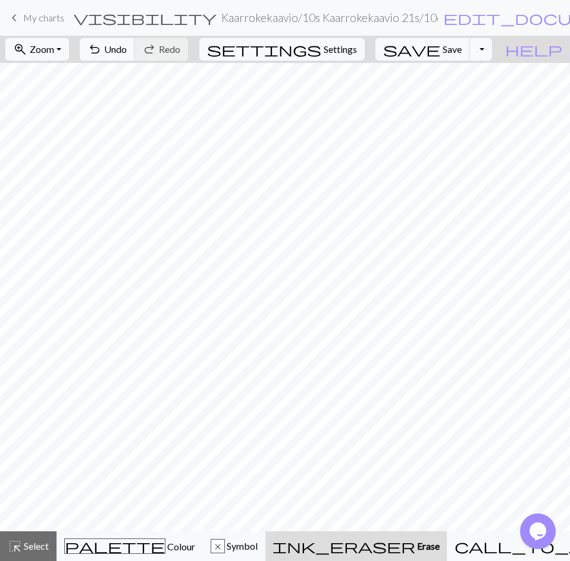
click at [415, 549] on span "Erase" at bounding box center [427, 546] width 24 height 11
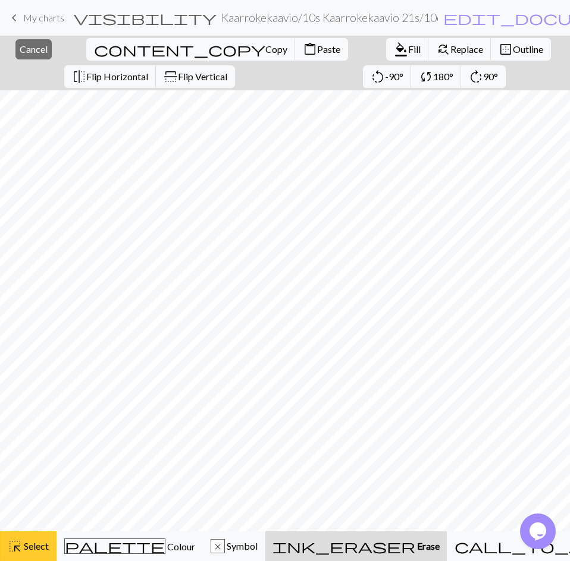
click at [28, 542] on span "Select" at bounding box center [35, 546] width 27 height 11
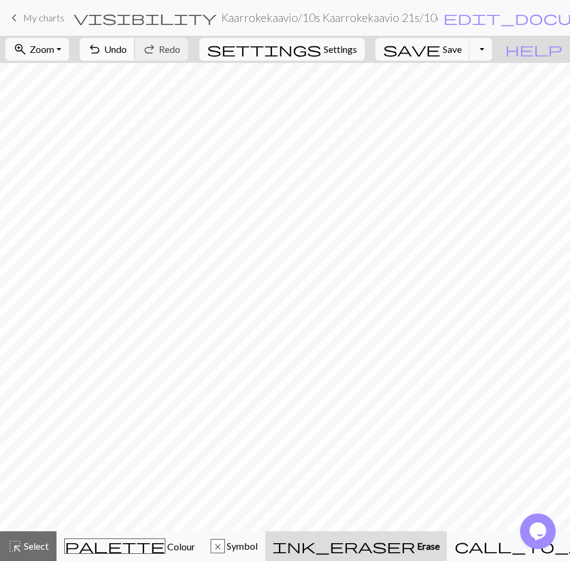
click at [127, 46] on span "Undo" at bounding box center [115, 48] width 23 height 11
click at [135, 43] on button "undo Undo Undo" at bounding box center [107, 49] width 55 height 23
click at [127, 44] on span "Undo" at bounding box center [115, 48] width 23 height 11
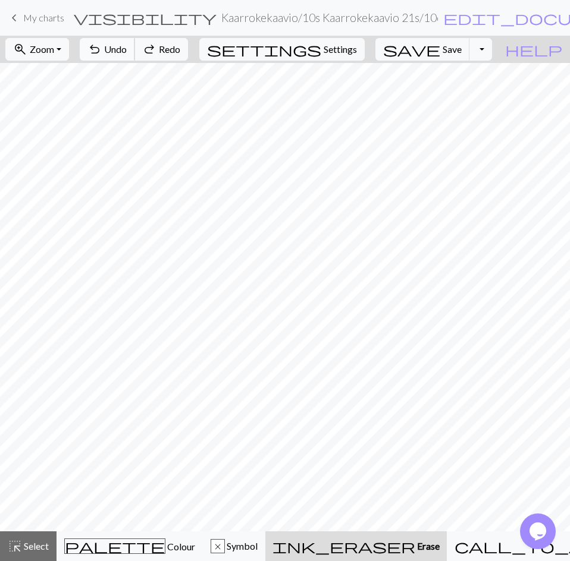
click at [127, 44] on span "Undo" at bounding box center [115, 48] width 23 height 11
click at [461, 46] on span "Save" at bounding box center [451, 48] width 19 height 11
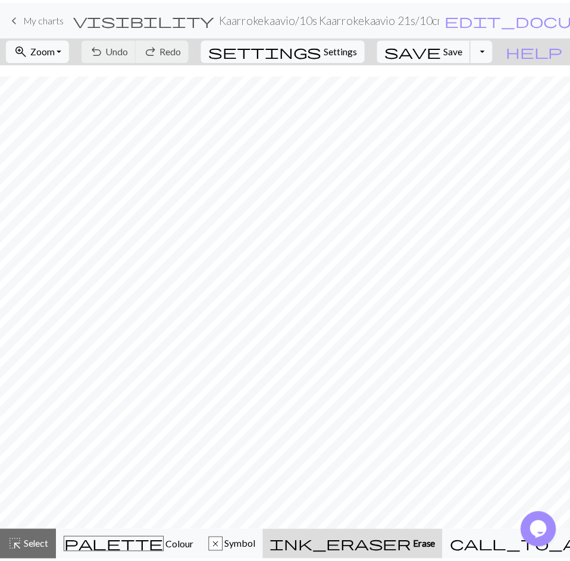
scroll to position [39, 0]
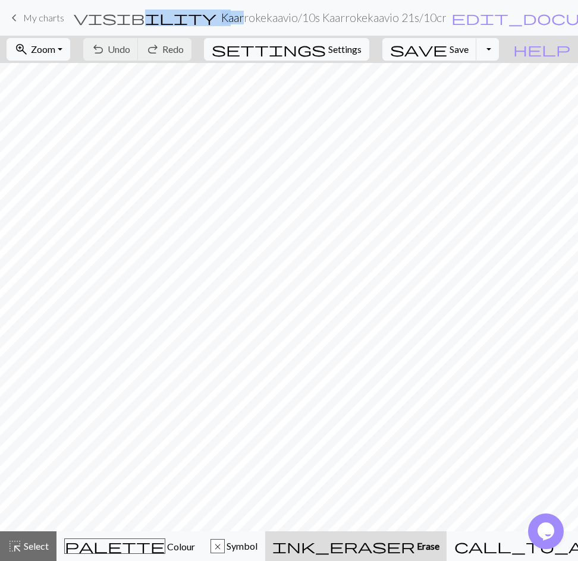
drag, startPoint x: 128, startPoint y: 32, endPoint x: 93, endPoint y: -44, distance: 83.8
click at [93, 0] on html "This website uses cookies to ensure you get the best experience on our website.…" at bounding box center [289, 280] width 578 height 561
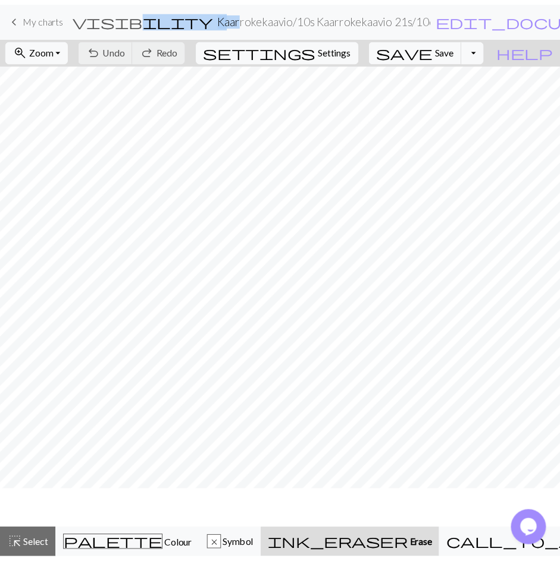
scroll to position [0, 0]
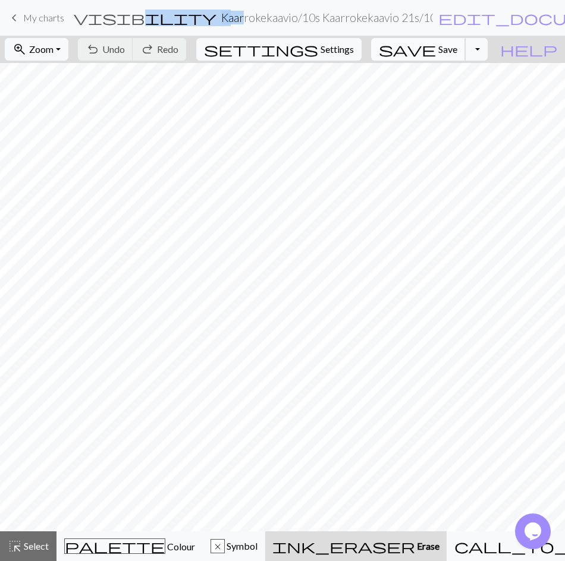
click at [457, 51] on span "Save" at bounding box center [447, 48] width 19 height 11
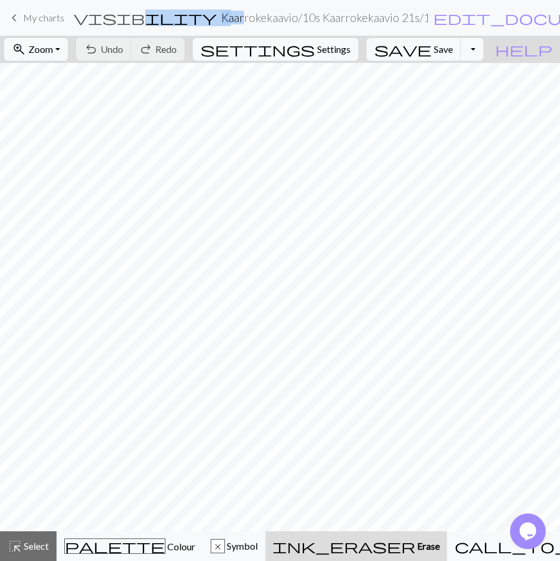
scroll to position [498, 0]
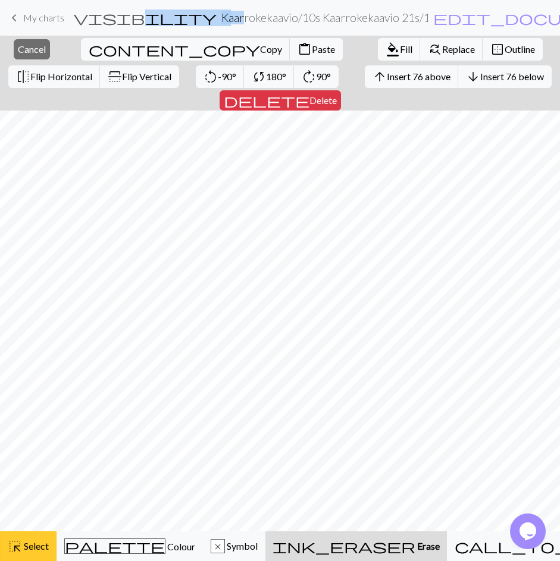
click at [34, 545] on span "Select" at bounding box center [35, 546] width 27 height 11
click at [341, 90] on button "delete Delete" at bounding box center [279, 100] width 121 height 20
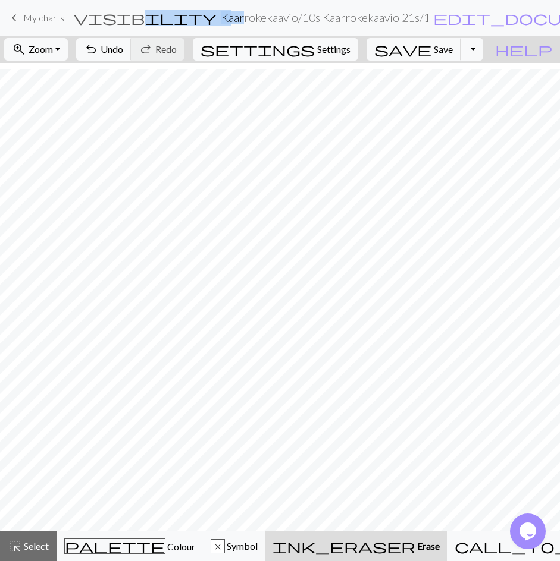
scroll to position [260, 0]
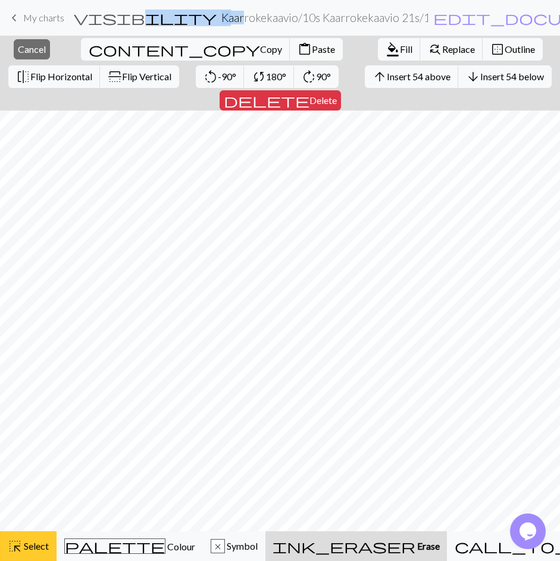
click at [30, 551] on div "highlight_alt Select Select" at bounding box center [28, 546] width 41 height 14
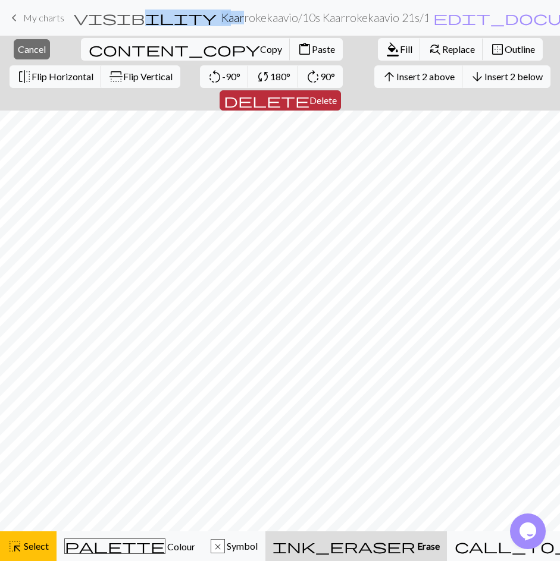
click at [337, 95] on span "Delete" at bounding box center [322, 100] width 27 height 11
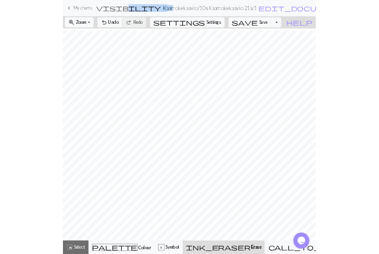
scroll to position [0, 0]
